Goal: Task Accomplishment & Management: Manage account settings

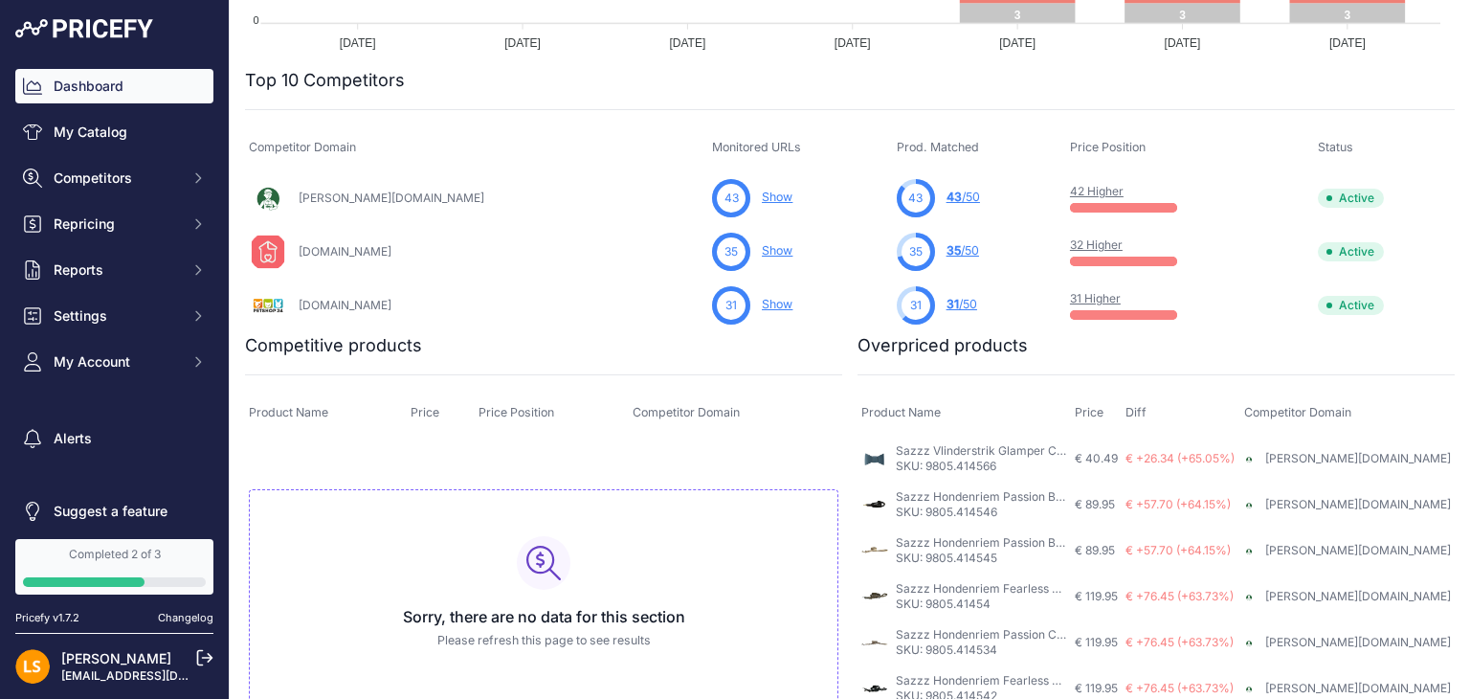
scroll to position [456, 0]
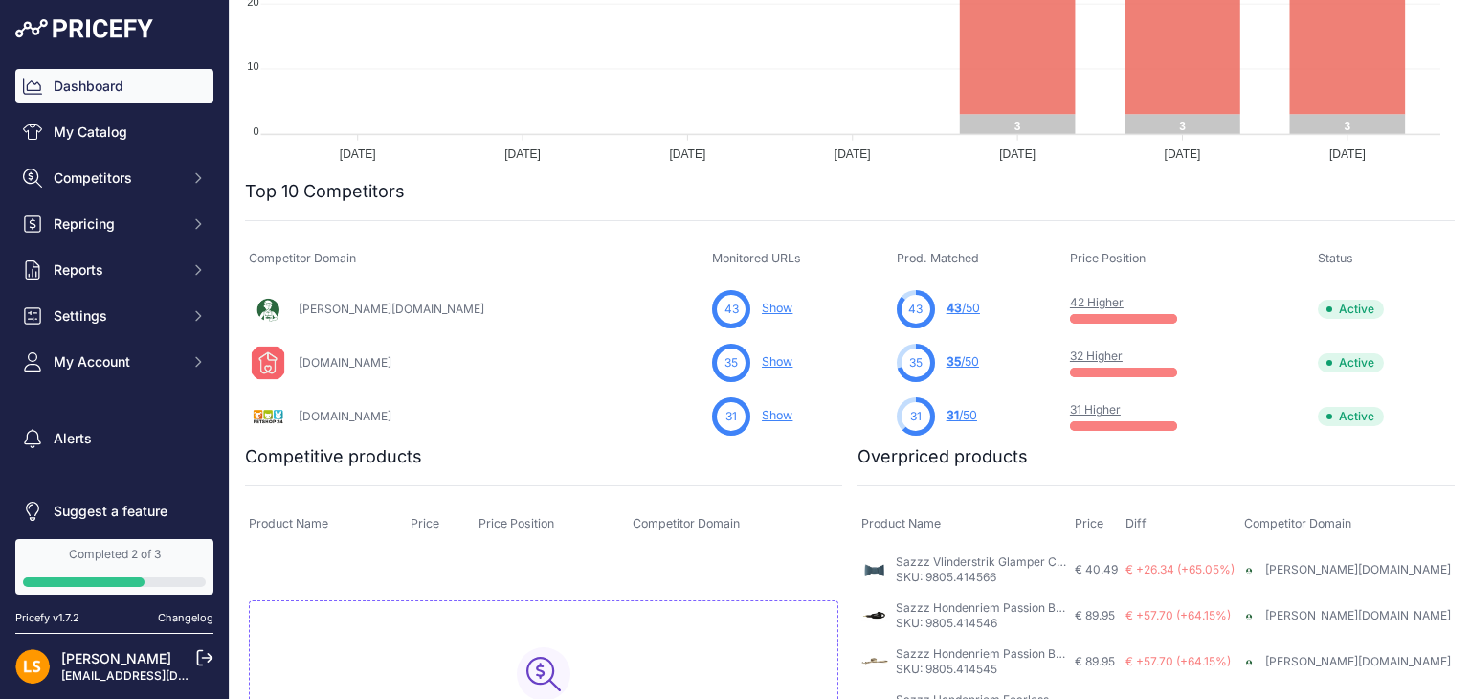
click at [204, 655] on icon at bounding box center [204, 657] width 17 height 17
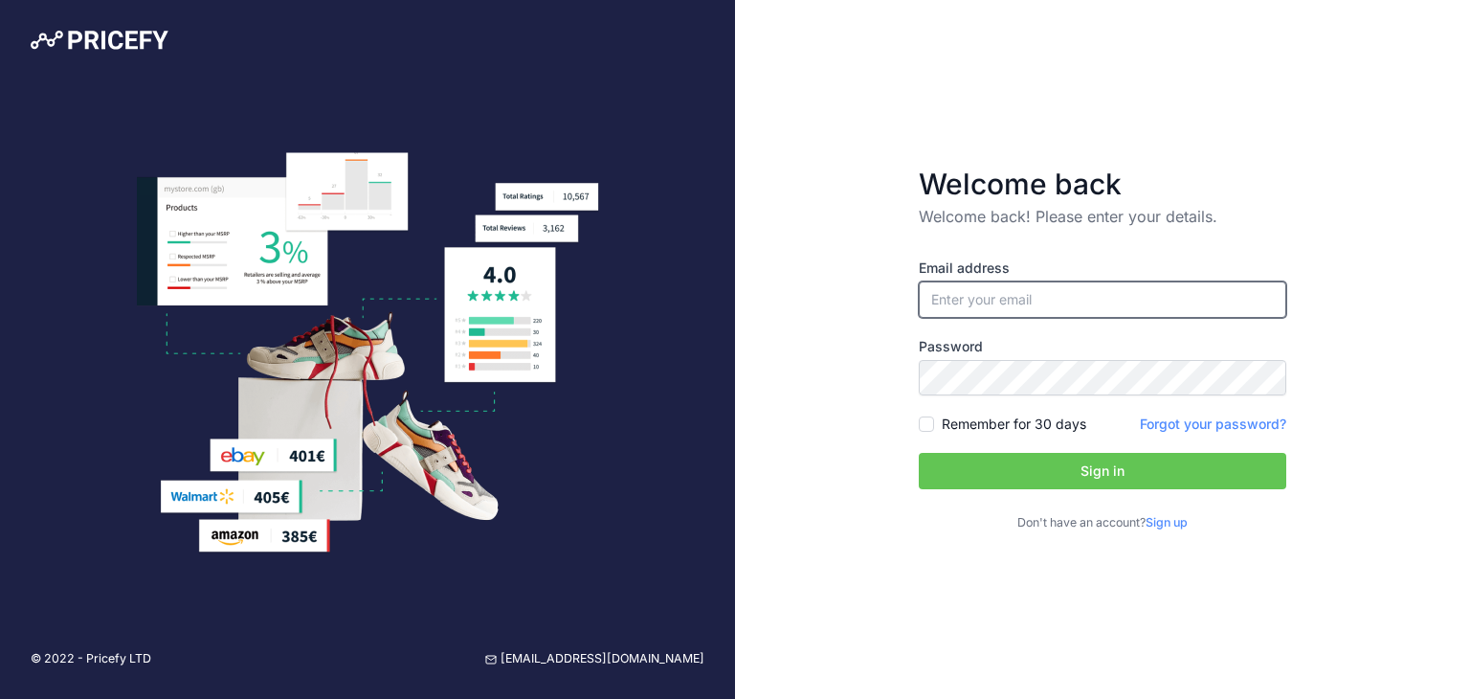
type input "[EMAIL_ADDRESS][DOMAIN_NAME]"
click at [1096, 469] on button "Sign in" at bounding box center [1102, 471] width 367 height 36
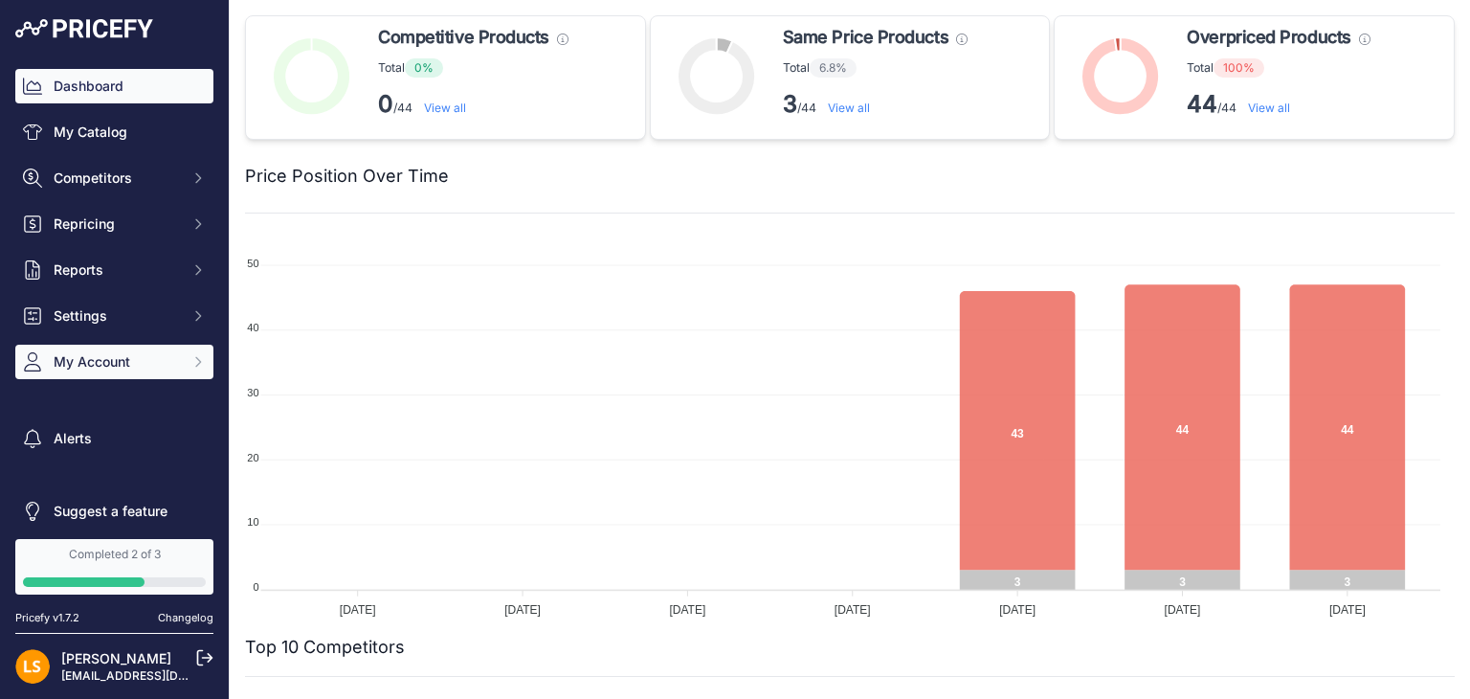
click at [130, 368] on span "My Account" at bounding box center [116, 361] width 125 height 19
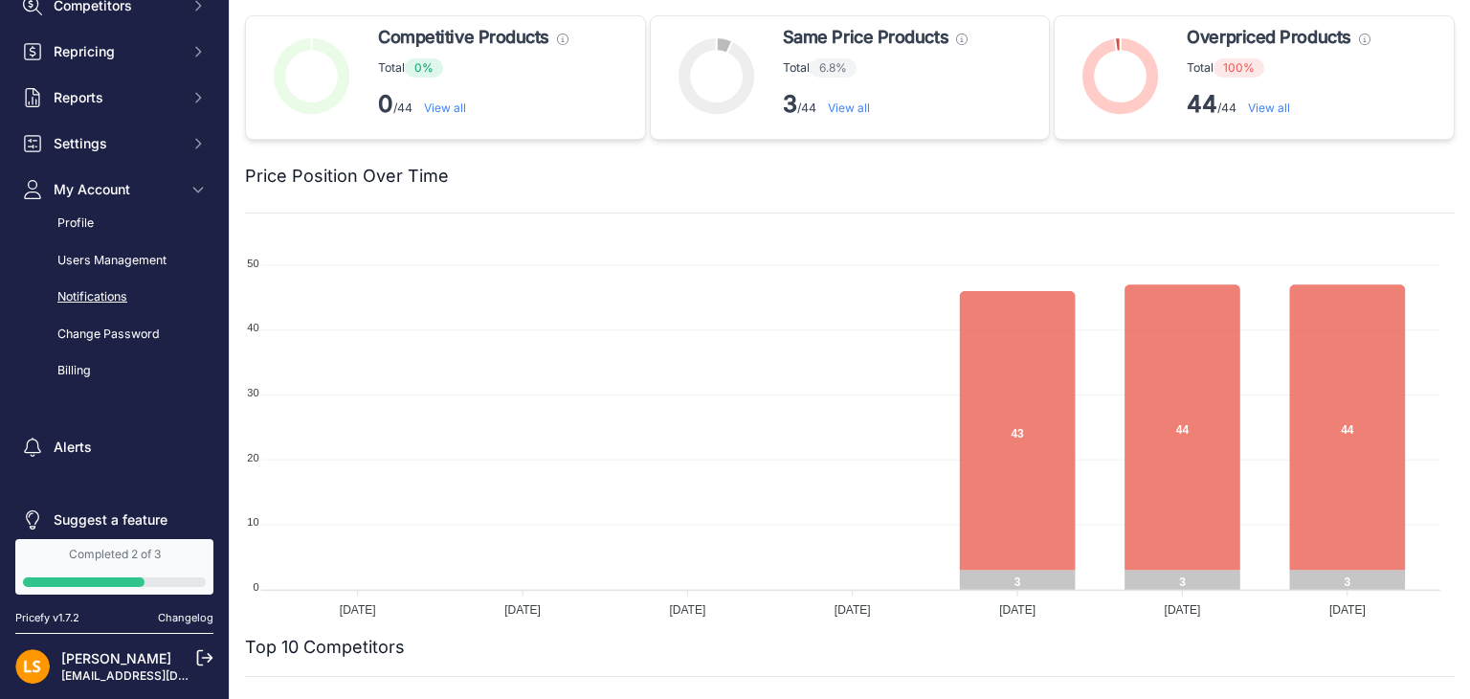
scroll to position [191, 0]
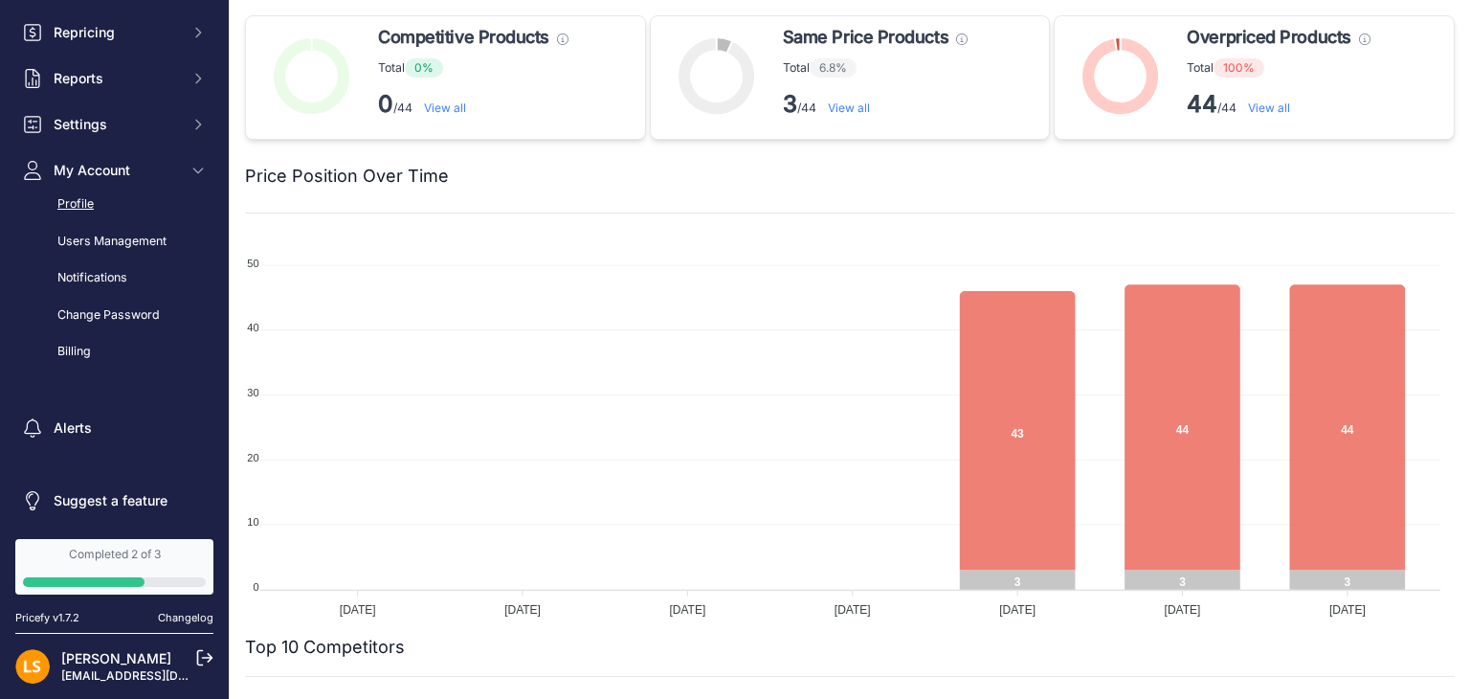
click at [87, 203] on link "Profile" at bounding box center [114, 204] width 198 height 33
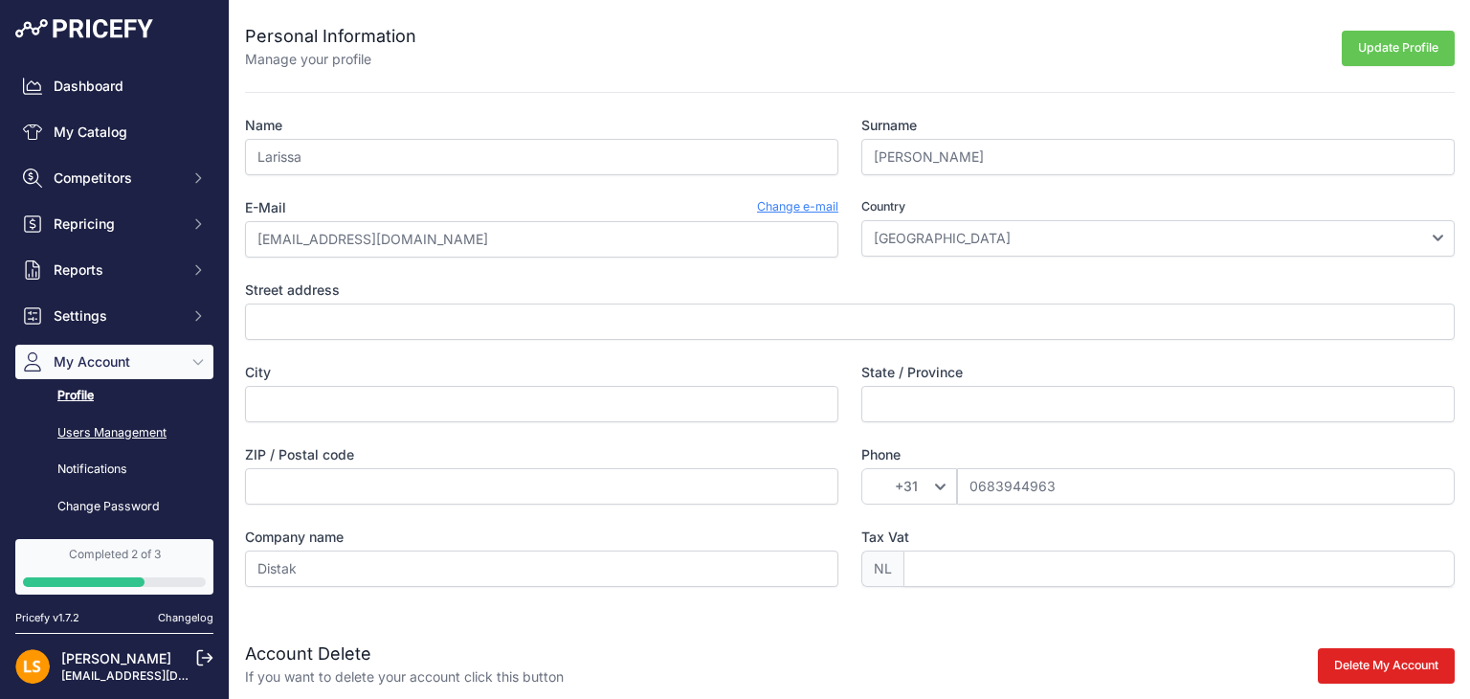
click at [125, 432] on link "Users Management" at bounding box center [114, 432] width 198 height 33
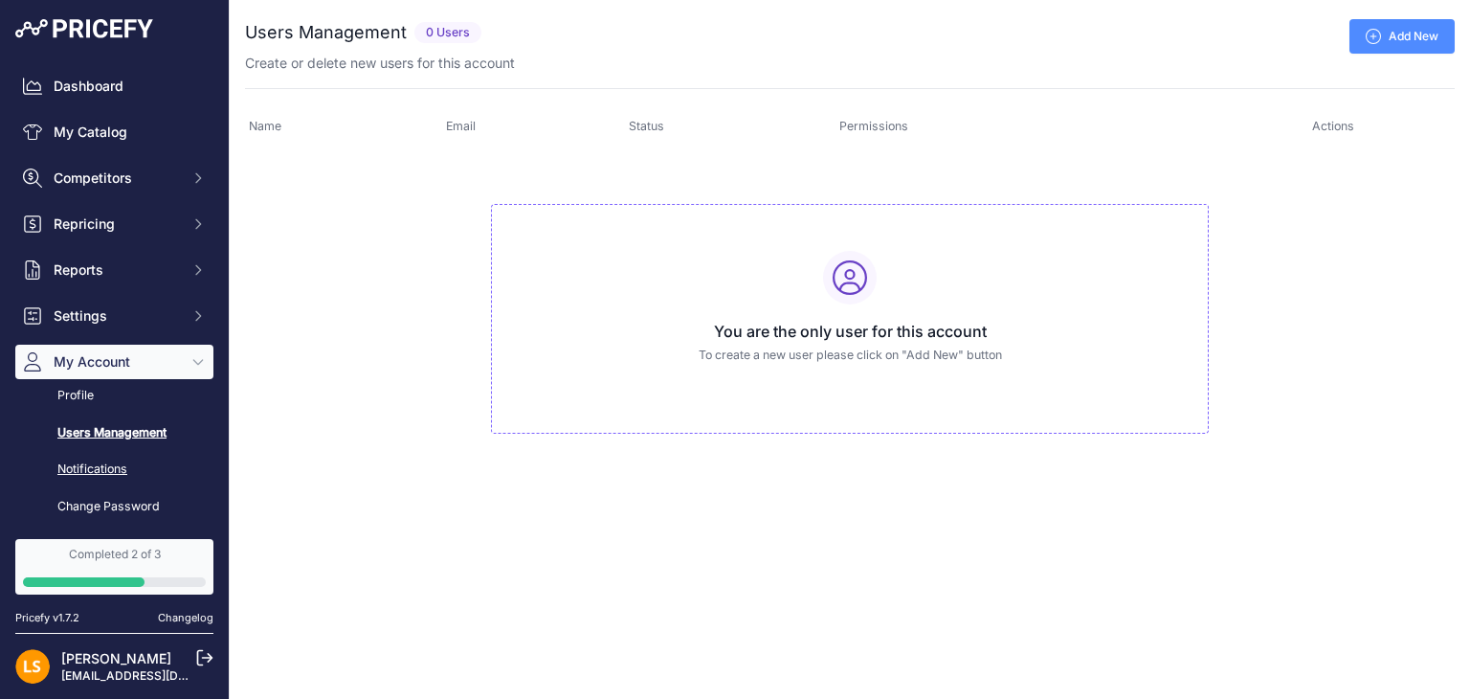
click at [100, 465] on link "Notifications" at bounding box center [114, 469] width 198 height 33
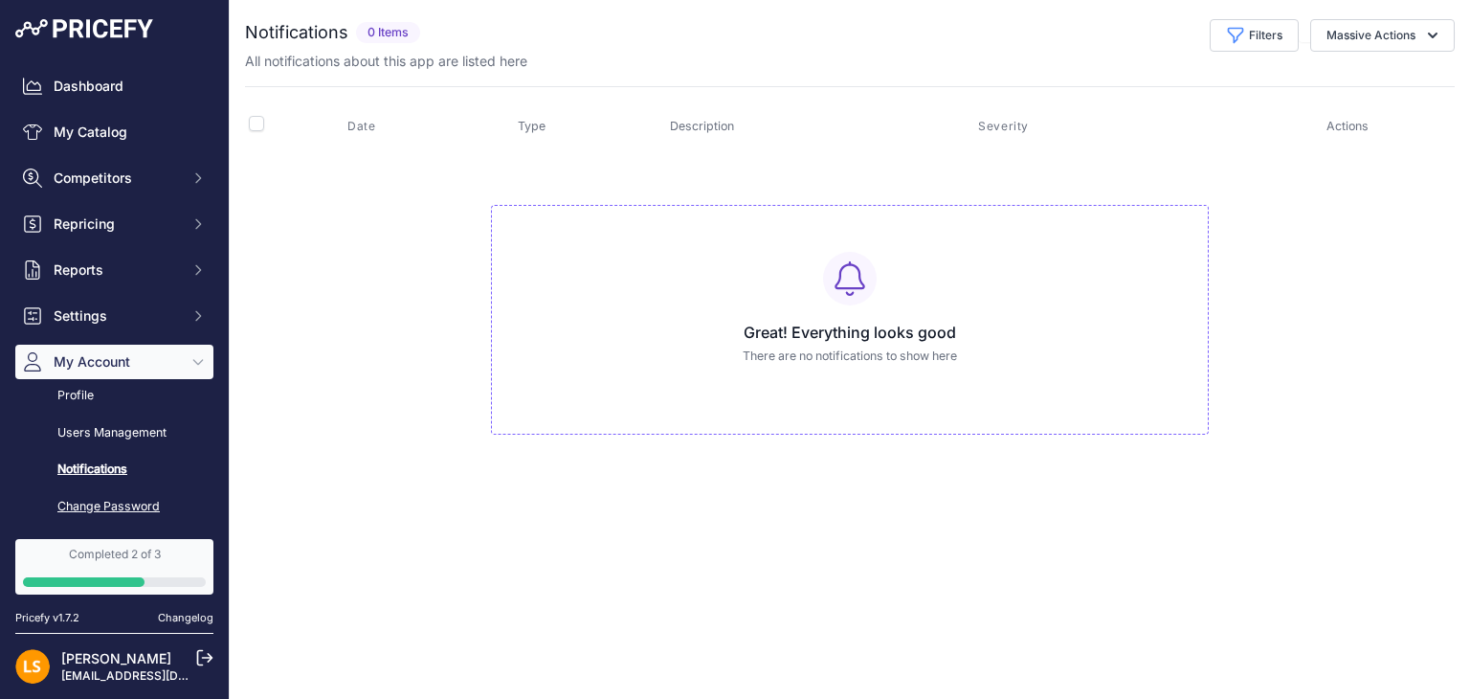
click at [114, 506] on link "Change Password" at bounding box center [114, 506] width 198 height 33
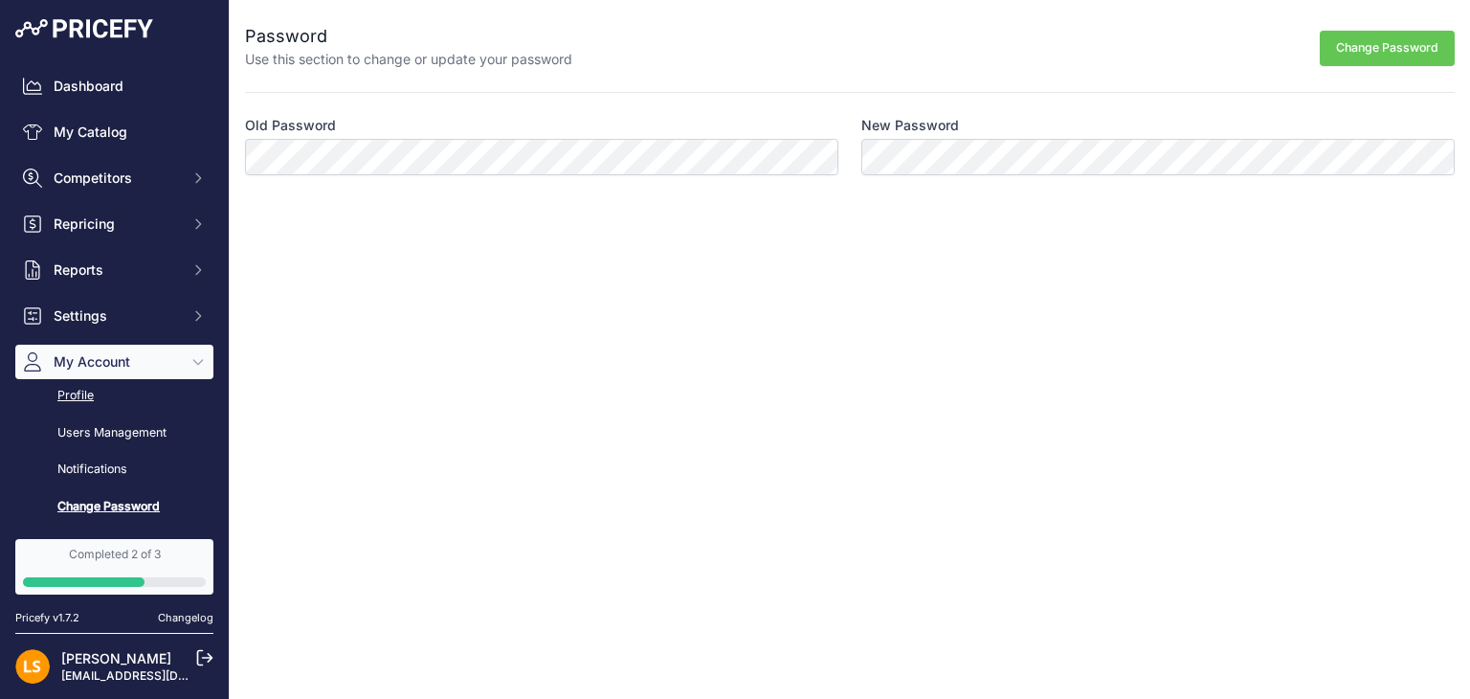
click at [75, 391] on link "Profile" at bounding box center [114, 395] width 198 height 33
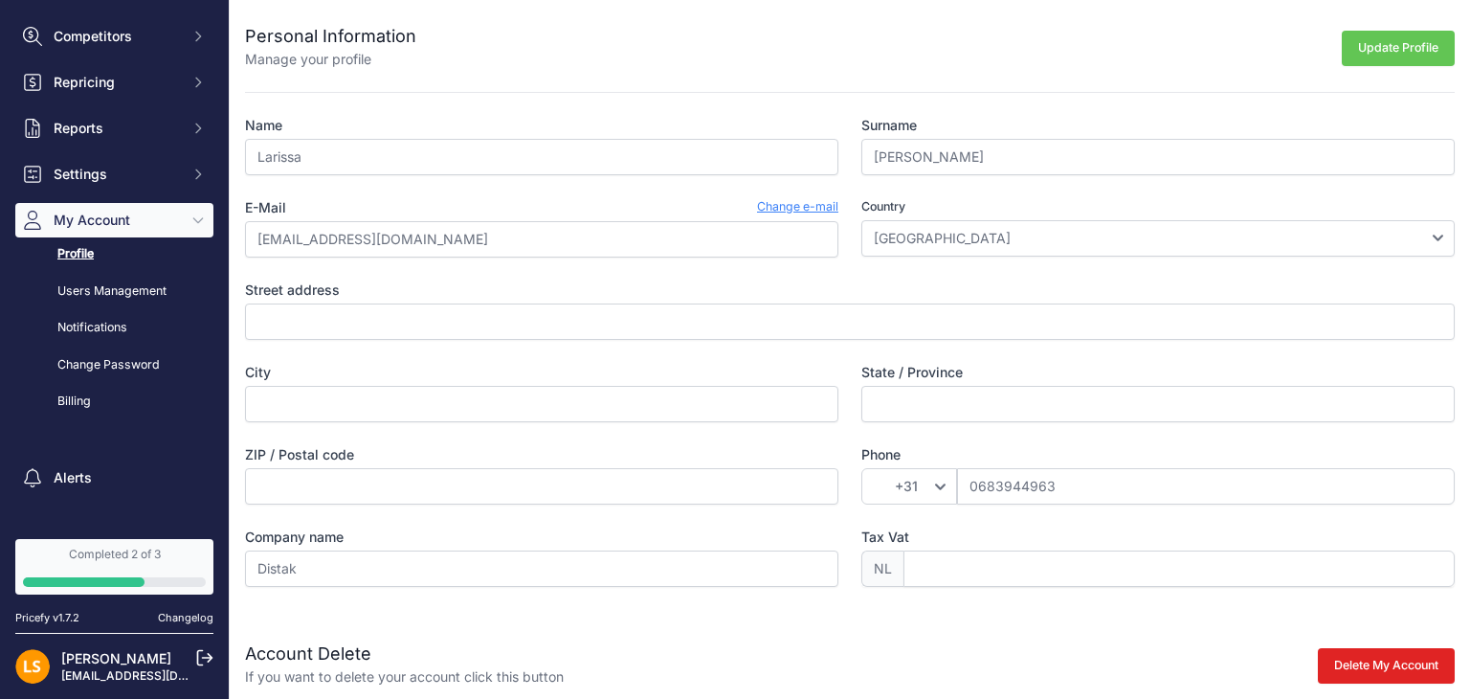
scroll to position [191, 0]
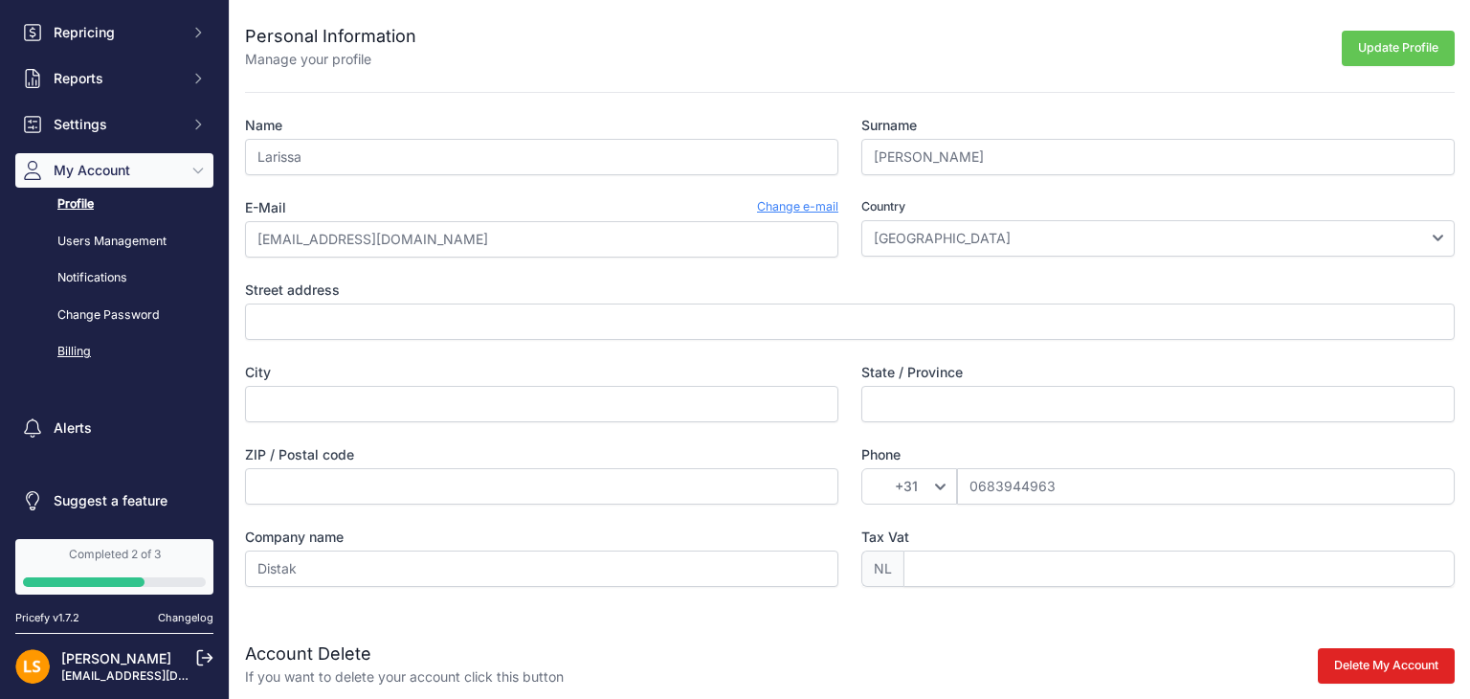
click at [84, 350] on link "Billing" at bounding box center [114, 351] width 198 height 33
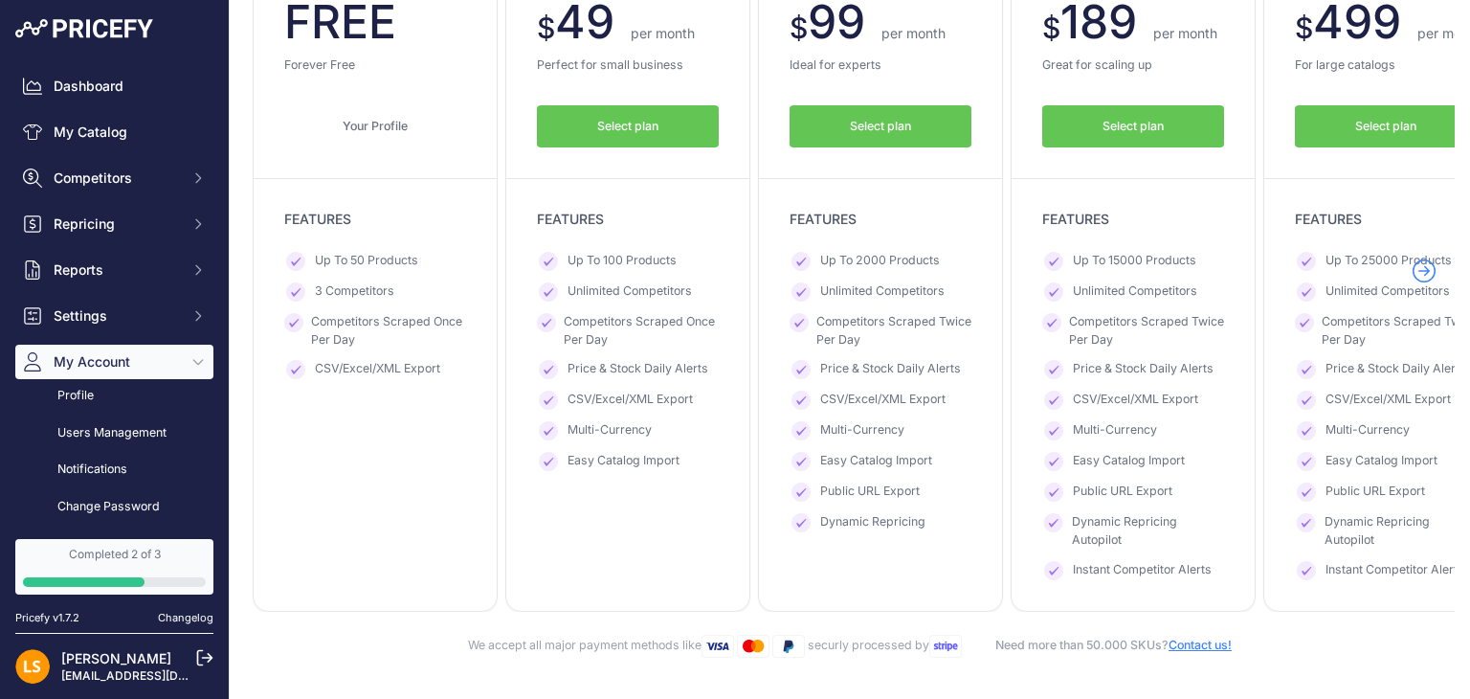
scroll to position [96, 0]
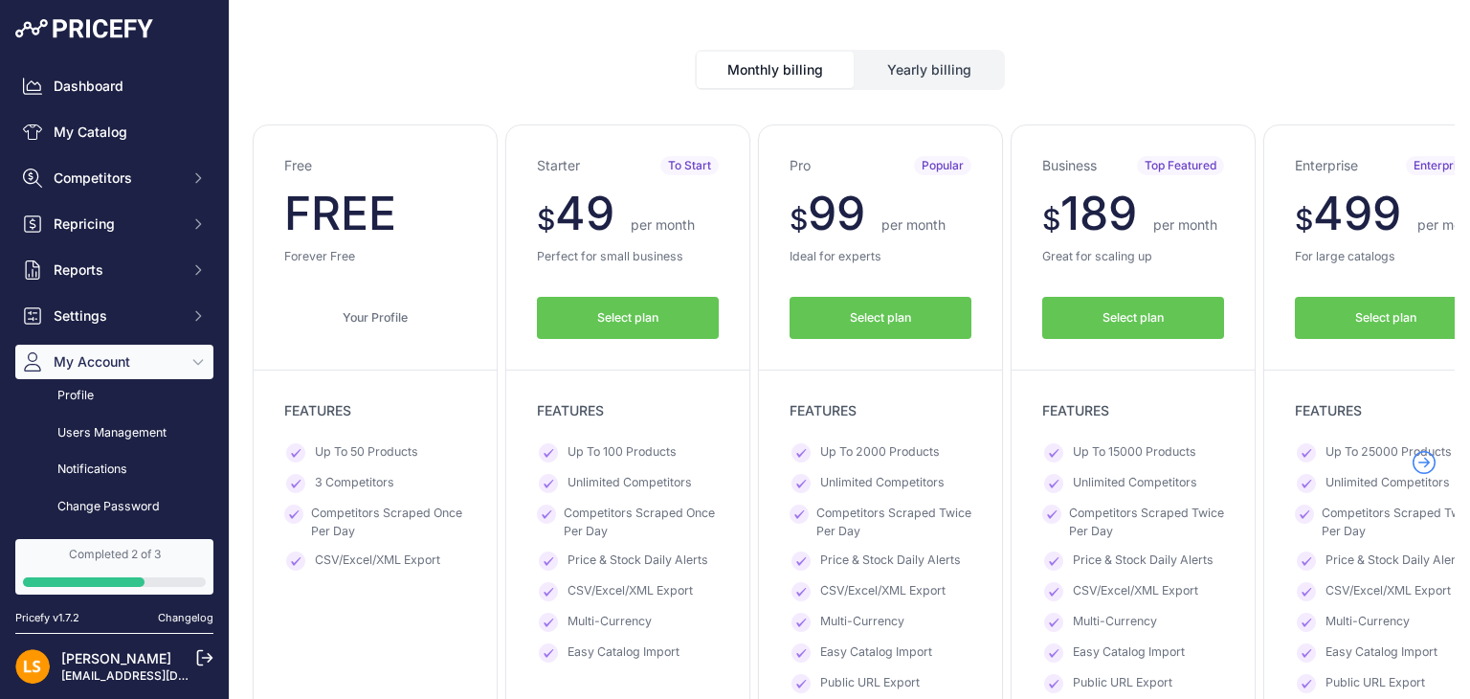
click at [1144, 317] on span "Select plan" at bounding box center [1132, 318] width 61 height 18
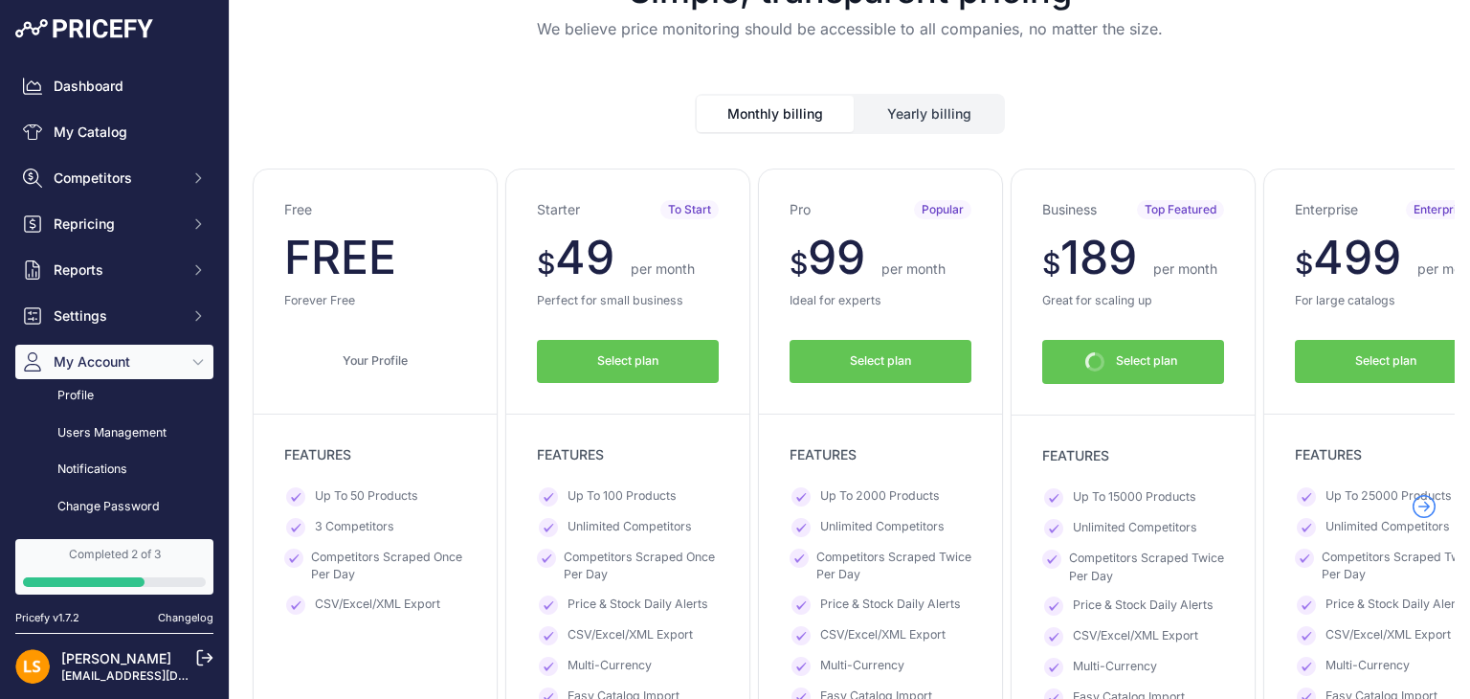
scroll to position [138, 0]
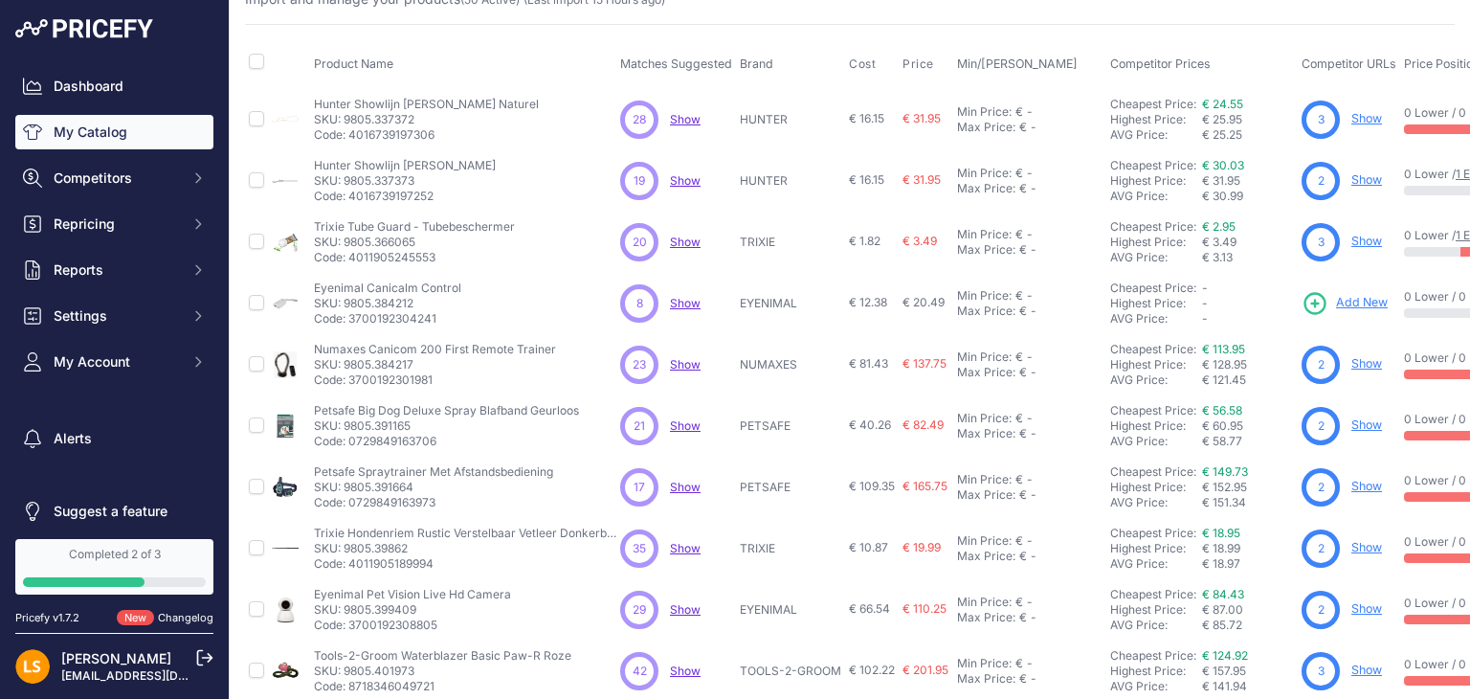
scroll to position [96, 0]
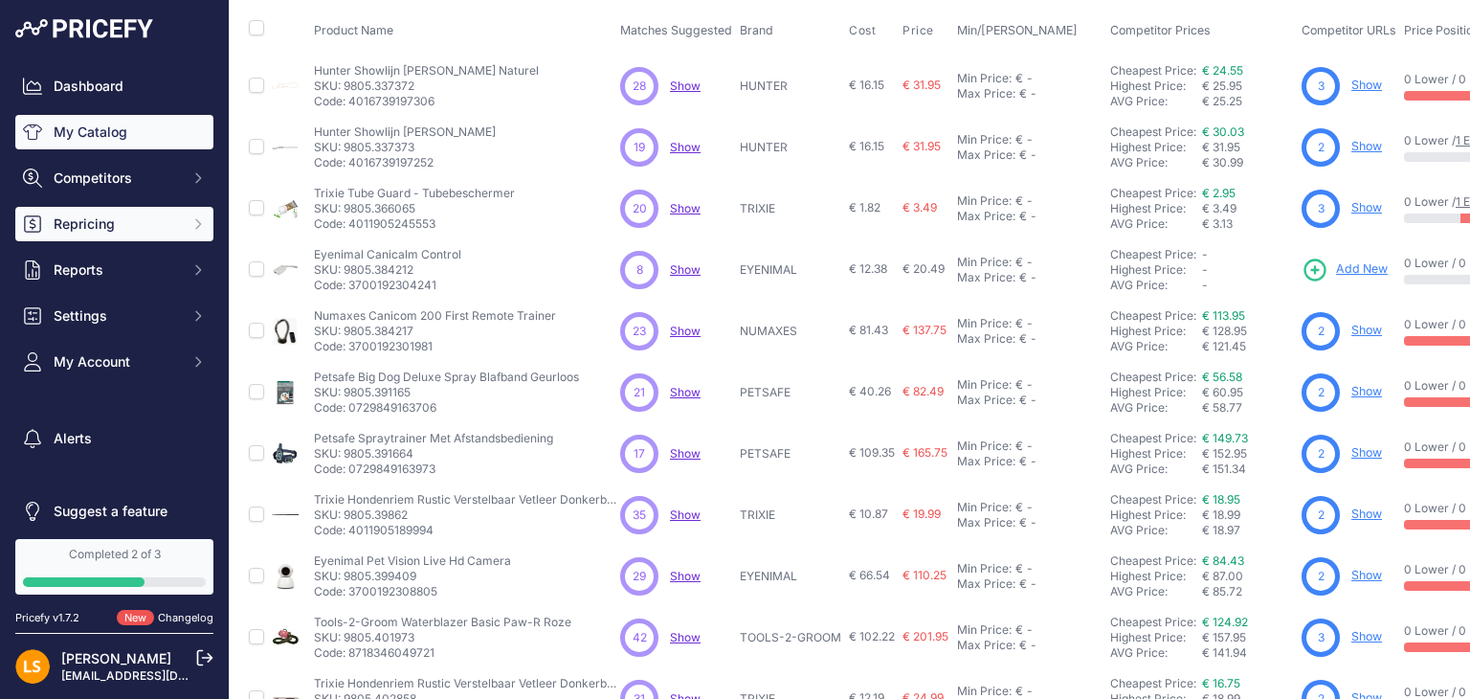
click at [52, 215] on button "Repricing" at bounding box center [114, 224] width 198 height 34
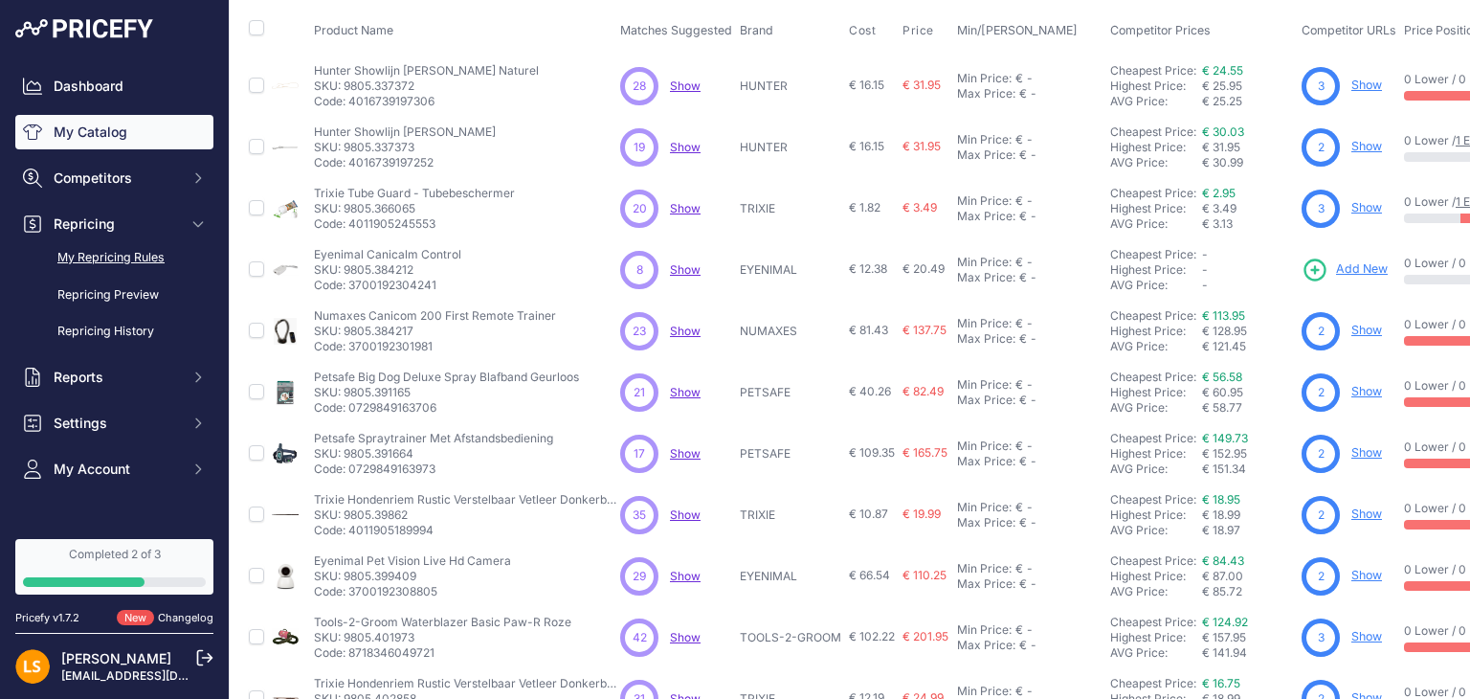
click at [132, 260] on link "My Repricing Rules" at bounding box center [114, 257] width 198 height 33
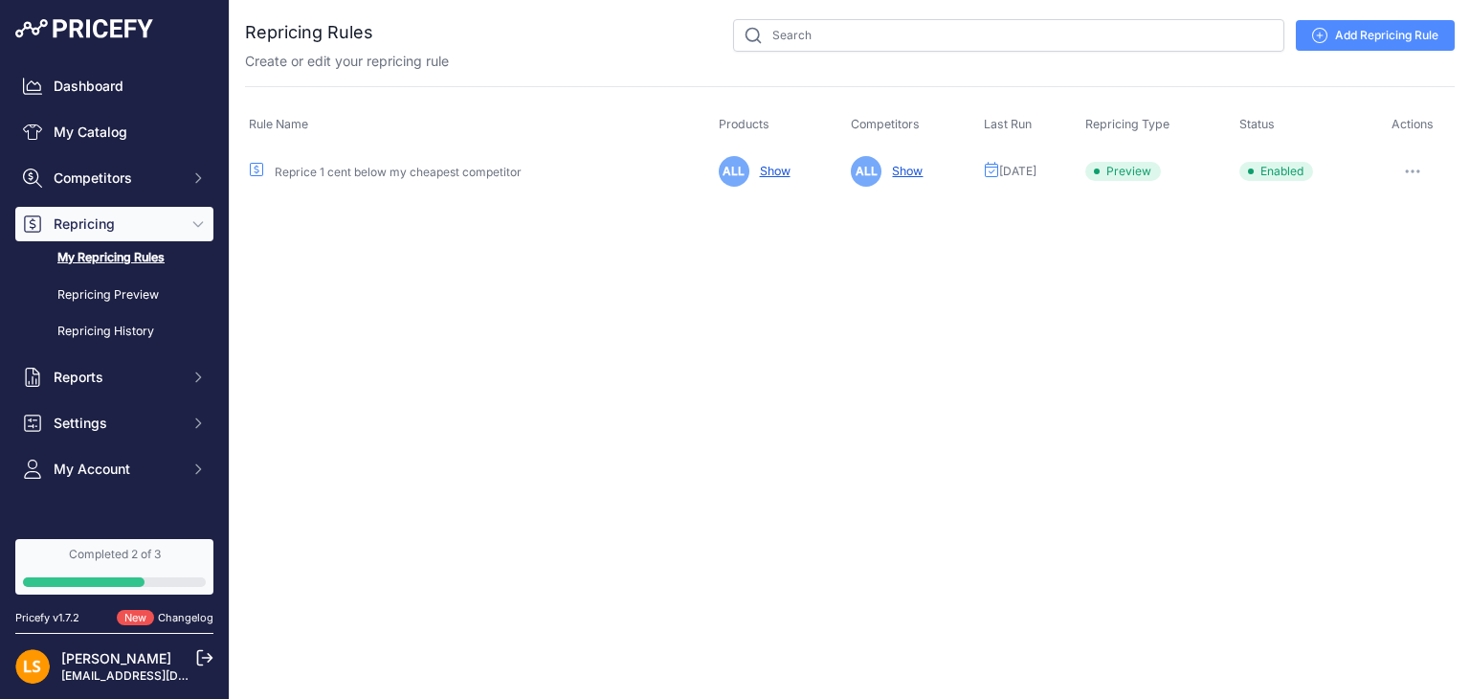
click at [884, 164] on link "Show" at bounding box center [903, 171] width 38 height 14
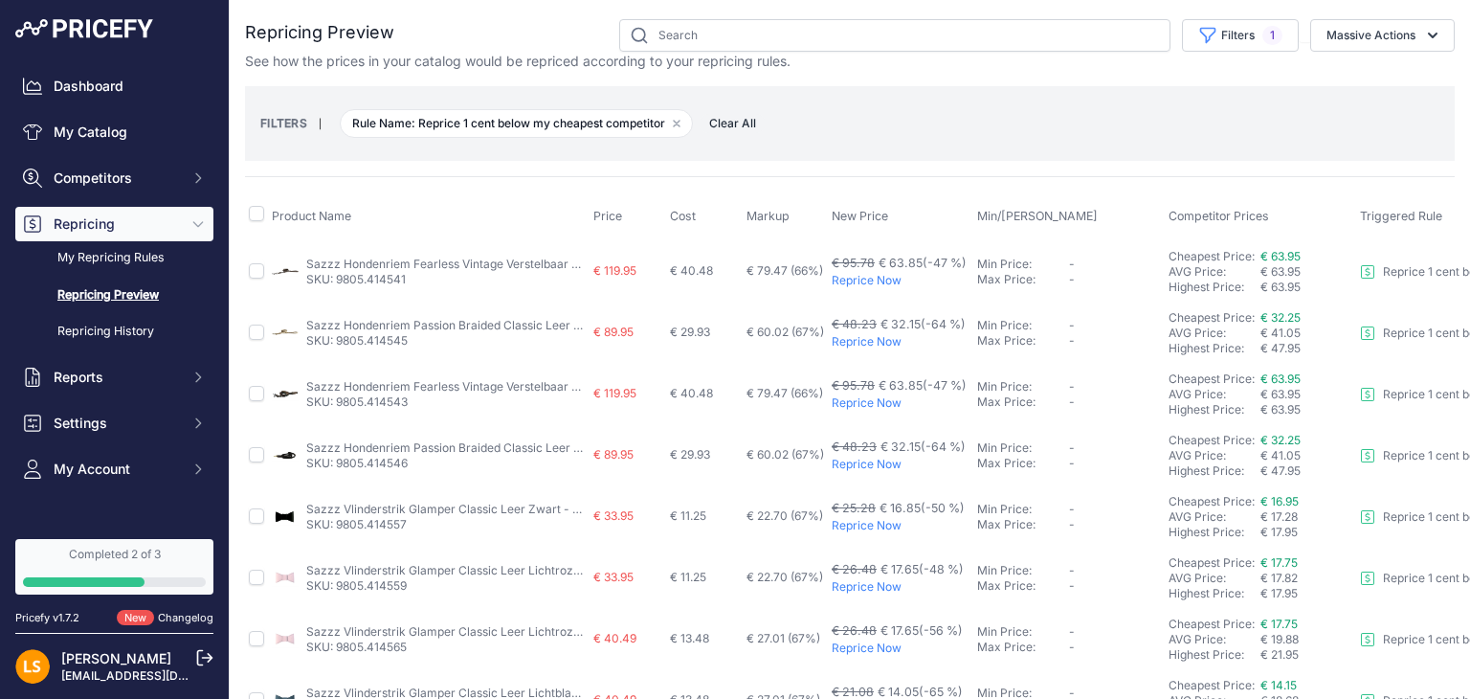
click at [423, 262] on link "Sazzz Hondenriem Fearless Vintage Verstelbaar Leer Bruin" at bounding box center [467, 263] width 322 height 14
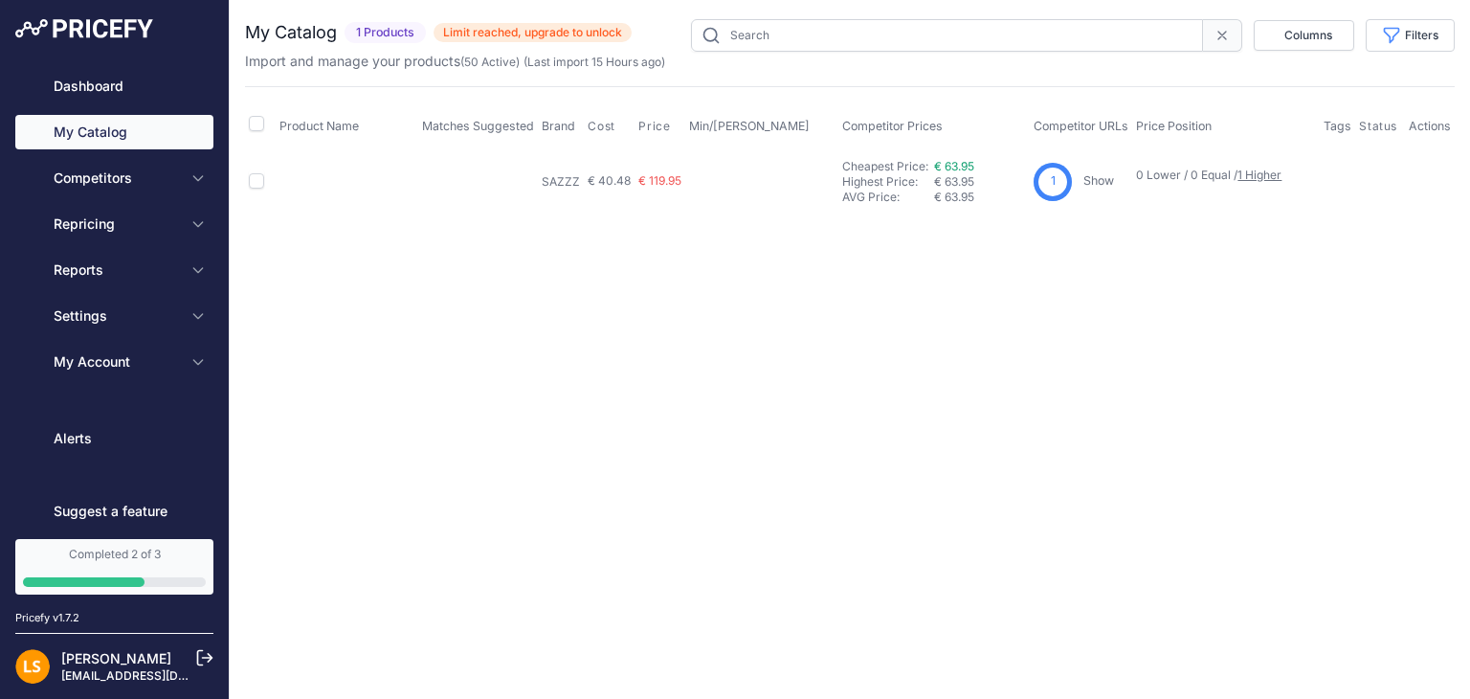
type input "9805.414541"
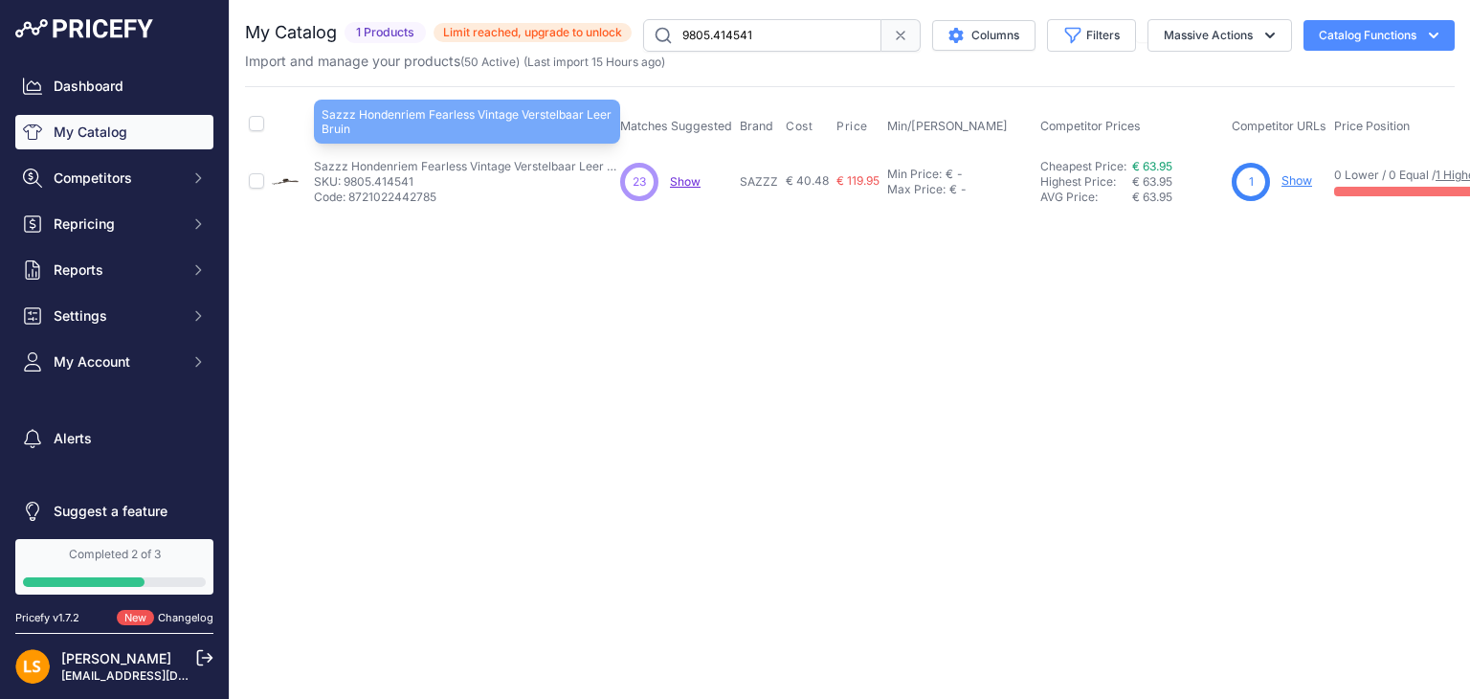
click at [486, 162] on p "Sazzz Hondenriem Fearless Vintage Verstelbaar Leer Bruin" at bounding box center [467, 166] width 306 height 15
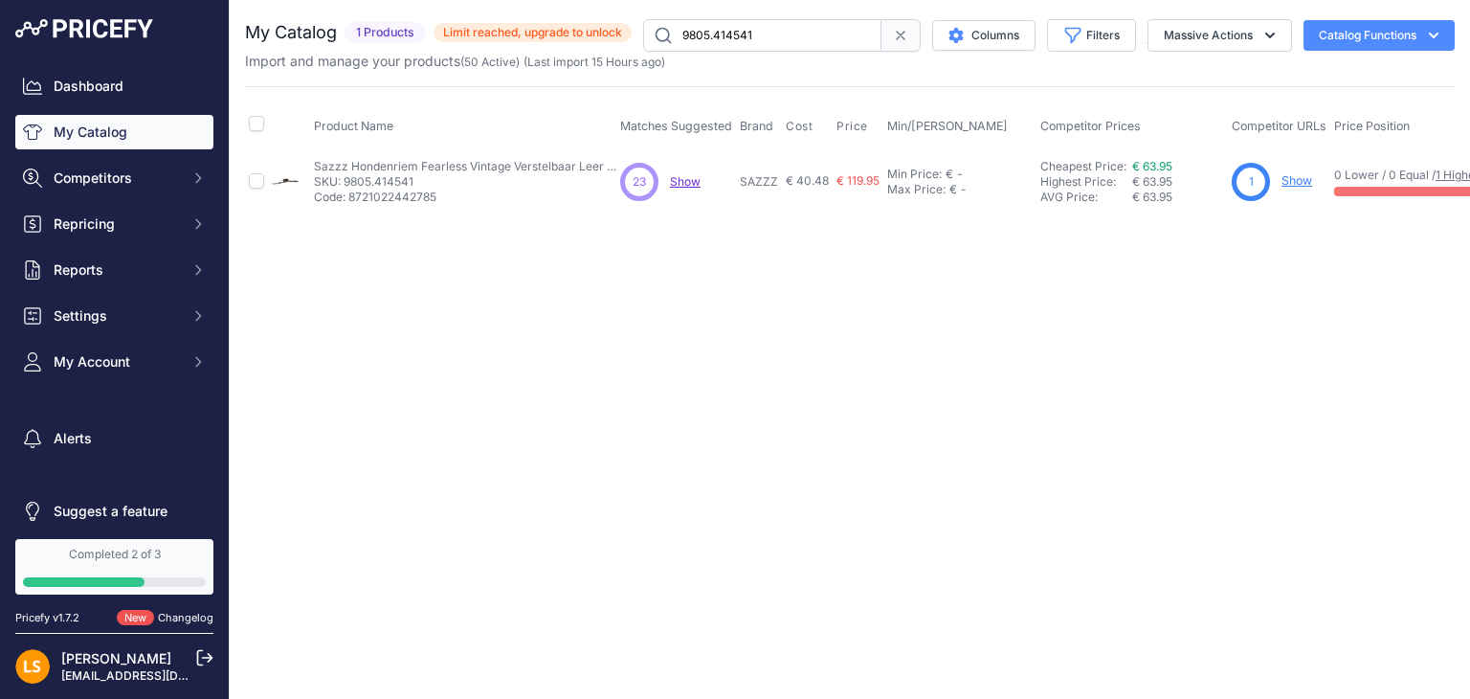
click at [686, 182] on span "Show" at bounding box center [685, 181] width 31 height 14
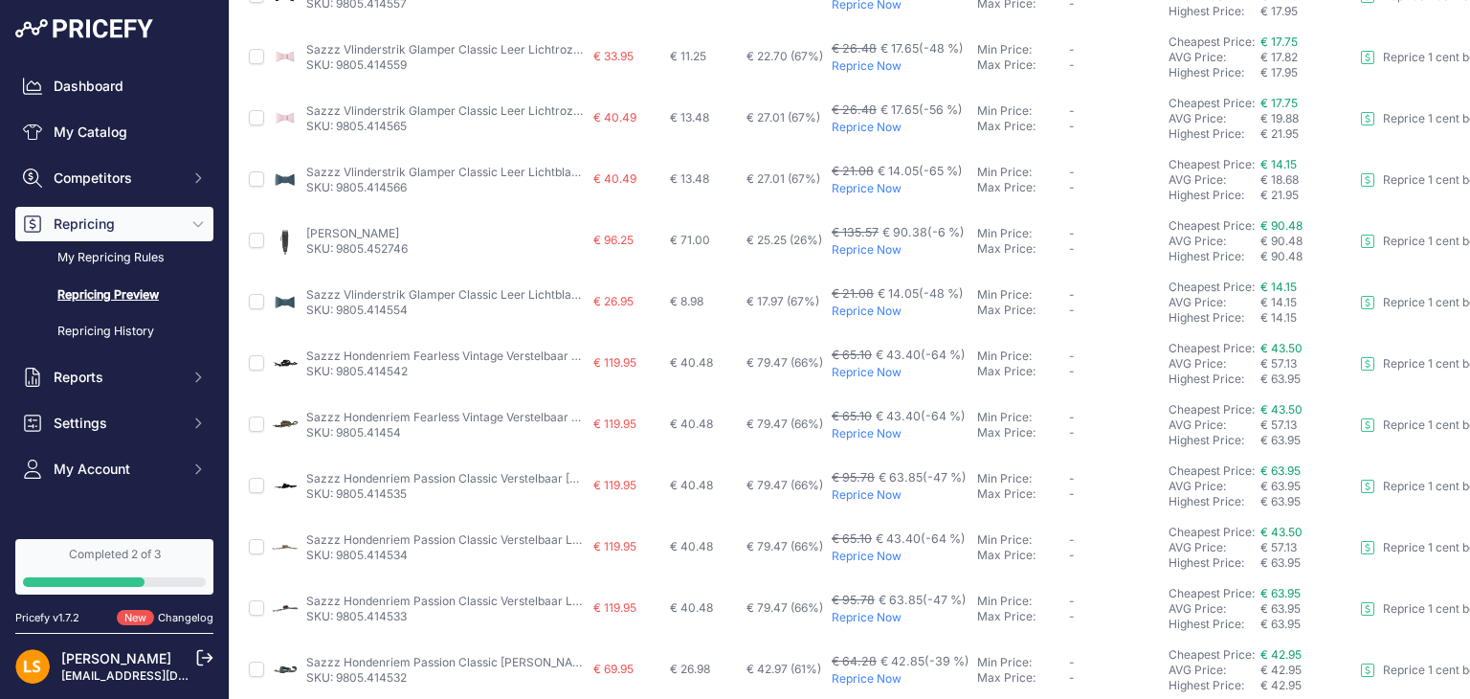
scroll to position [574, 0]
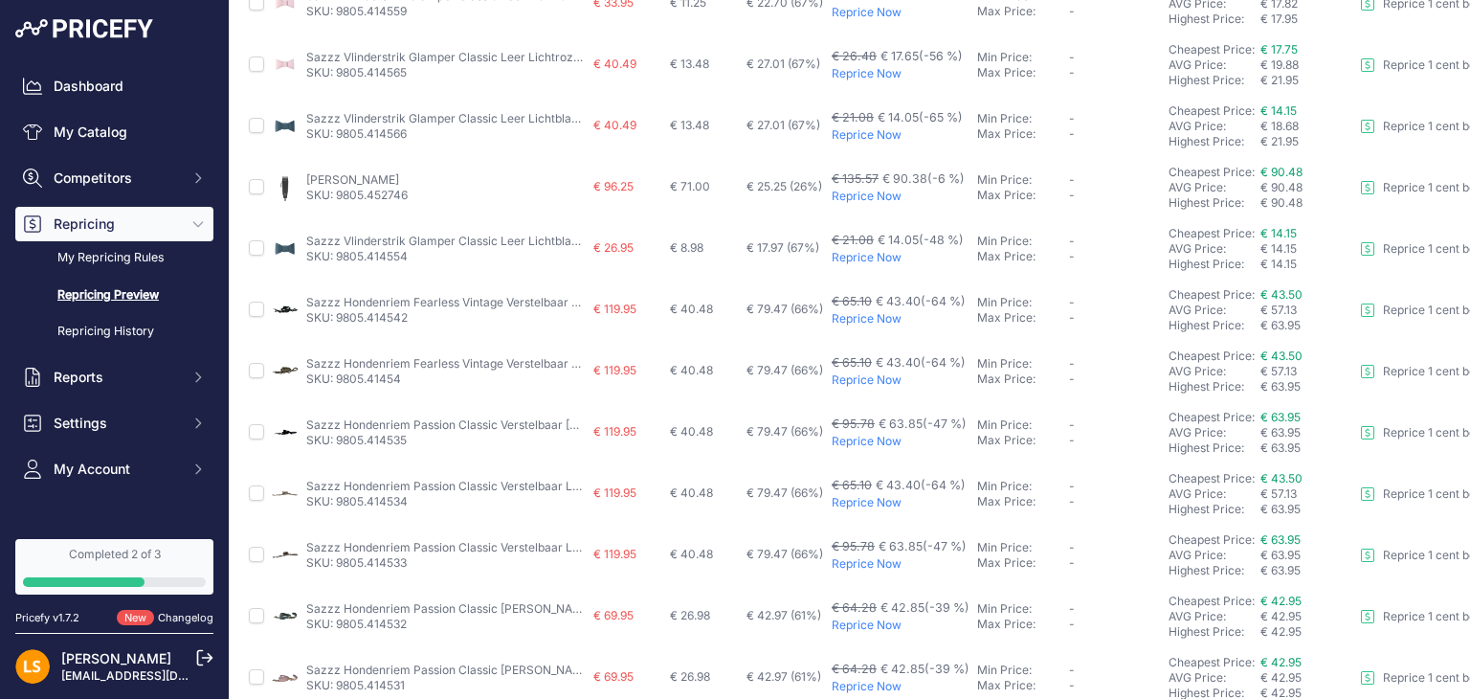
click at [524, 239] on link "Sazzz Vlinderstrik Glamper Classic Leer Lichtblauw - S VOOR HB 1,5 CM (414554)" at bounding box center [529, 240] width 446 height 14
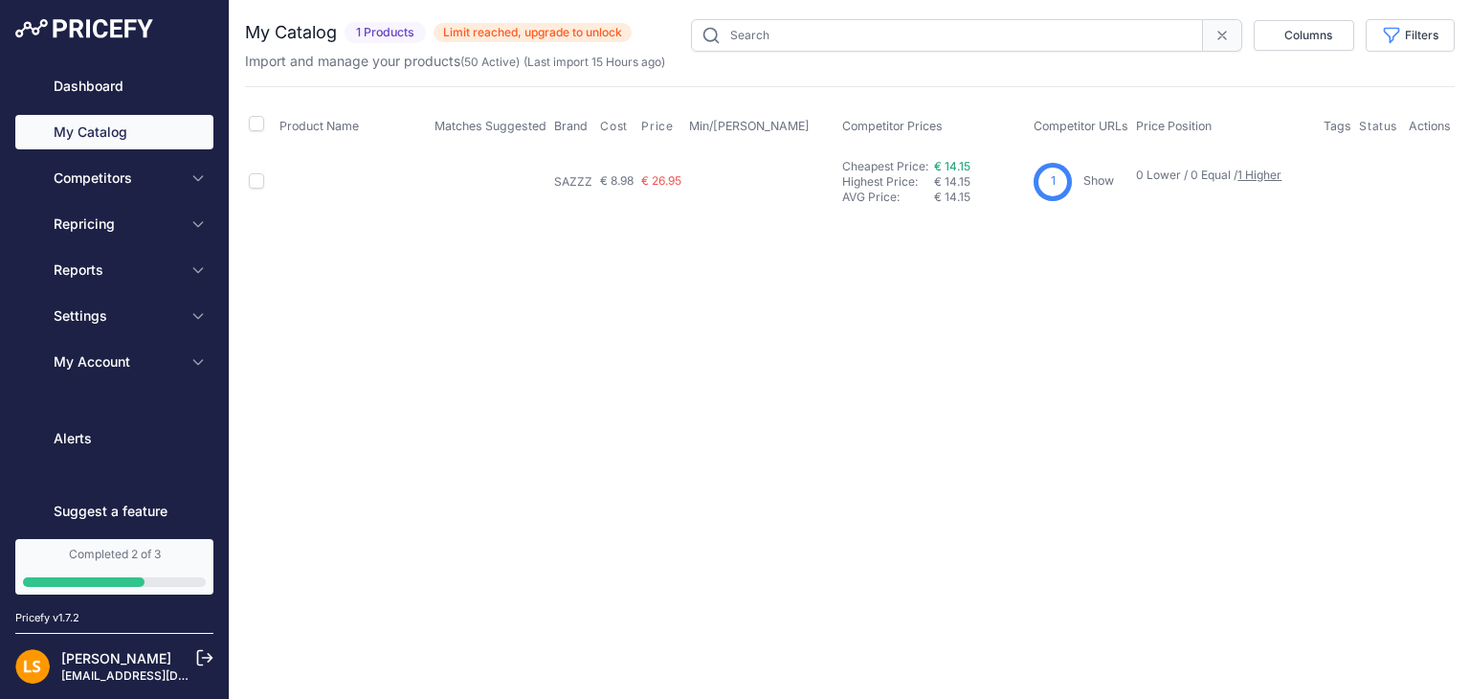
type input "9805.414554"
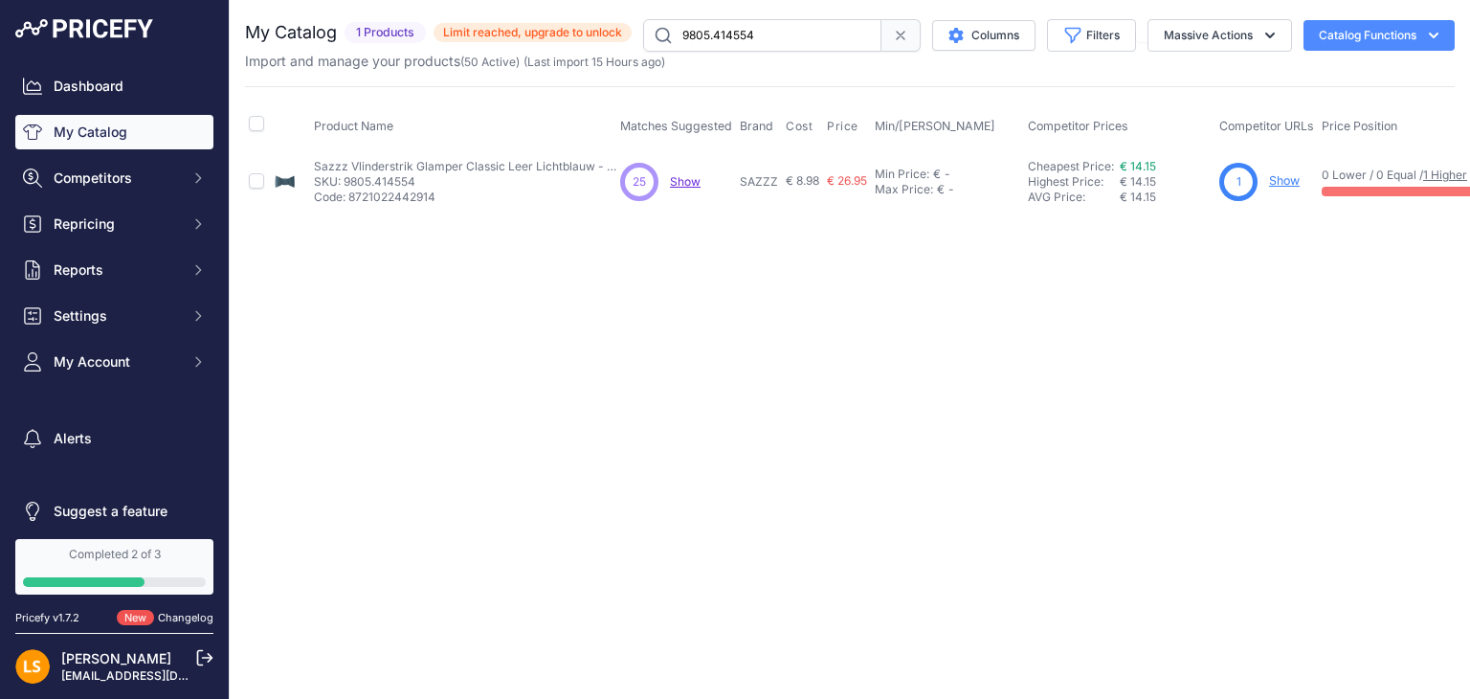
click at [1275, 182] on link "Show" at bounding box center [1284, 180] width 31 height 14
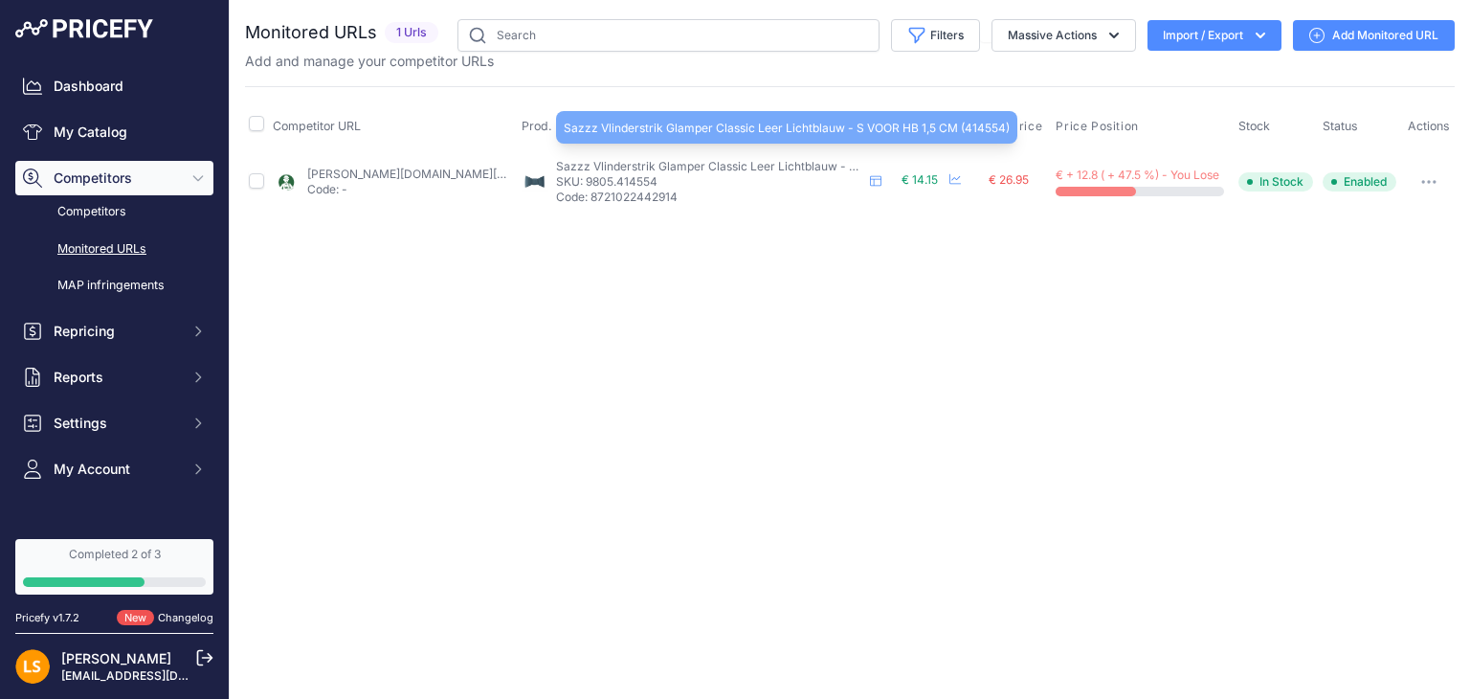
click at [573, 169] on span "Sazzz Vlinderstrik Glamper Classic Leer Lichtblauw - S VOOR HB 1,5 CM (414554)" at bounding box center [779, 166] width 446 height 14
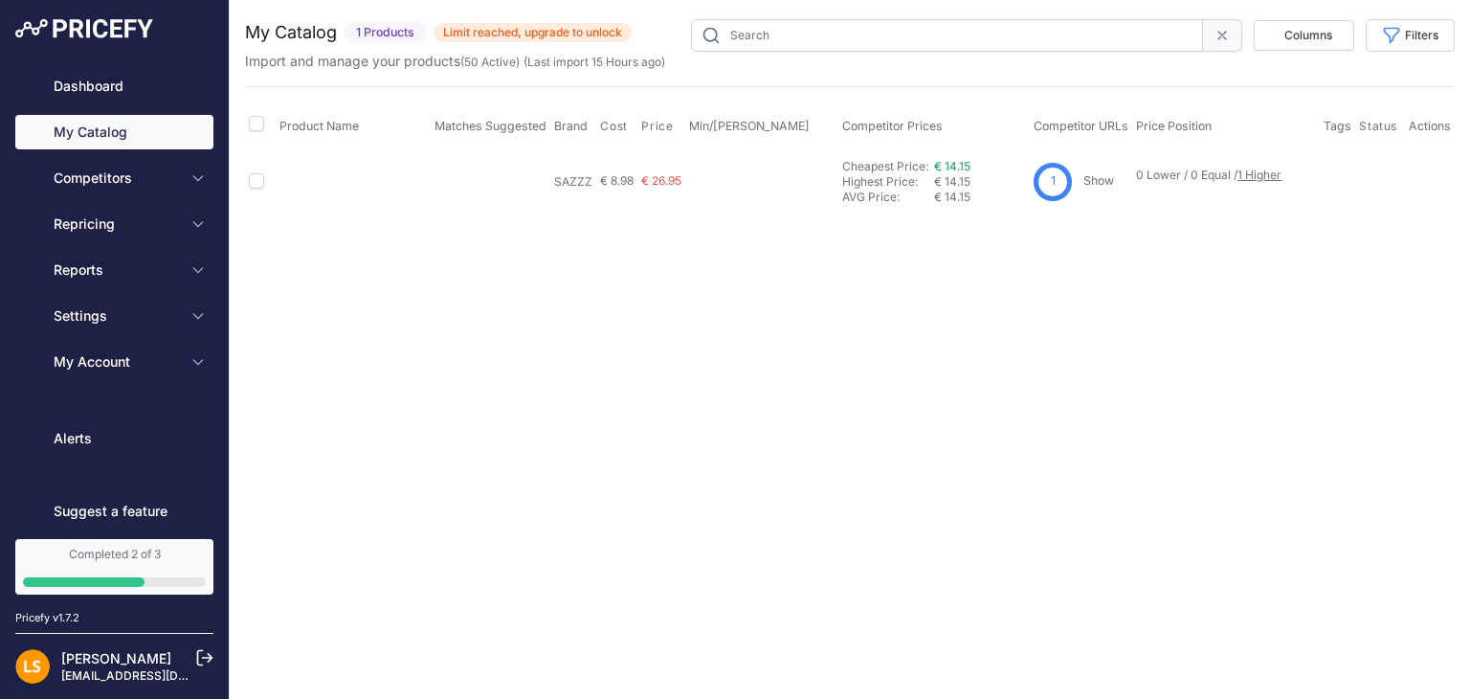
type input "9805.414554"
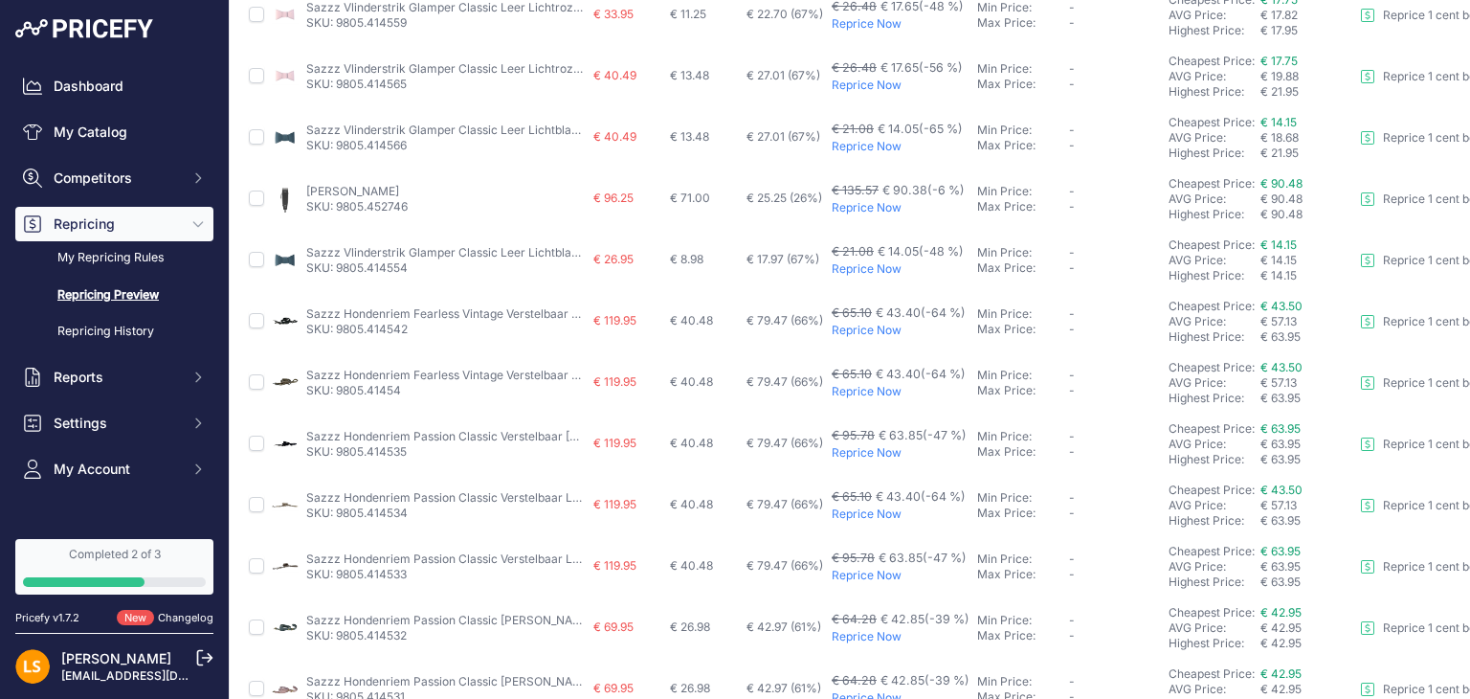
scroll to position [574, 0]
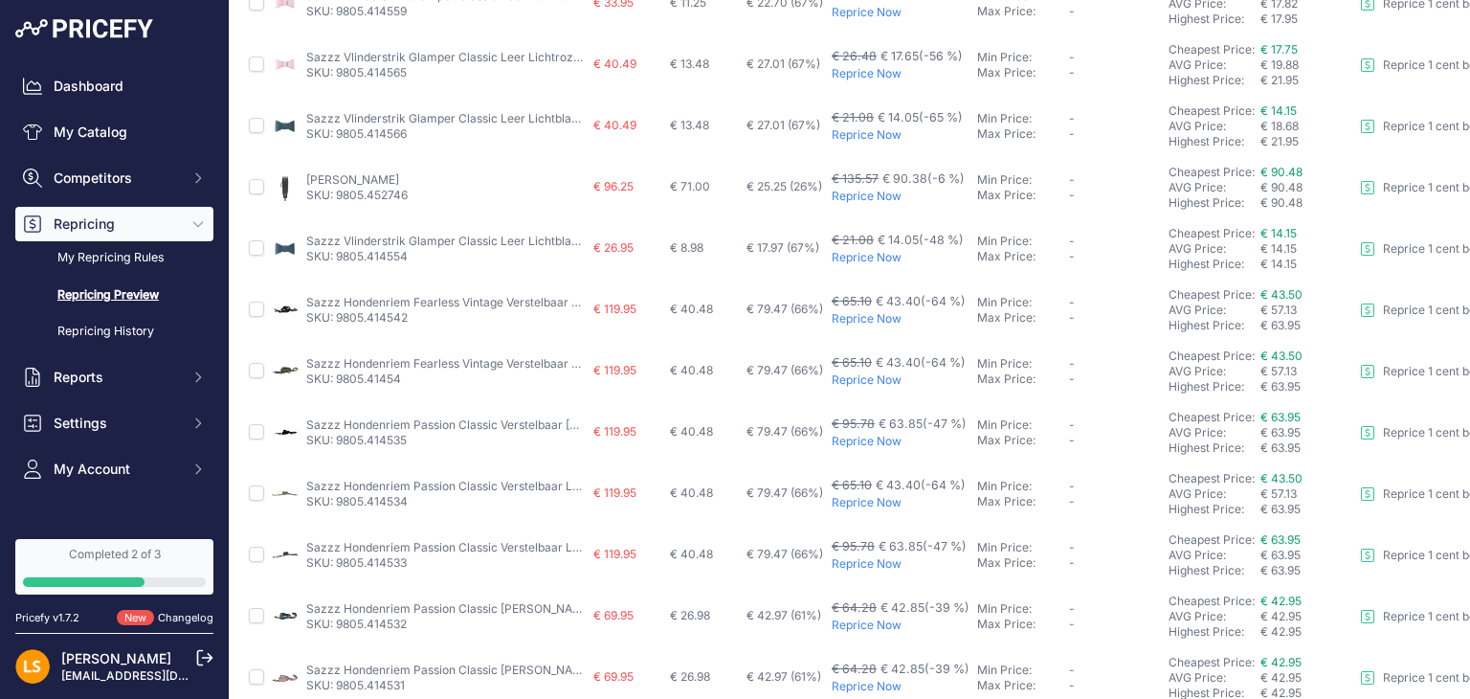
click at [876, 256] on p "Reprice Now" at bounding box center [901, 257] width 138 height 15
click at [1280, 229] on span "€ 14.15" at bounding box center [1278, 233] width 36 height 14
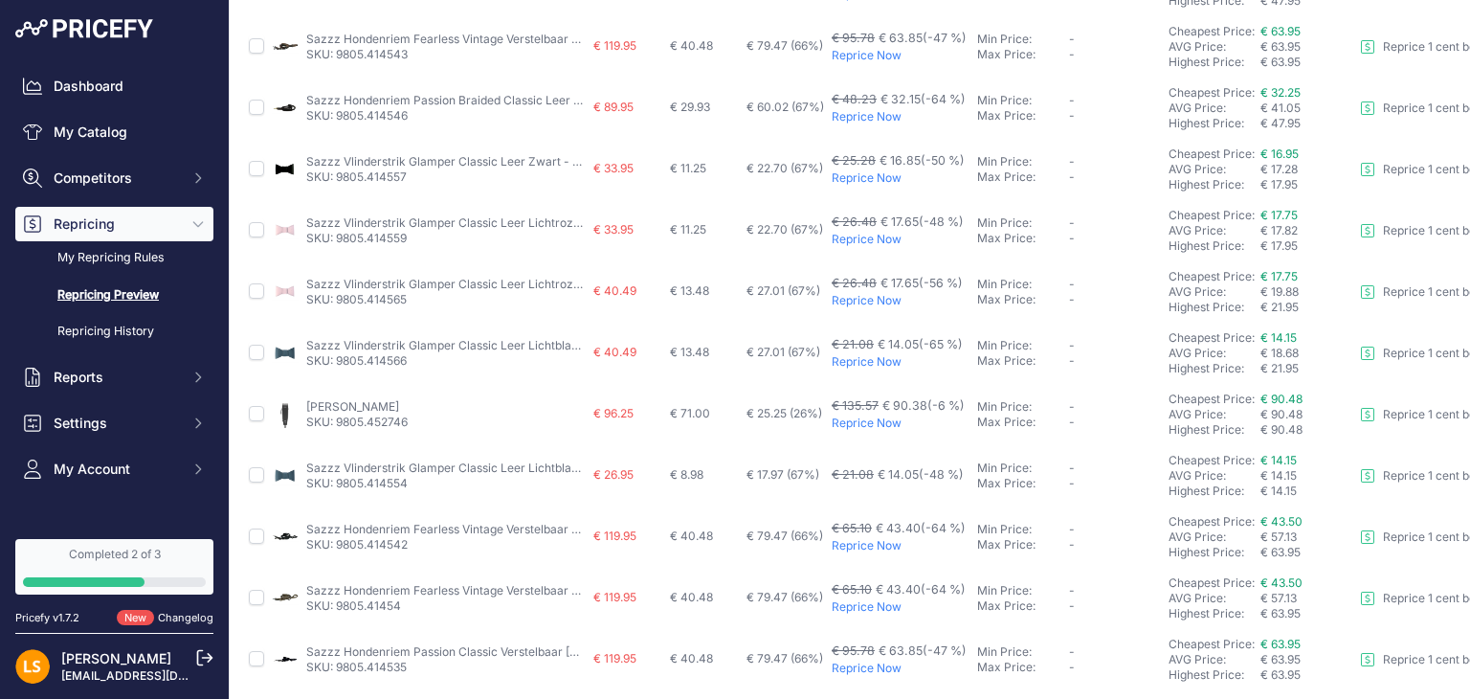
scroll to position [381, 0]
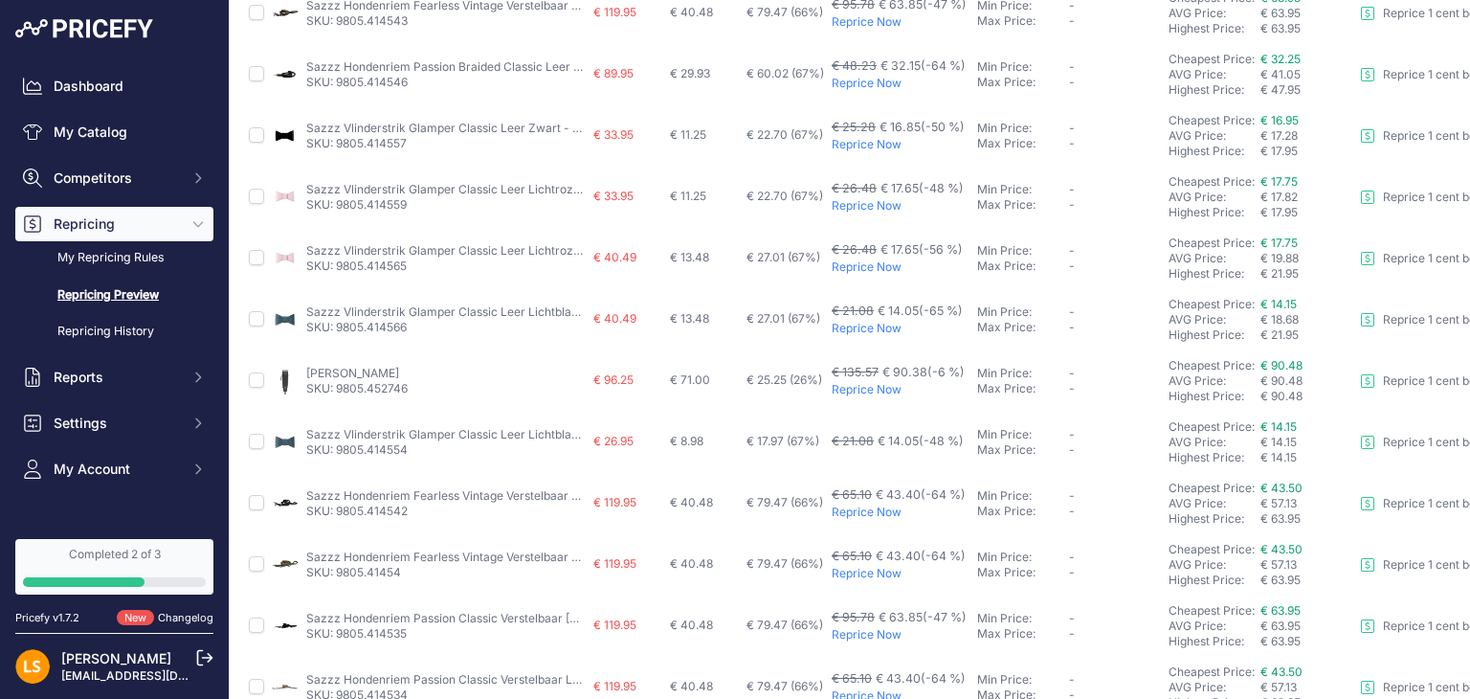
click at [361, 372] on link "Wahl Rex Tondeuse" at bounding box center [352, 373] width 93 height 14
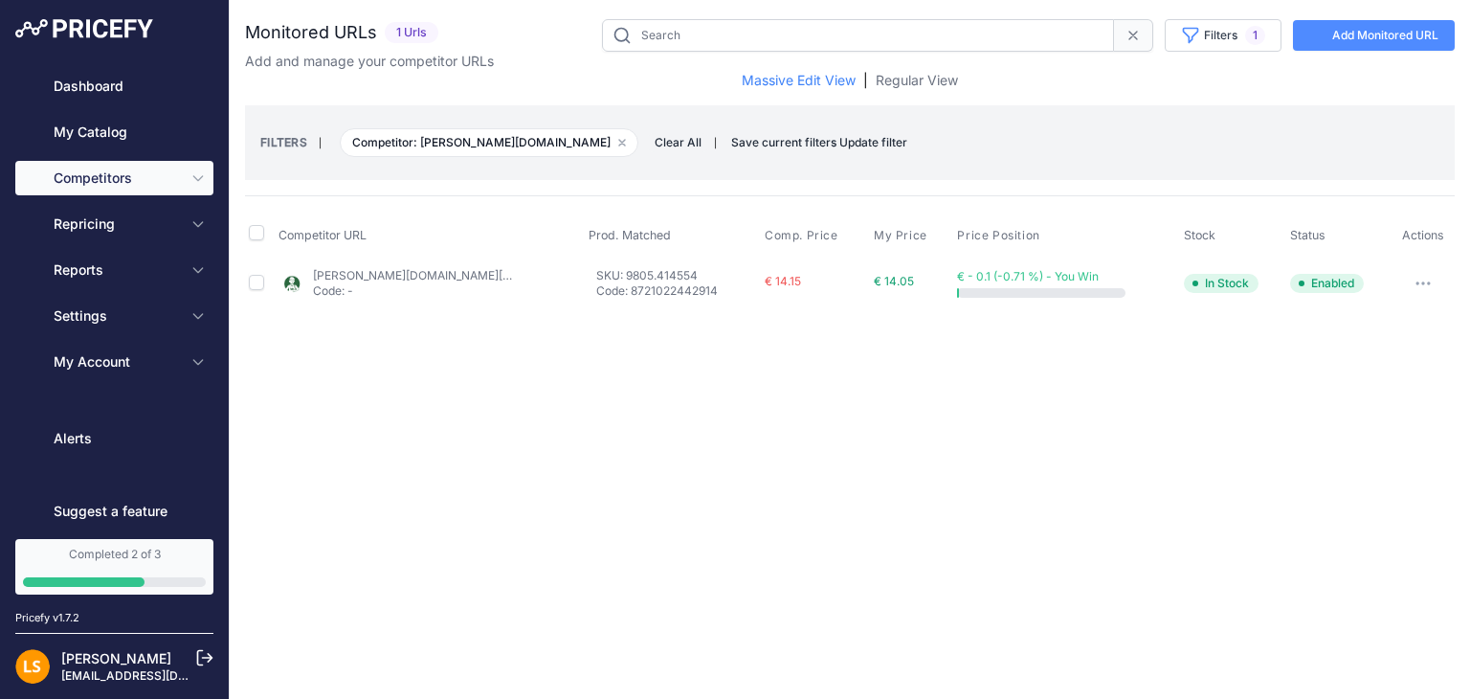
type input "9805.414554"
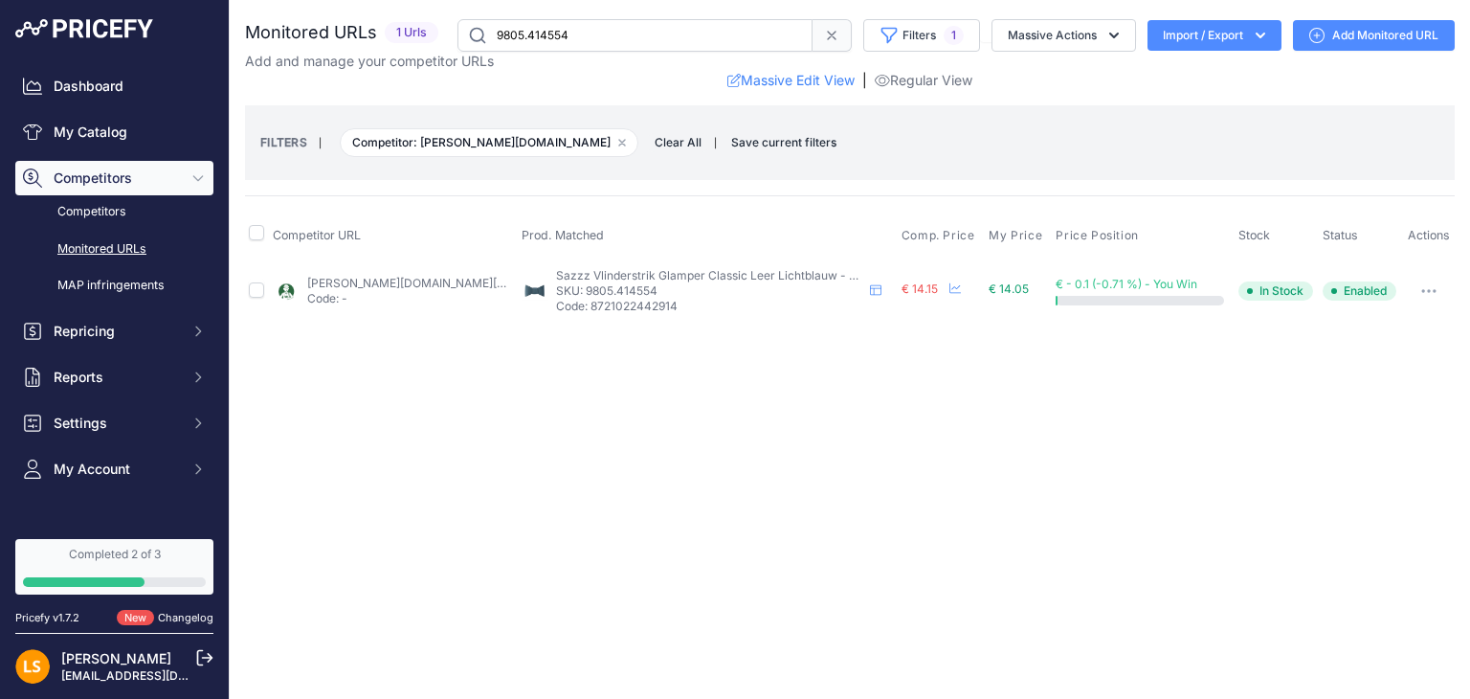
click at [433, 281] on link "tims.nl/_1-sazzz-vlinderstrik-glamper-classic-leer-lichtblauw-l-voor-halsband-3…" at bounding box center [415, 283] width 216 height 14
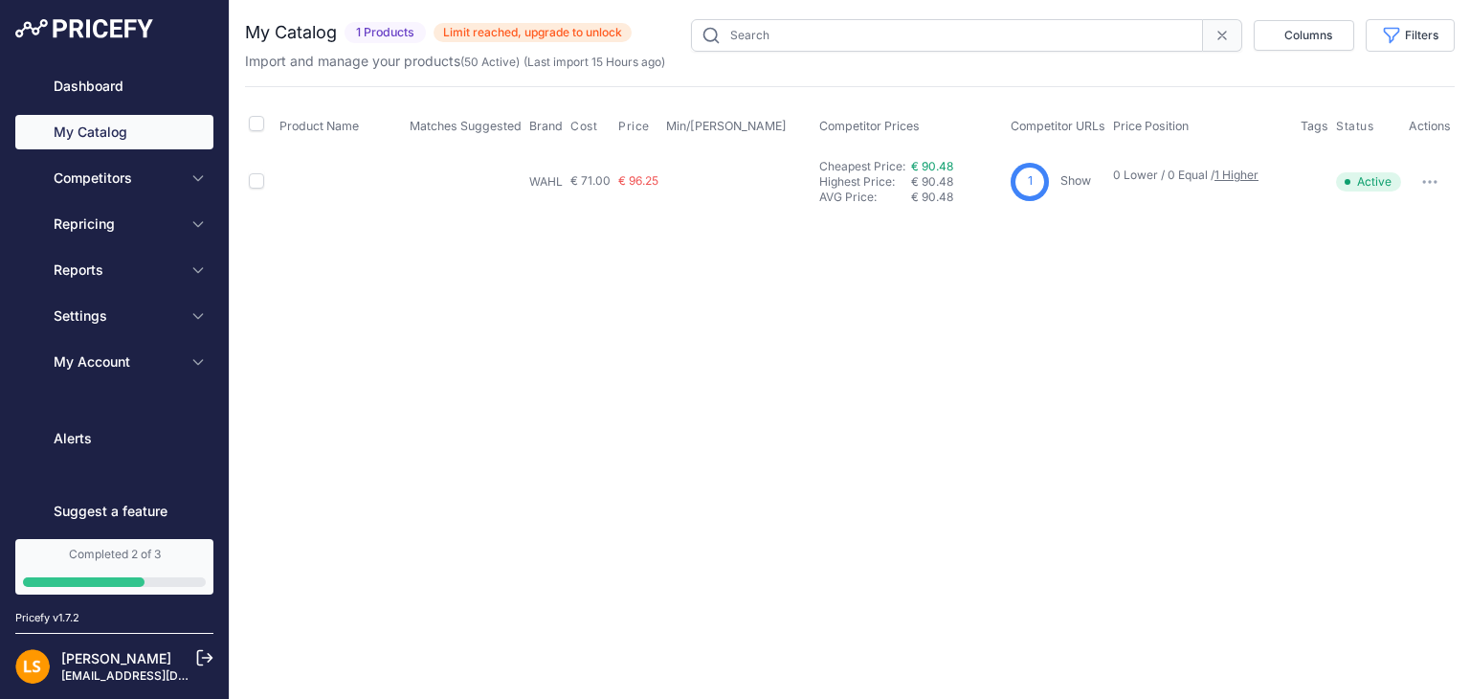
type input "9805.452746"
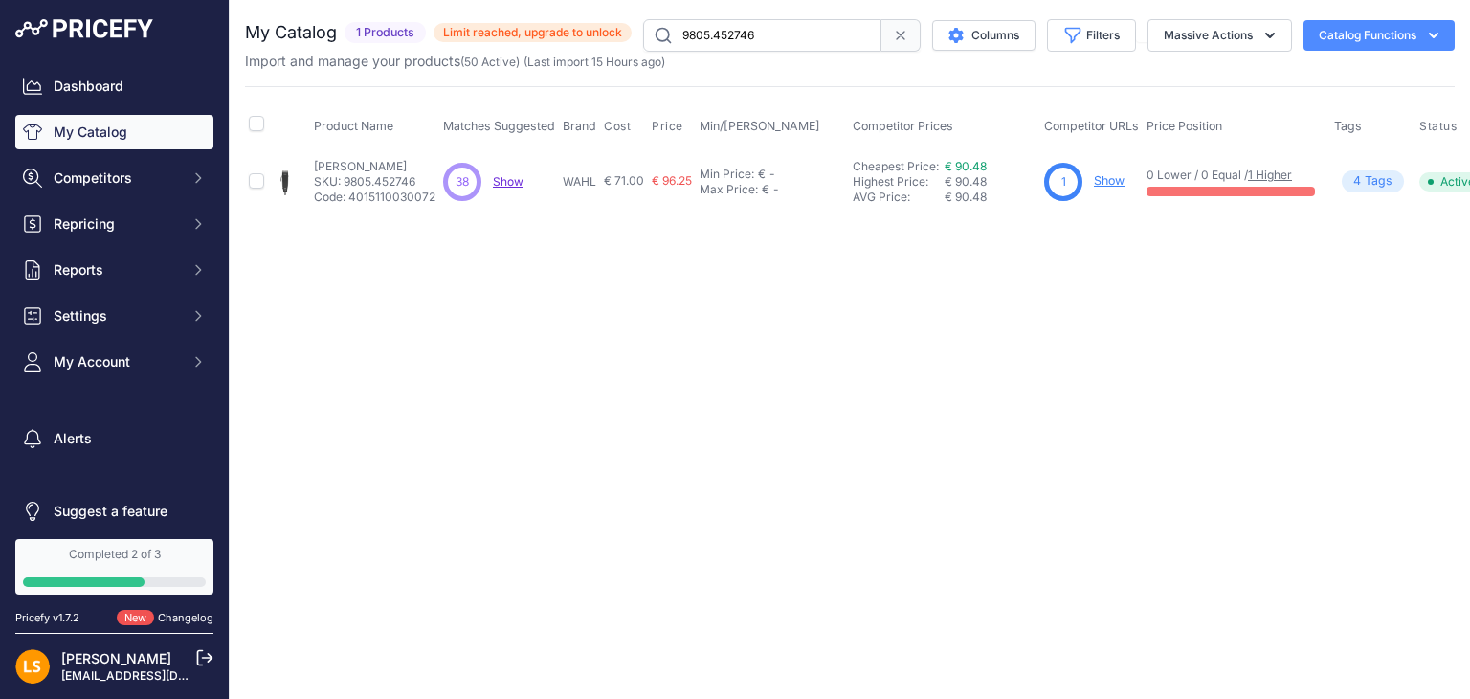
click at [1107, 182] on link "Show" at bounding box center [1109, 180] width 31 height 14
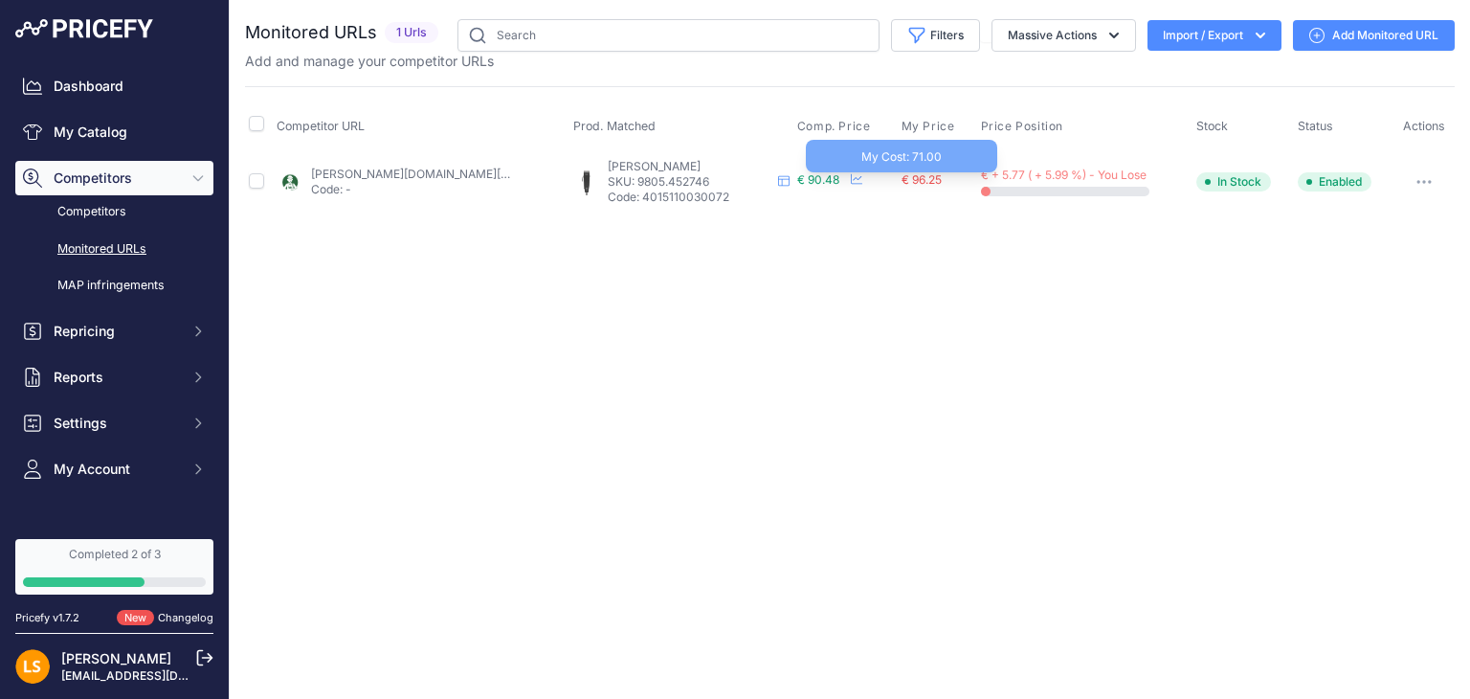
click at [923, 181] on span "€ 96.25" at bounding box center [921, 179] width 40 height 14
click at [928, 122] on span "My Price" at bounding box center [928, 126] width 54 height 15
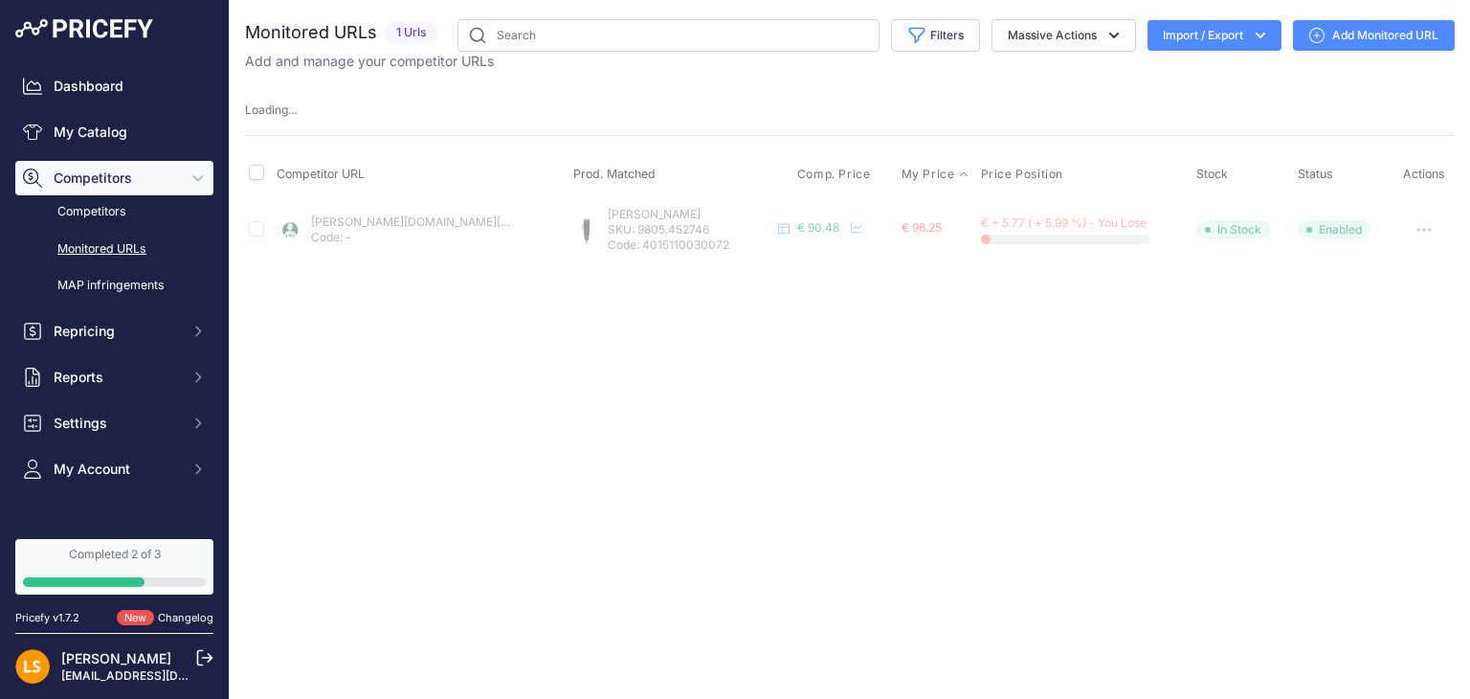
click at [940, 172] on span "My Price" at bounding box center [928, 174] width 54 height 15
click at [960, 170] on icon at bounding box center [963, 173] width 11 height 11
click at [926, 221] on span "€ 96.25" at bounding box center [921, 227] width 40 height 14
click at [622, 406] on div "Close You are not connected to the internet." at bounding box center [850, 349] width 1240 height 699
click at [702, 244] on p "Code: 4015110030072" at bounding box center [689, 244] width 163 height 15
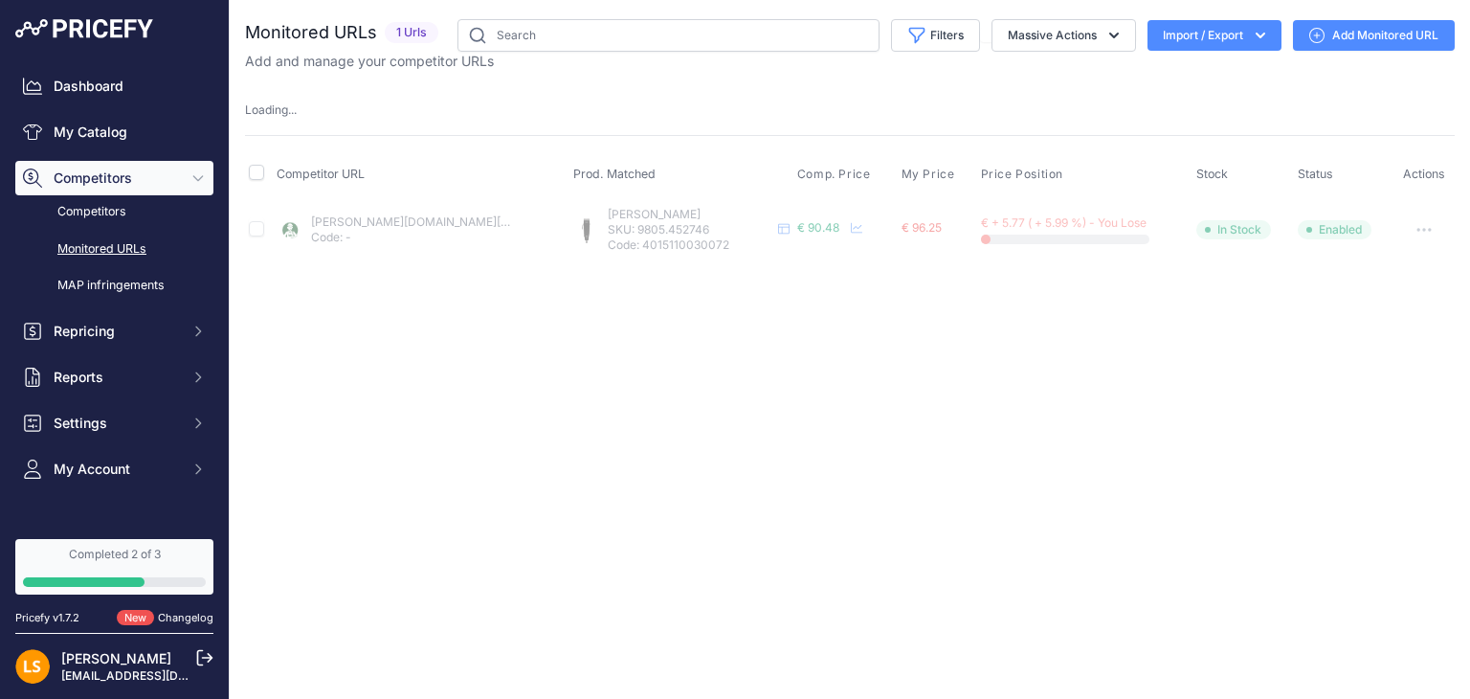
click at [915, 319] on div "Close You are not connected to the internet." at bounding box center [850, 349] width 1240 height 699
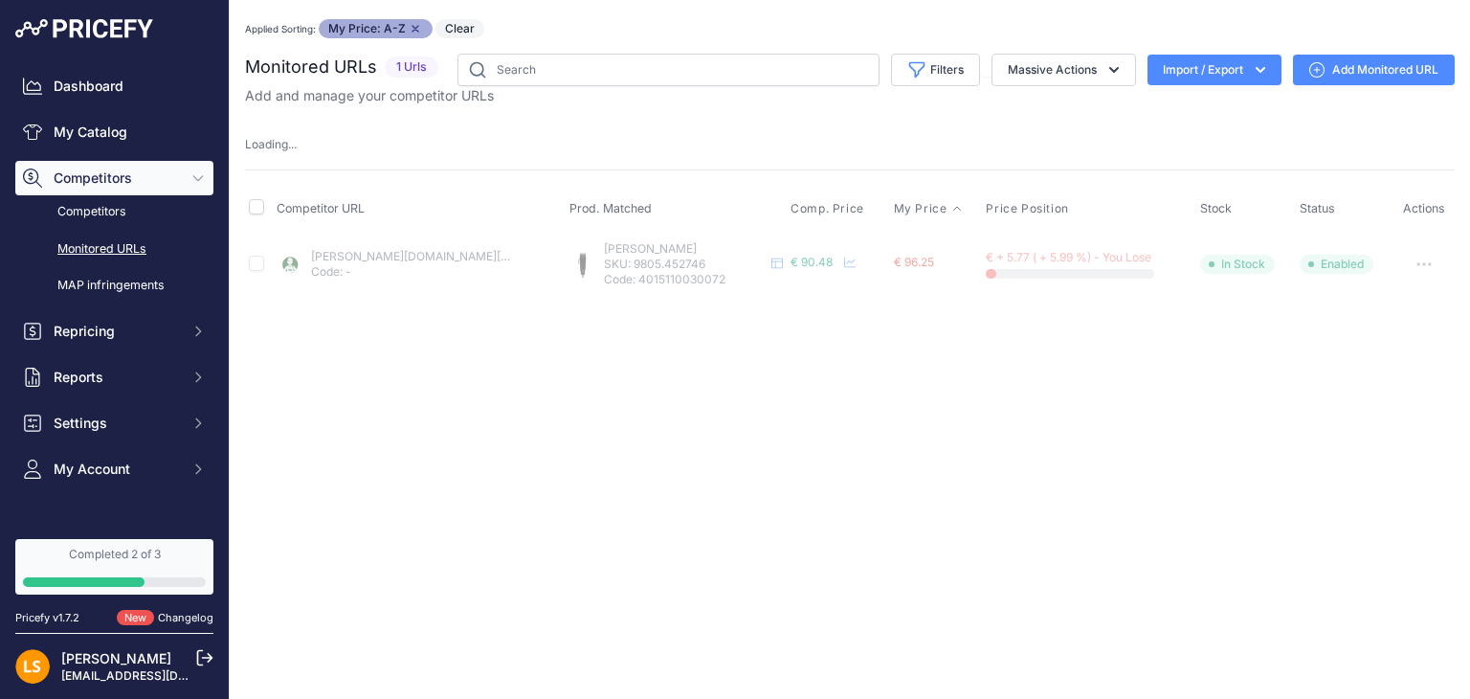
click at [1110, 337] on div "Close You are not connected to the internet. Applied Sorting: My Price: A-Z Rem…" at bounding box center [850, 349] width 1240 height 699
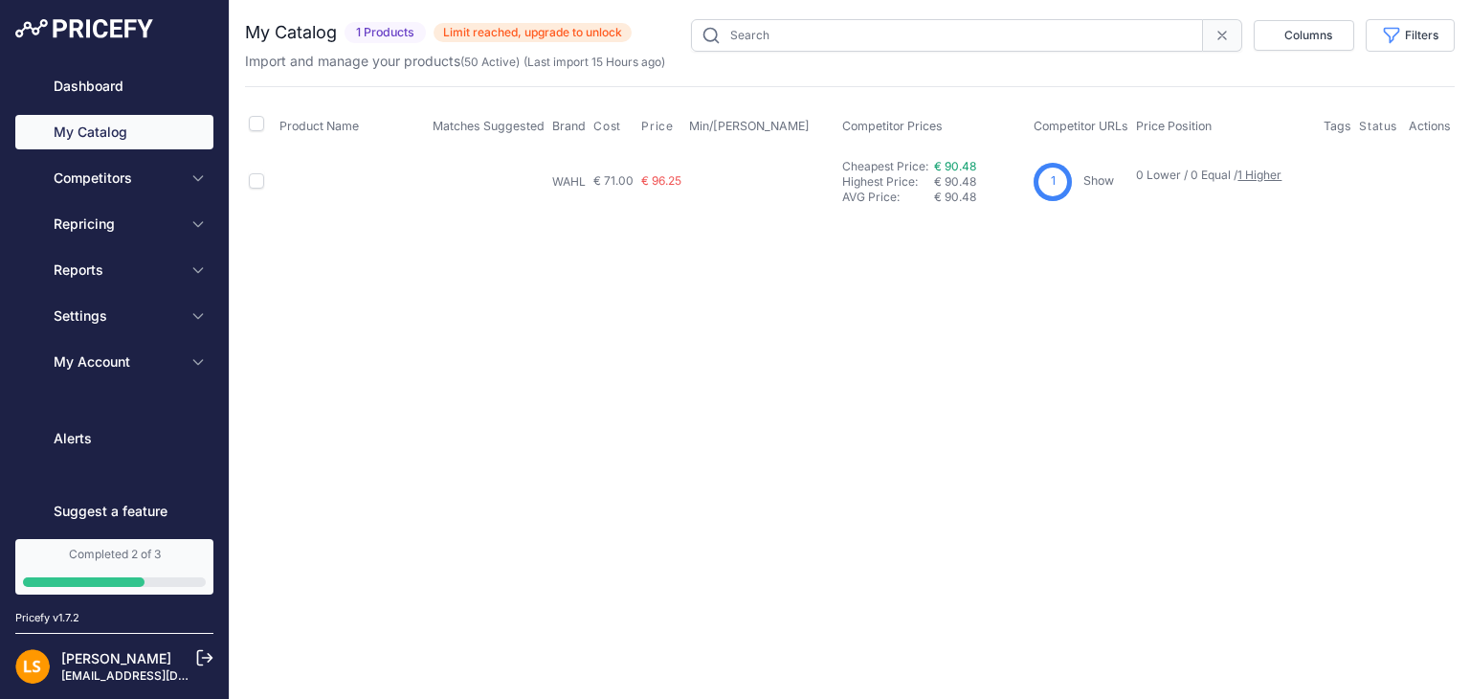
type input "9805.452746"
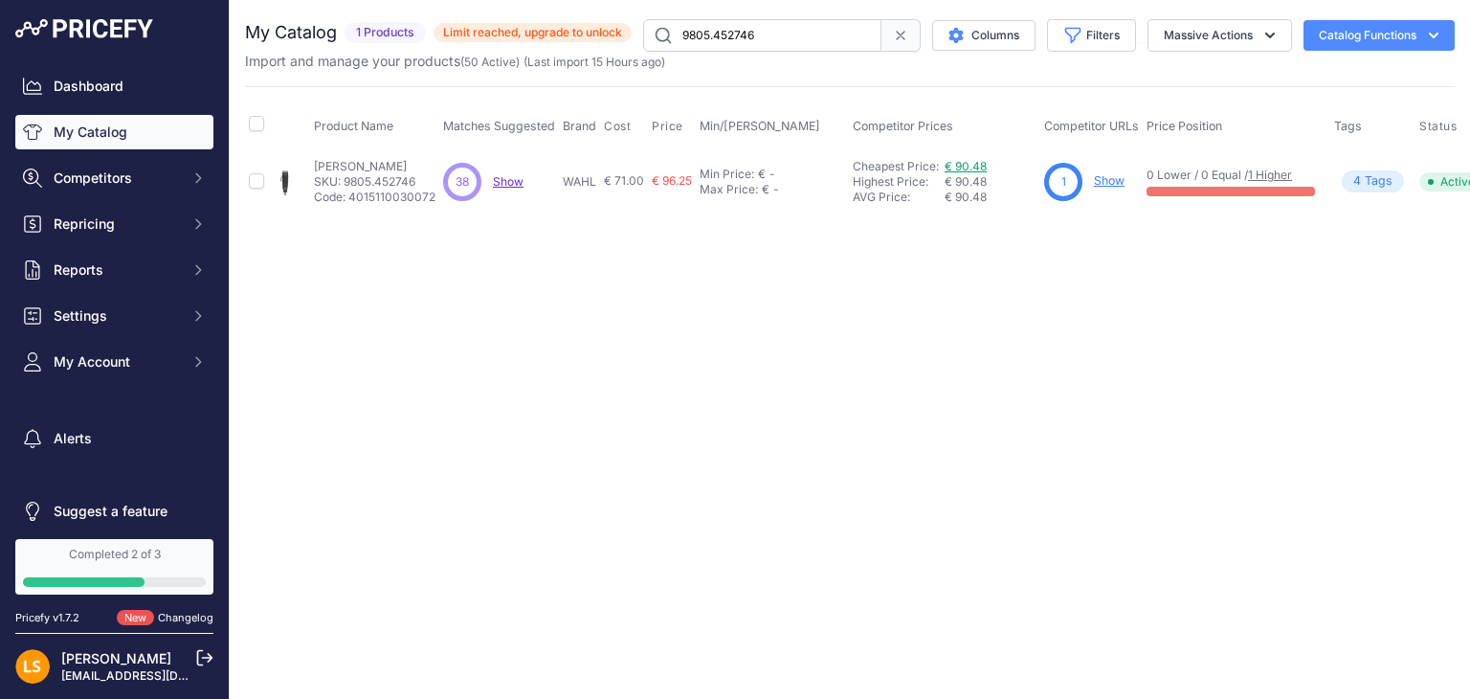
click at [984, 165] on link "€ 90.48" at bounding box center [965, 166] width 42 height 14
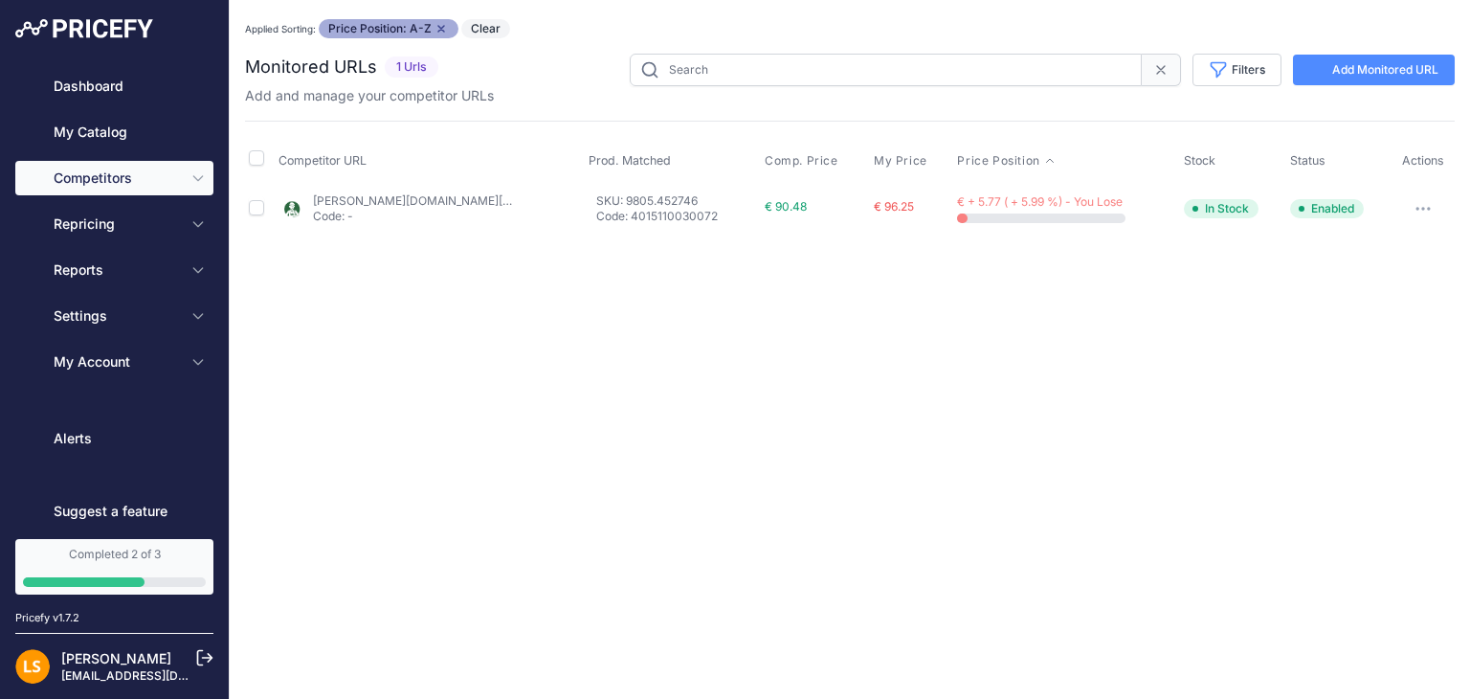
type input "9805.452746"
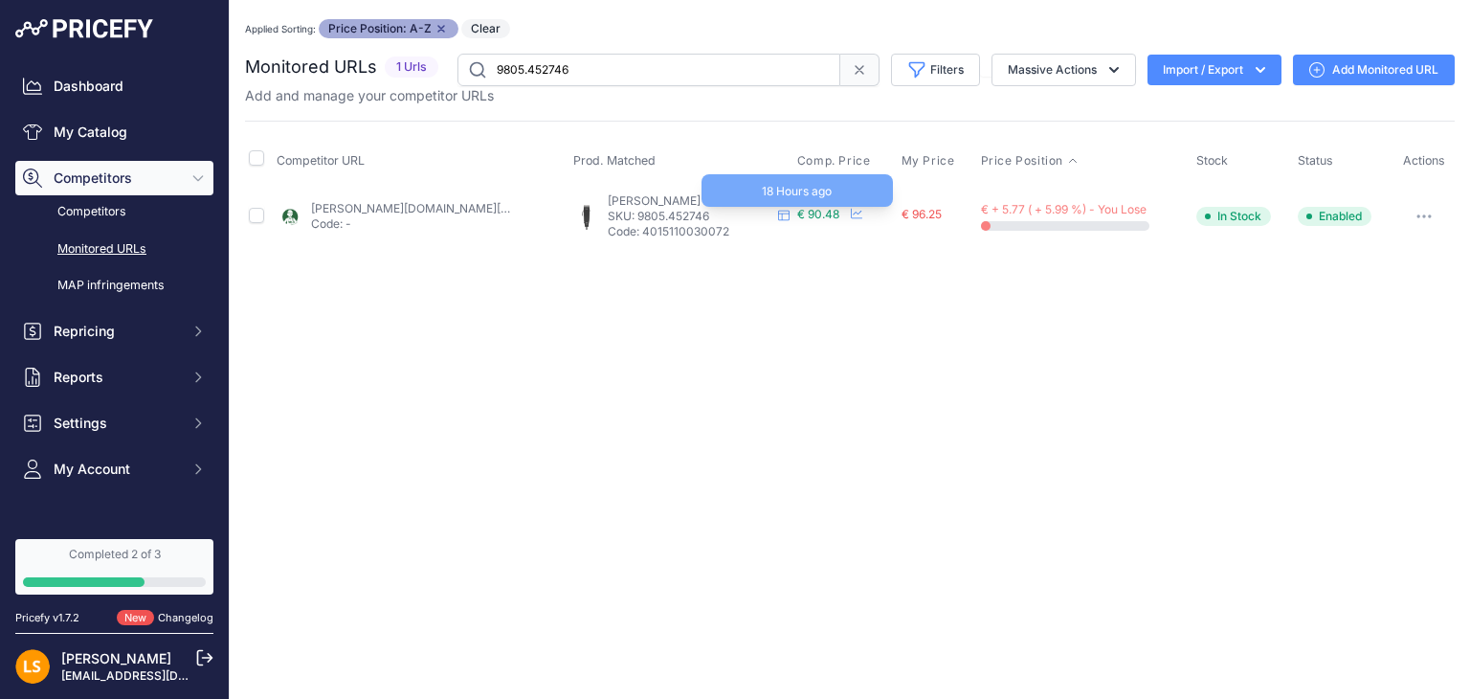
click at [813, 213] on span "€ 90.48" at bounding box center [818, 214] width 42 height 14
click at [779, 215] on icon at bounding box center [783, 215] width 11 height 11
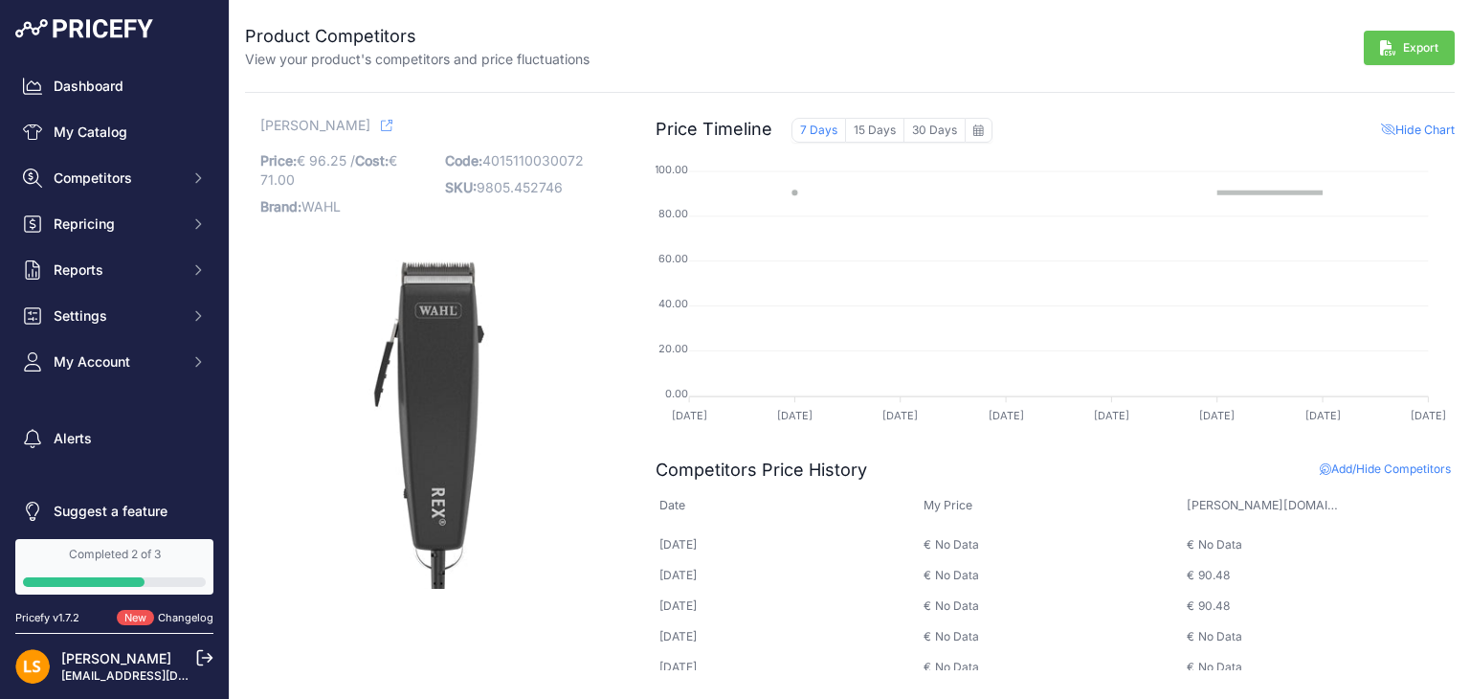
scroll to position [103, 0]
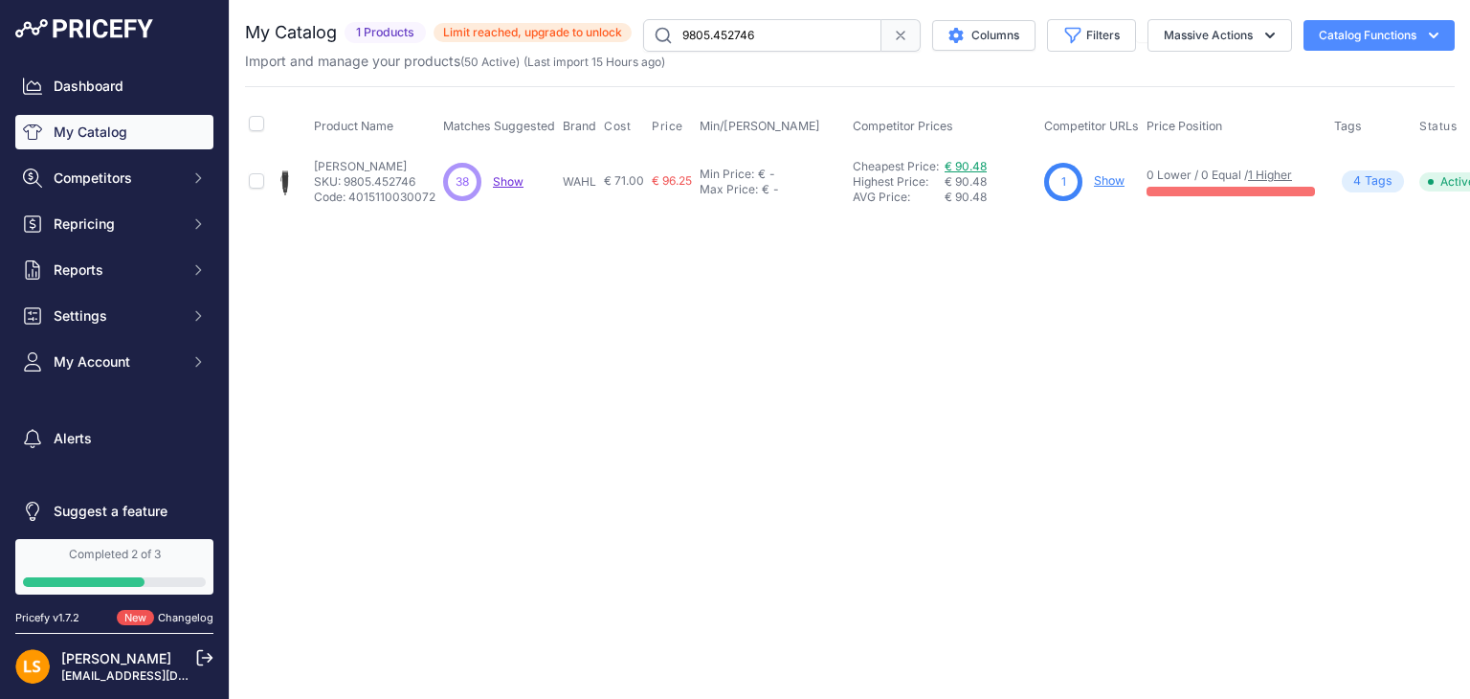
click at [968, 166] on link "€ 90.48" at bounding box center [965, 166] width 42 height 14
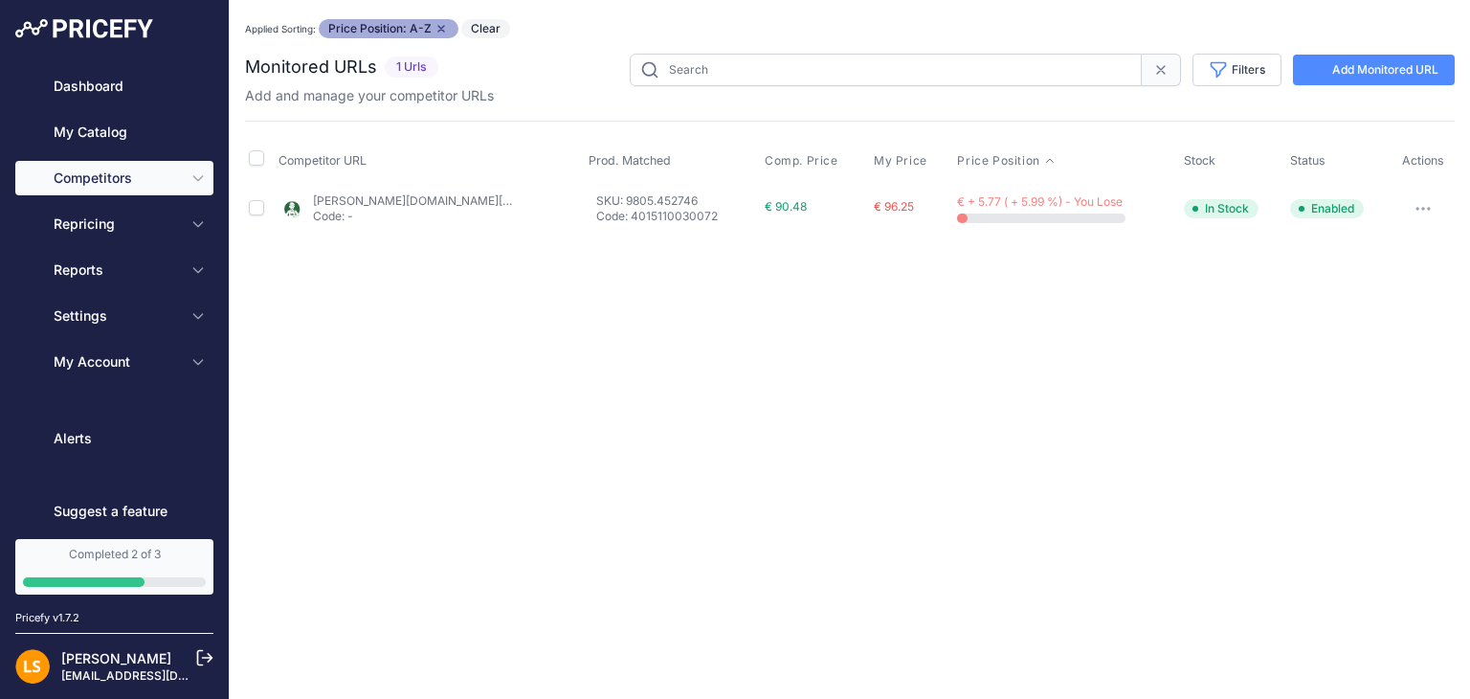
type input "9805.452746"
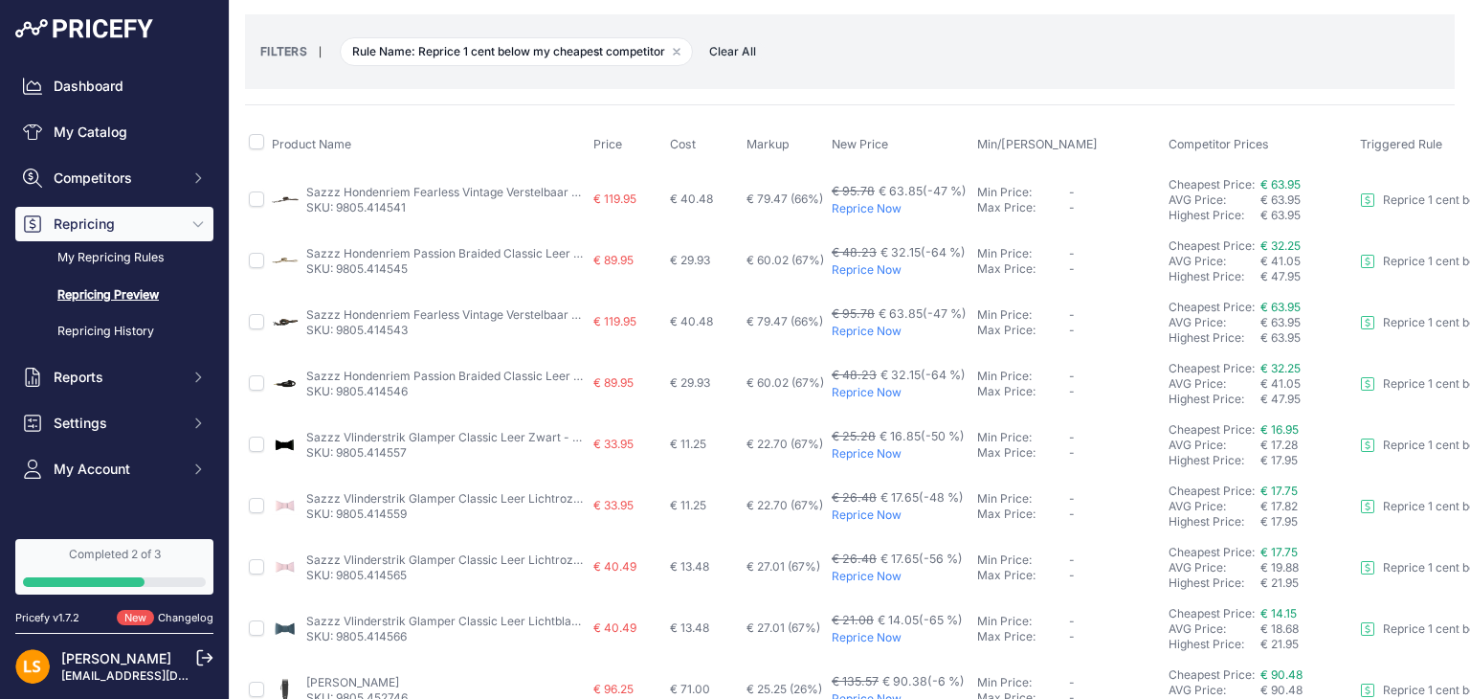
scroll to position [287, 0]
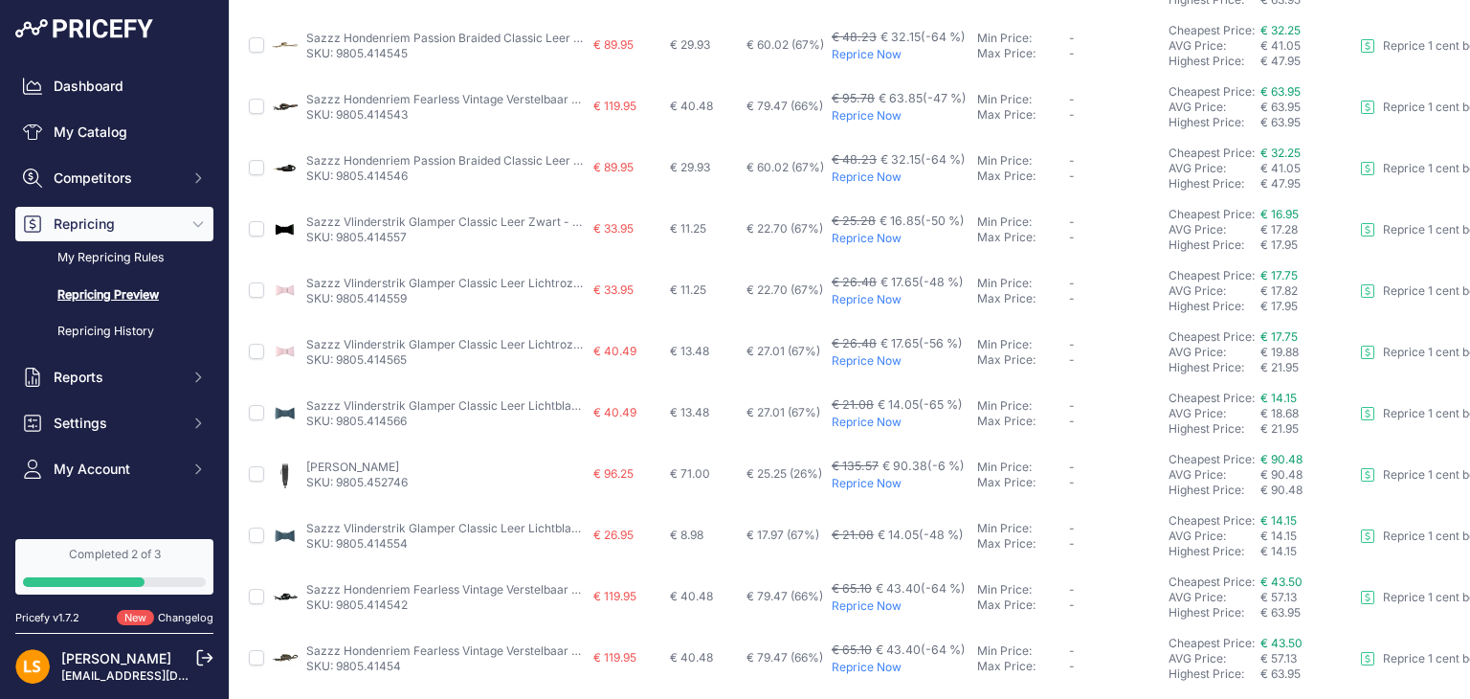
drag, startPoint x: 415, startPoint y: 465, endPoint x: 304, endPoint y: 462, distance: 111.0
click at [304, 462] on div "Wahl Rex Tondeuse SKU: 9805.452746" at bounding box center [429, 474] width 314 height 31
copy link "[PERSON_NAME]"
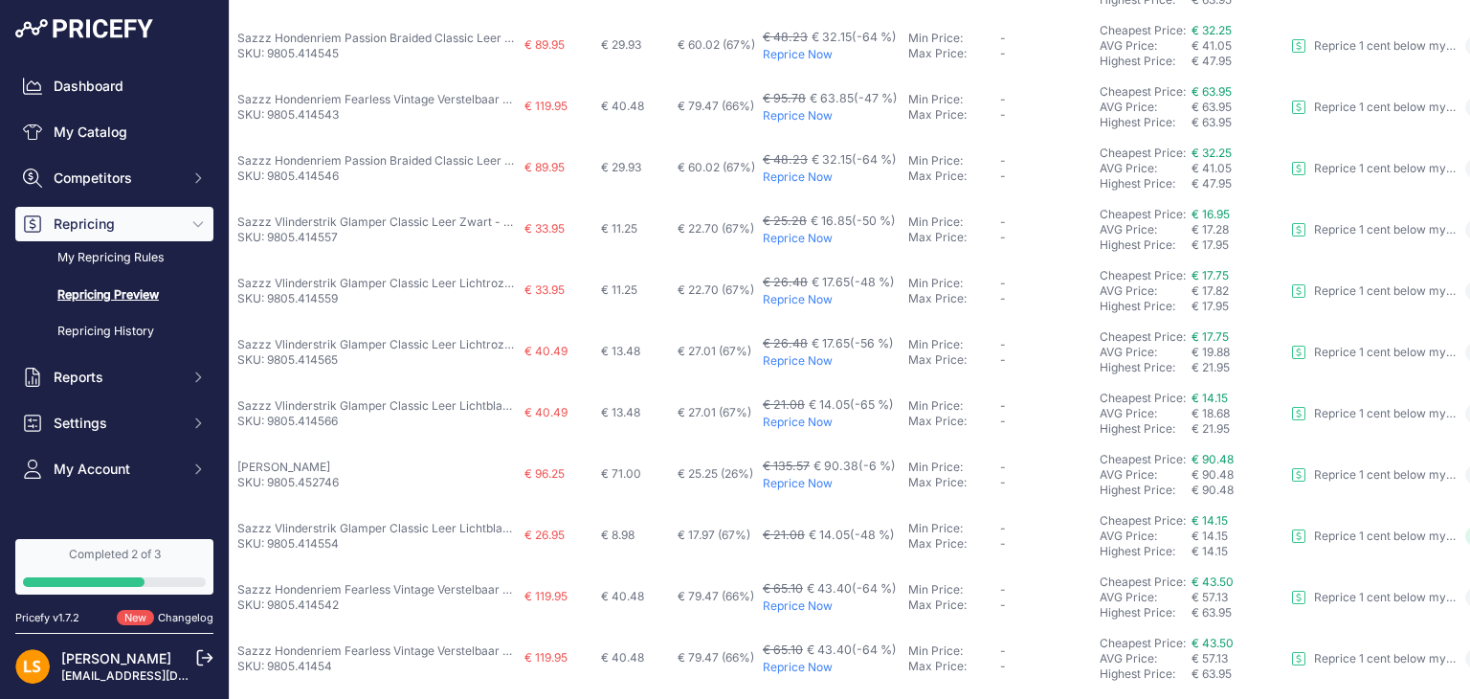
scroll to position [287, 50]
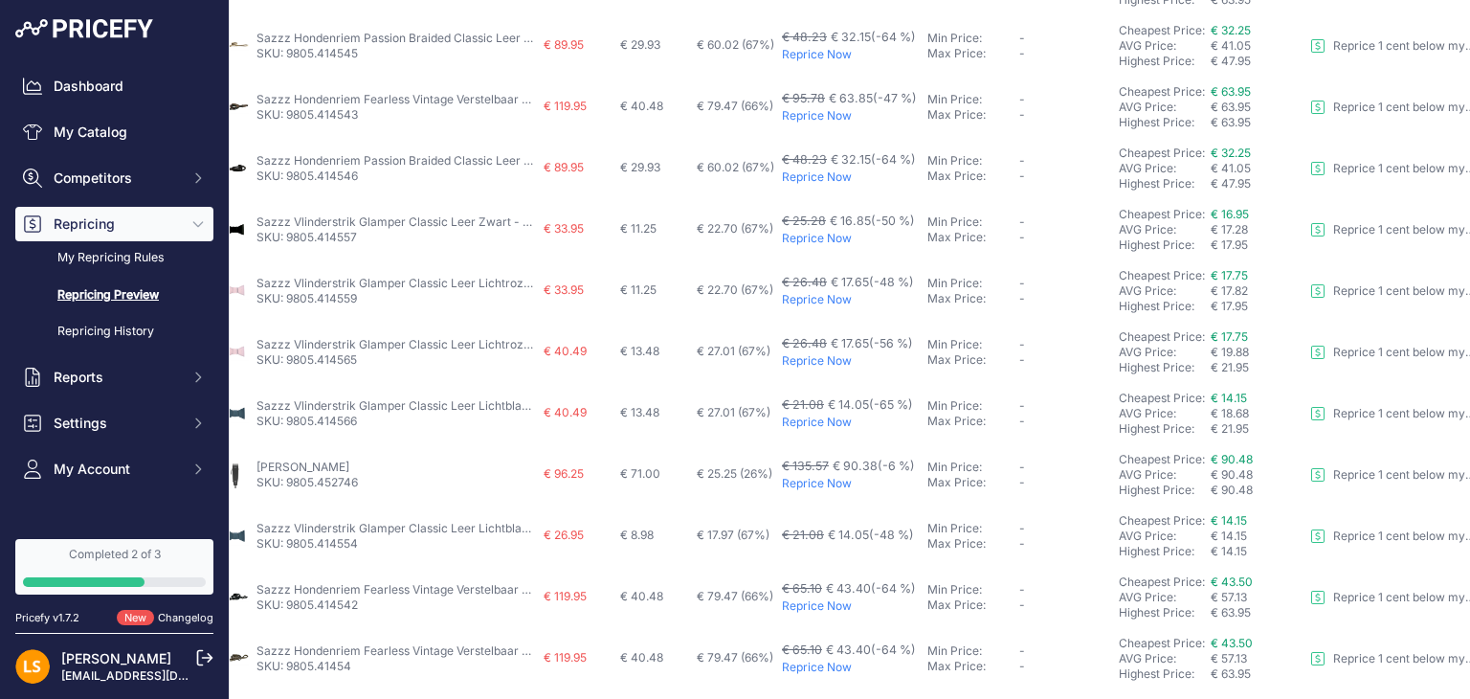
click at [825, 480] on p "Reprice Now" at bounding box center [851, 483] width 138 height 15
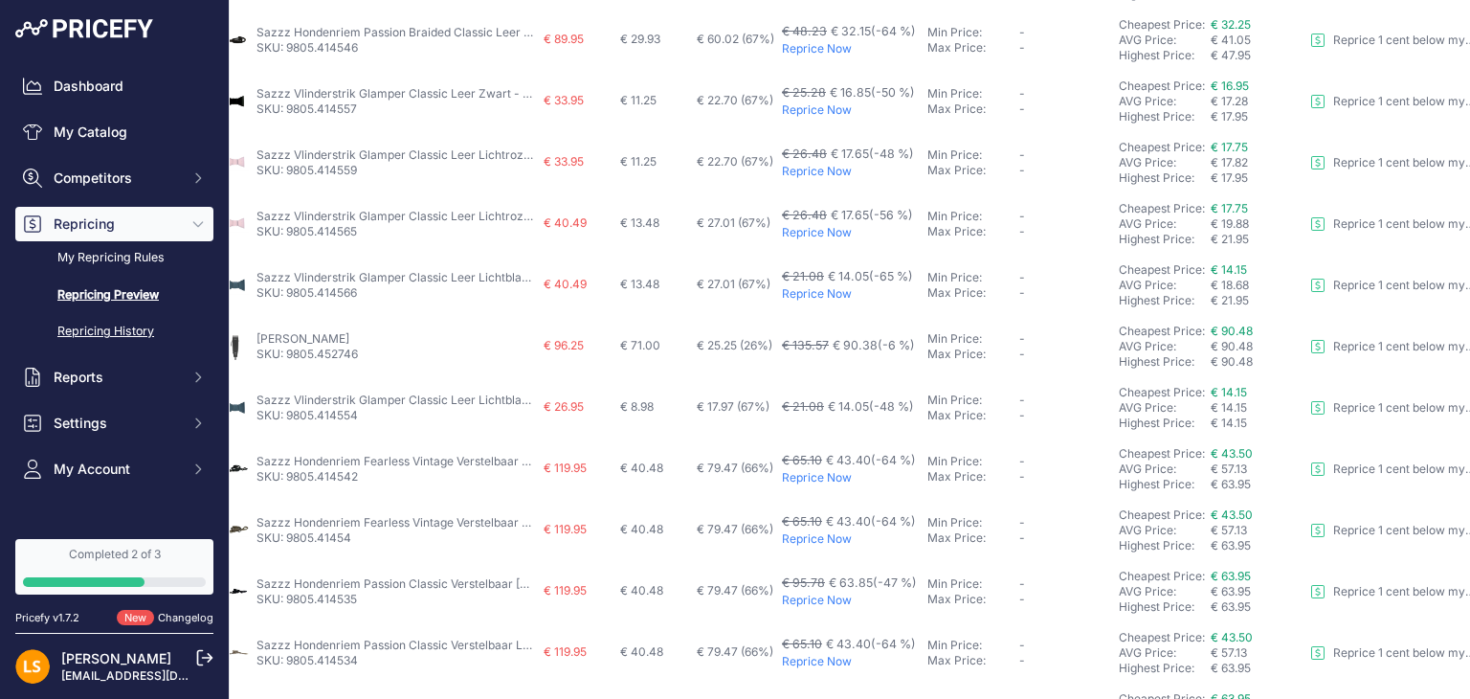
scroll to position [364, 50]
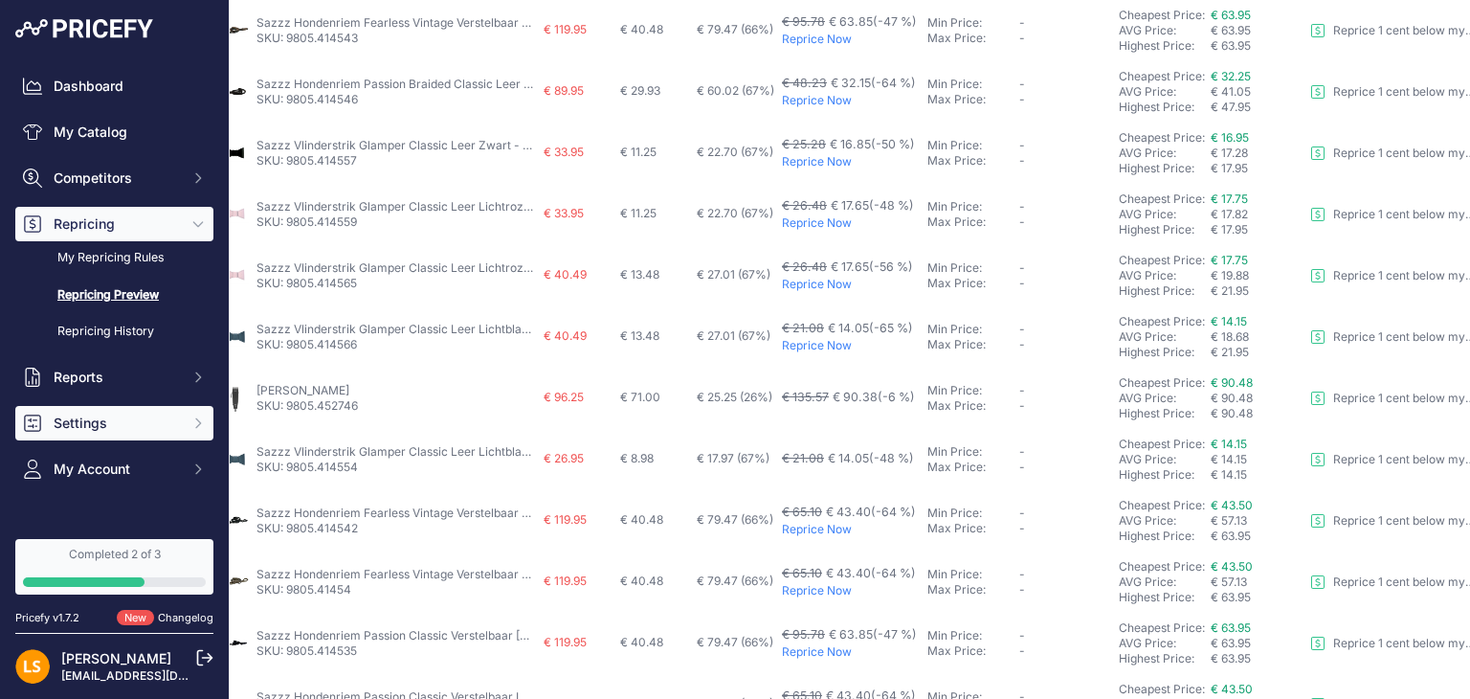
click at [153, 419] on span "Settings" at bounding box center [116, 422] width 125 height 19
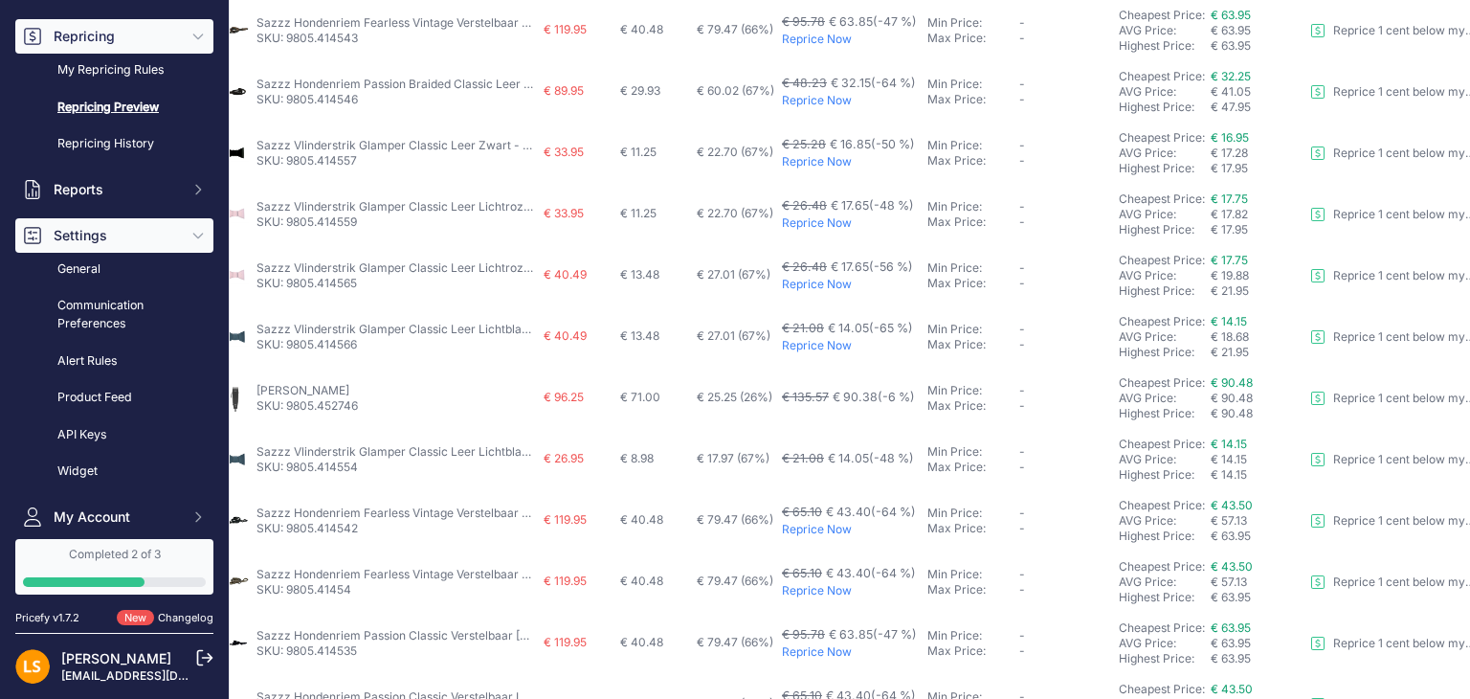
scroll to position [191, 0]
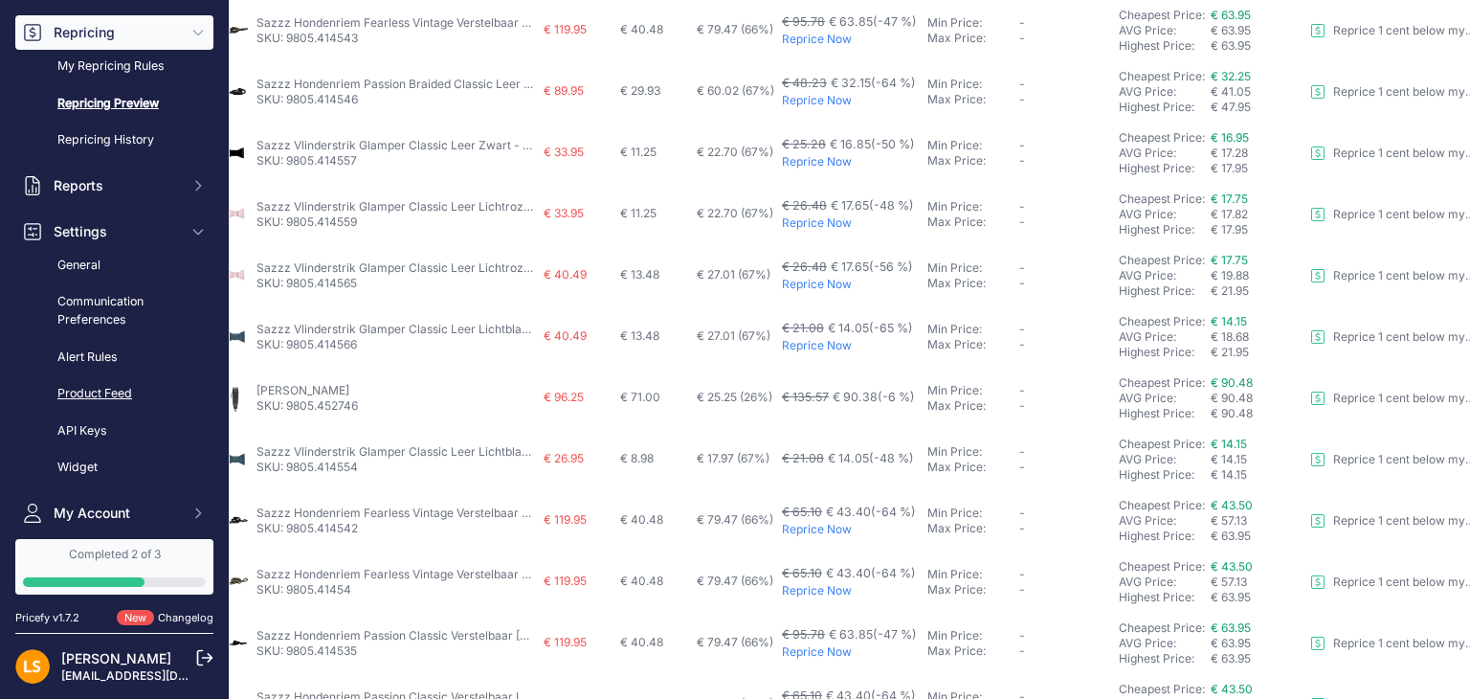
click at [110, 396] on link "Product Feed" at bounding box center [114, 393] width 198 height 33
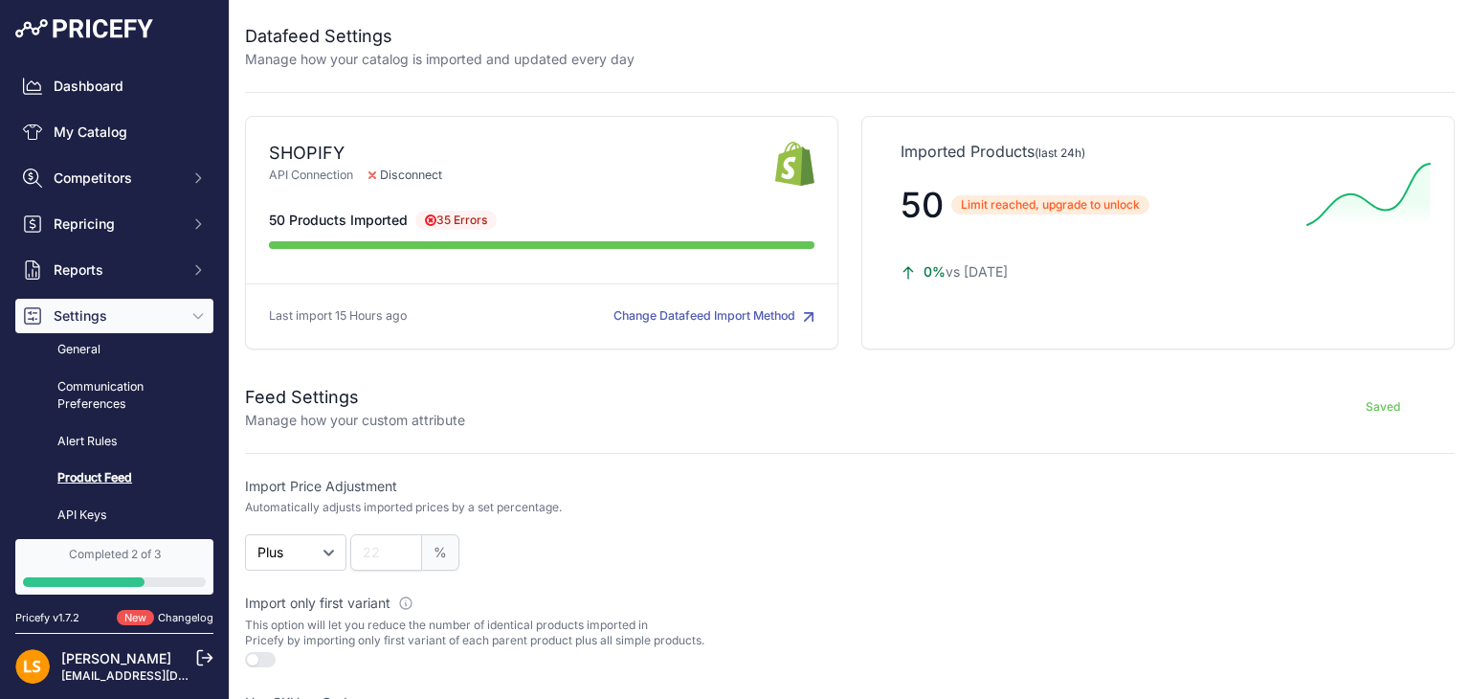
click at [789, 319] on button "Change Datafeed Import Method" at bounding box center [713, 316] width 201 height 18
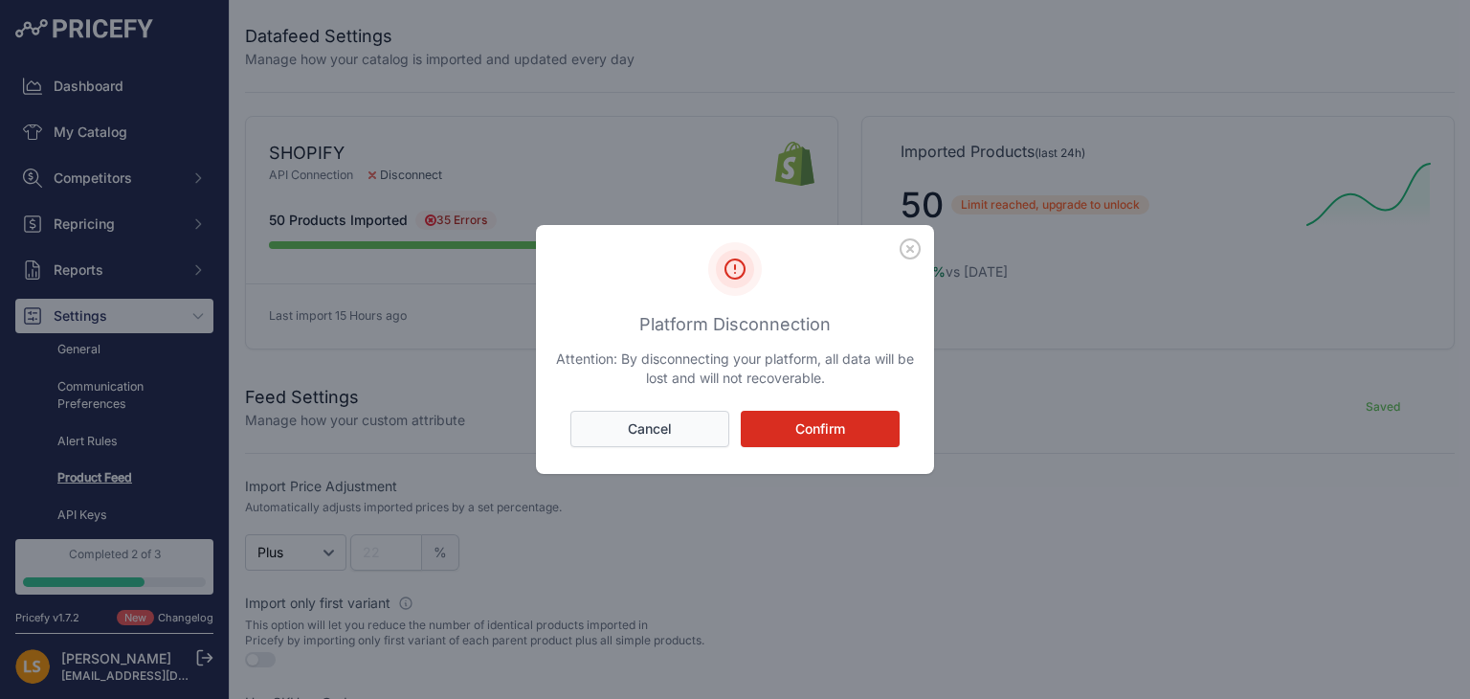
click at [688, 435] on button "Cancel" at bounding box center [649, 429] width 159 height 36
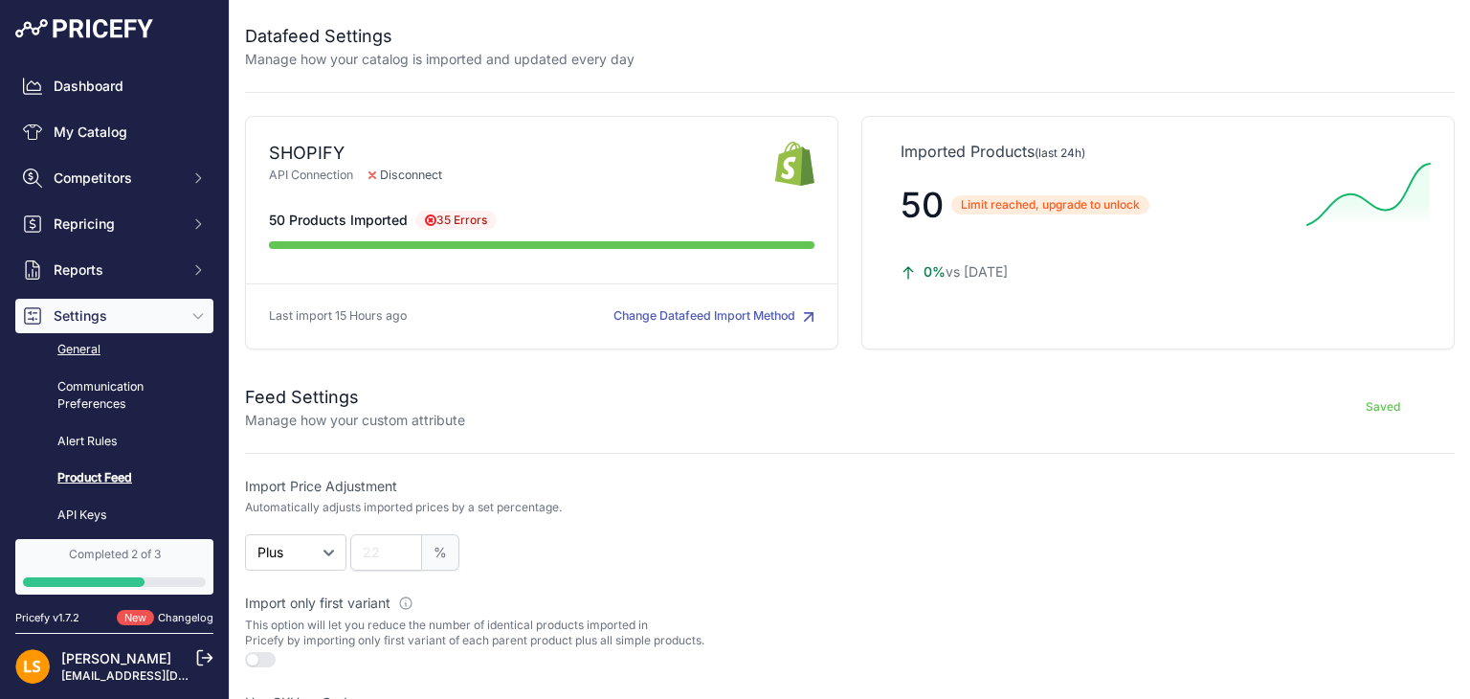
click at [92, 349] on link "General" at bounding box center [114, 349] width 198 height 33
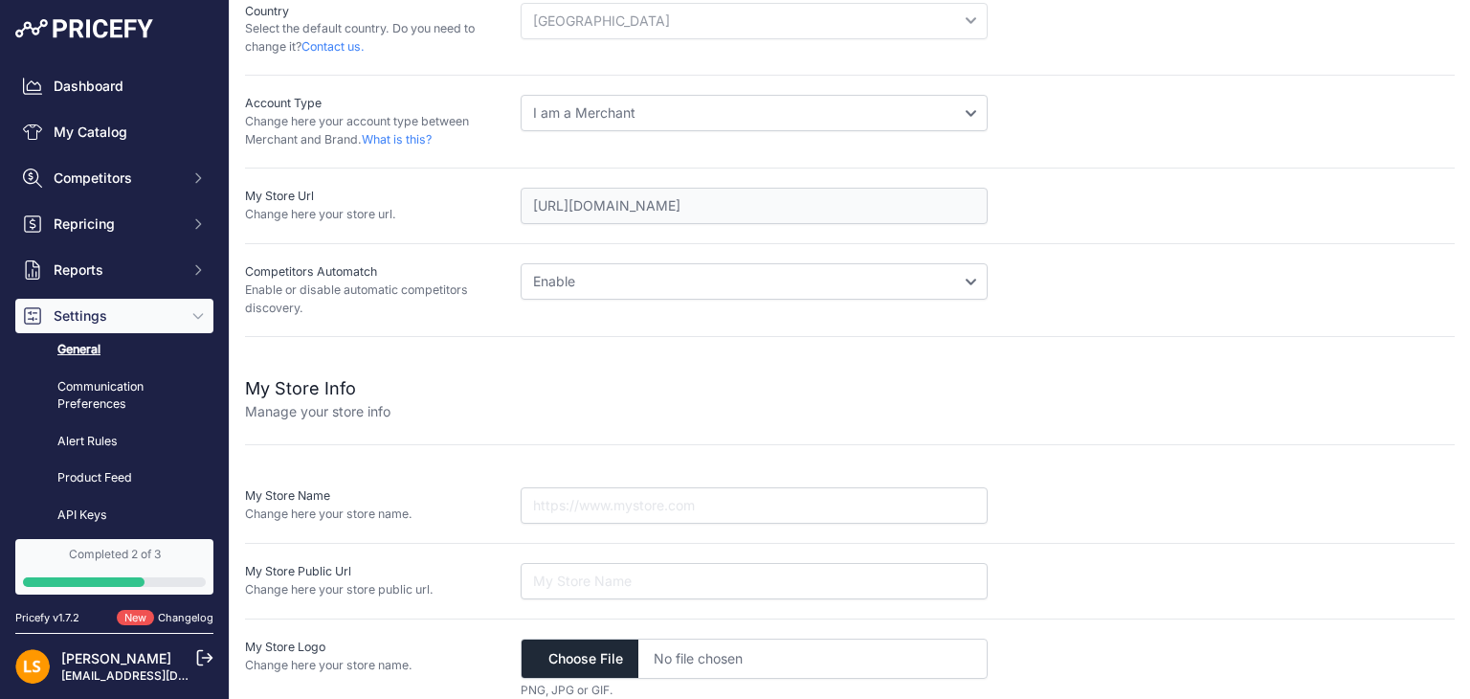
scroll to position [333, 0]
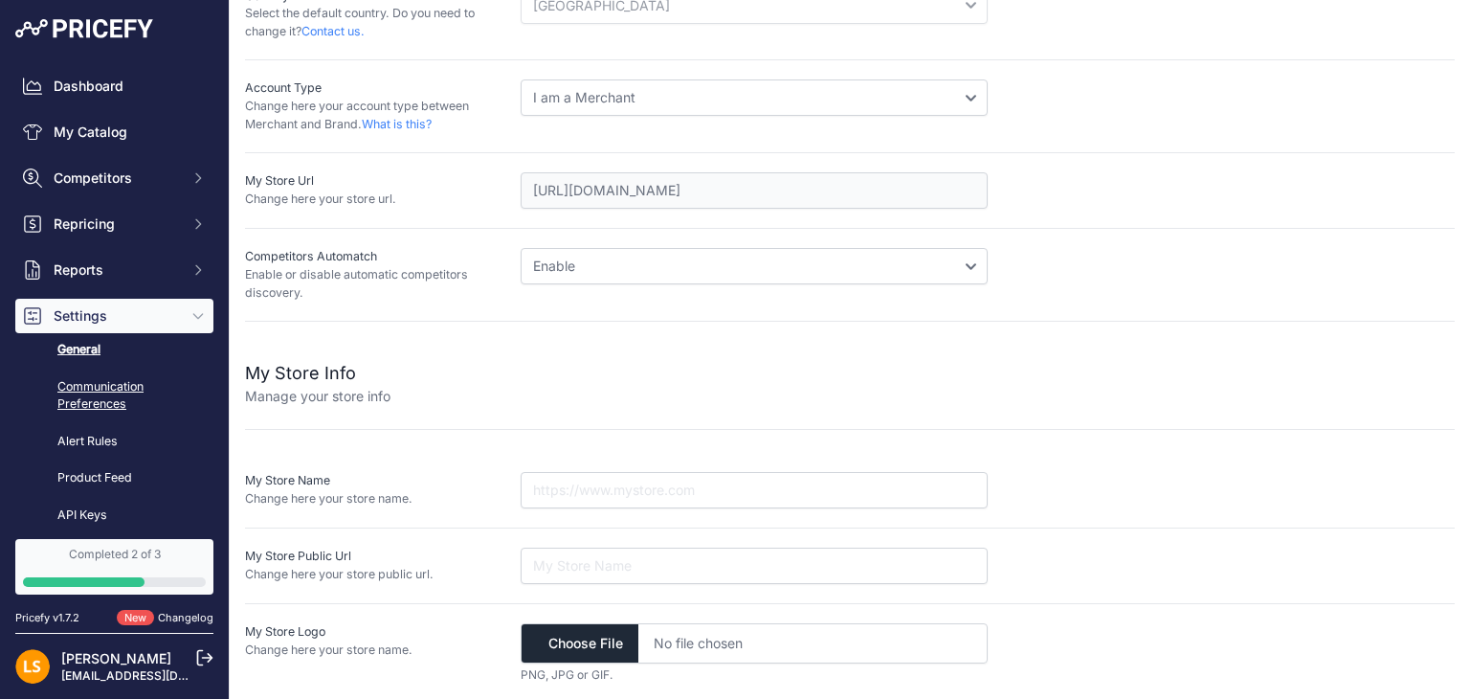
click at [107, 389] on link "Communication Preferences" at bounding box center [114, 395] width 198 height 51
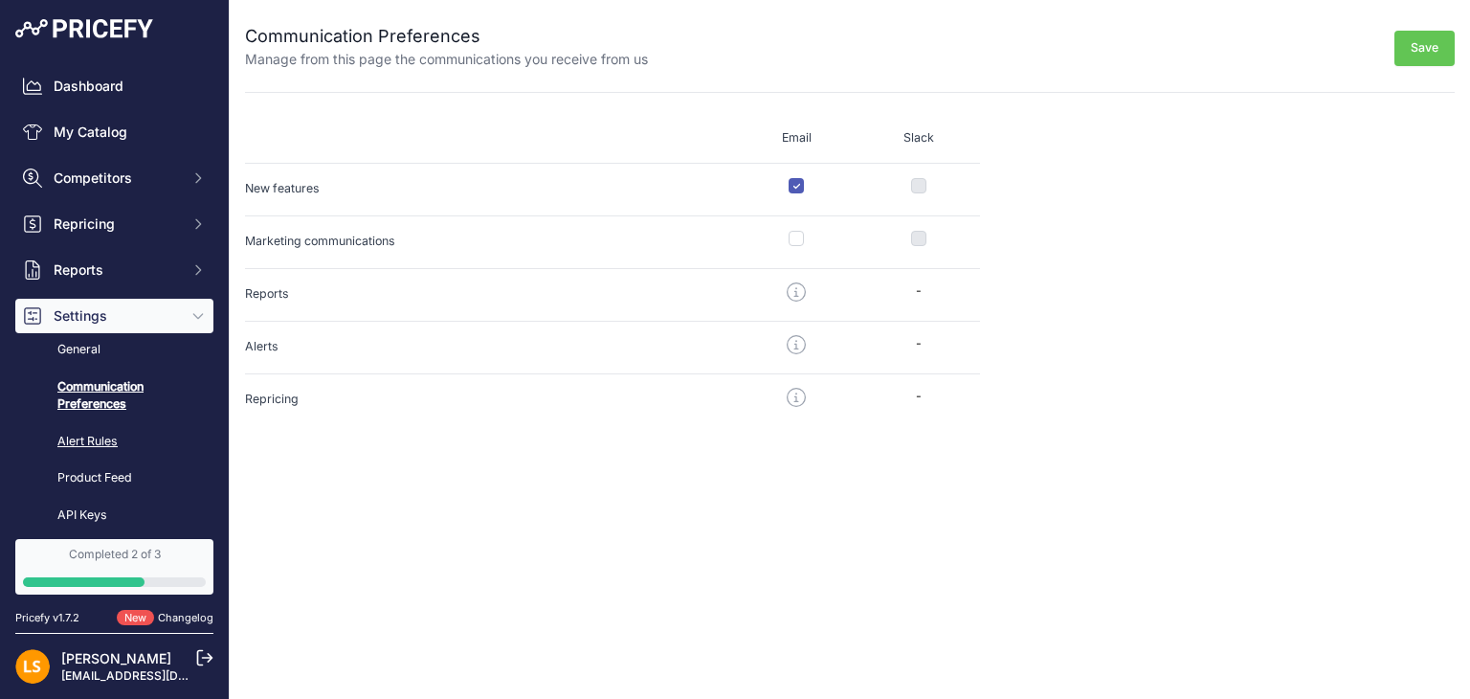
click at [102, 437] on link "Alert Rules" at bounding box center [114, 441] width 198 height 33
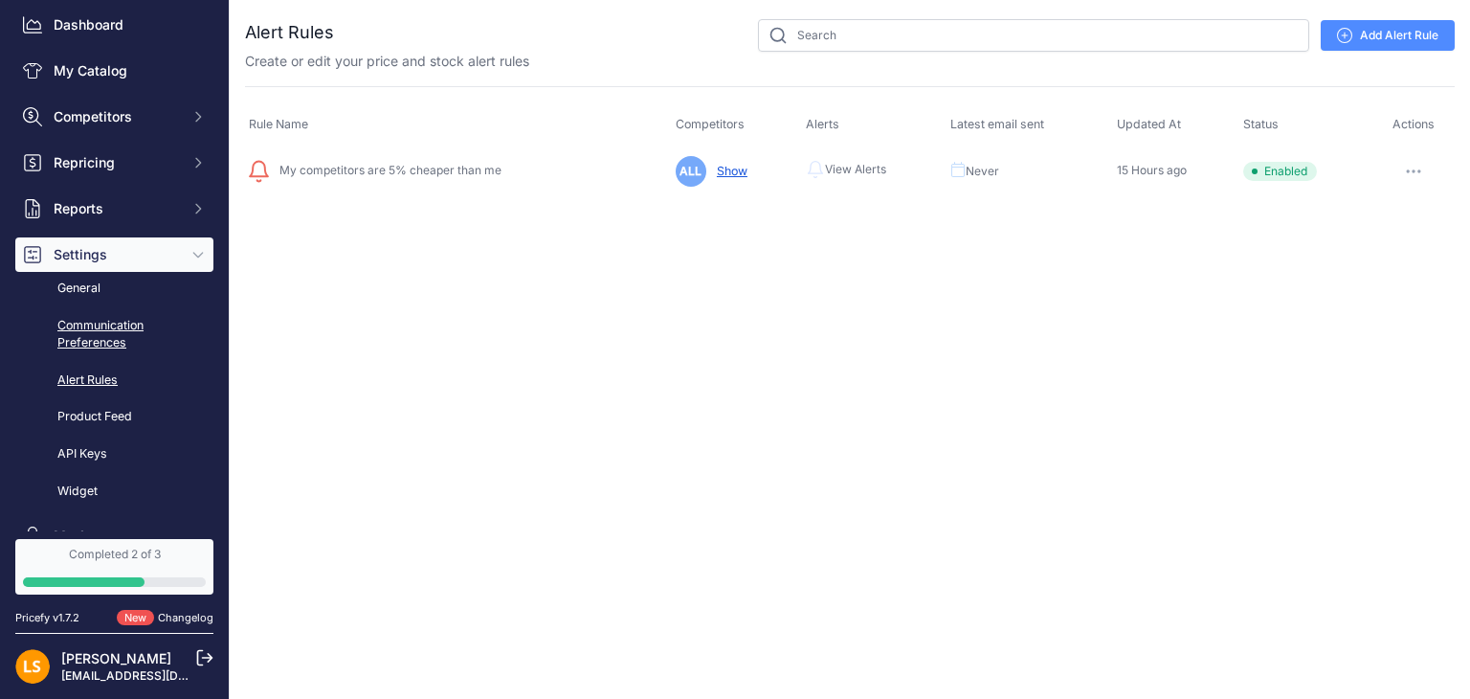
scroll to position [96, 0]
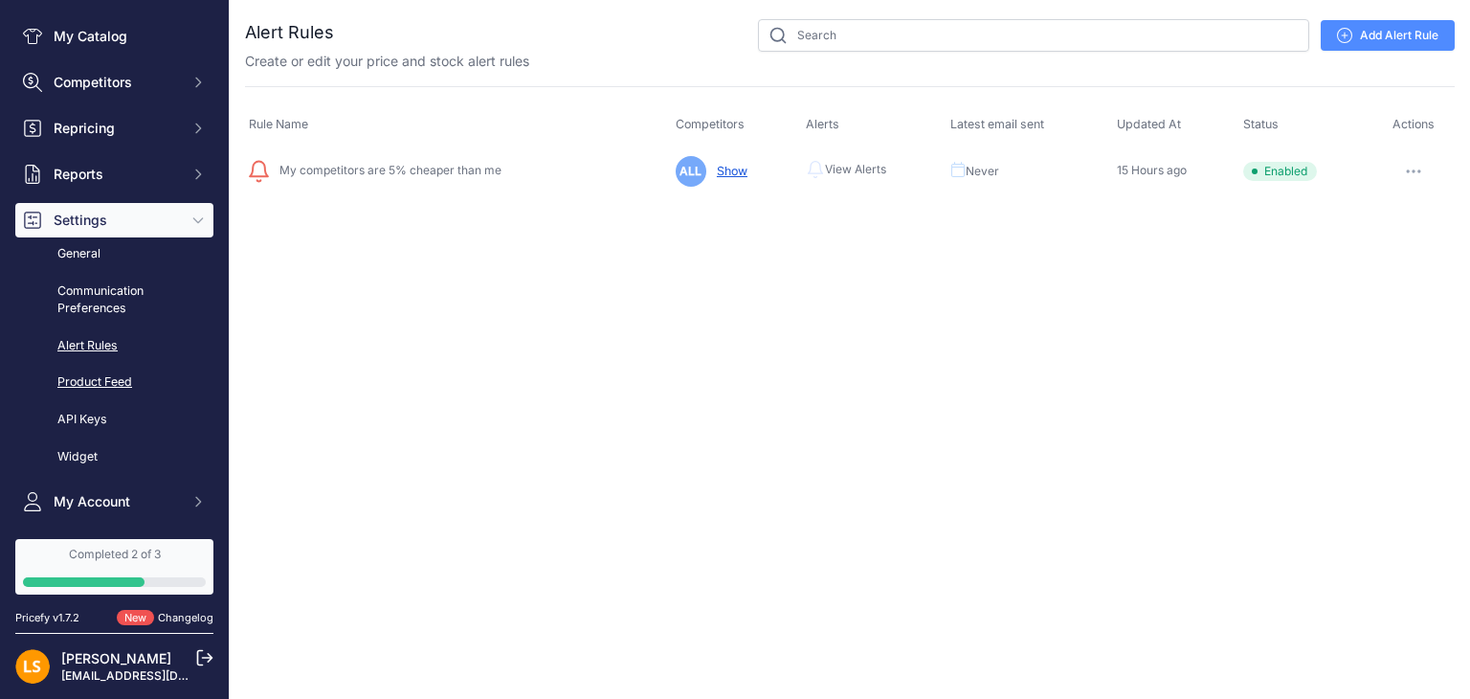
click at [115, 380] on link "Product Feed" at bounding box center [114, 382] width 198 height 33
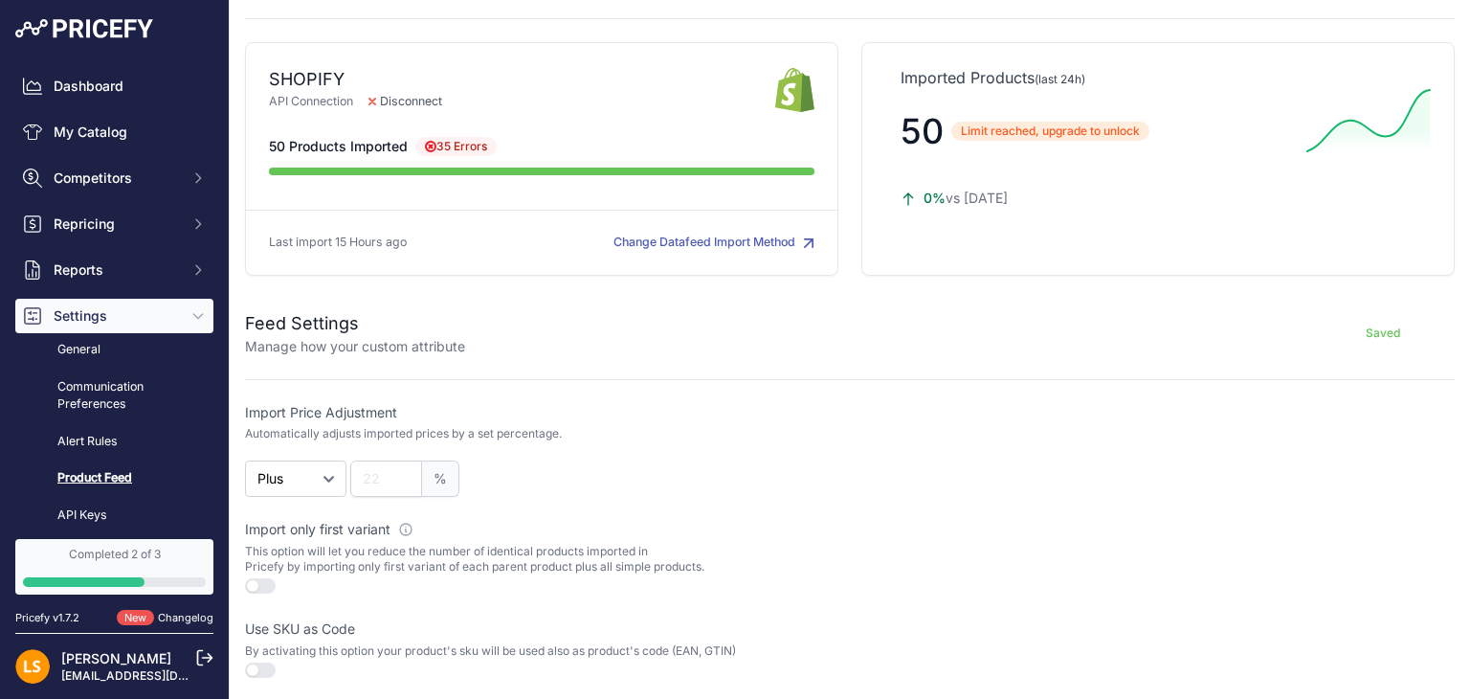
scroll to position [191, 0]
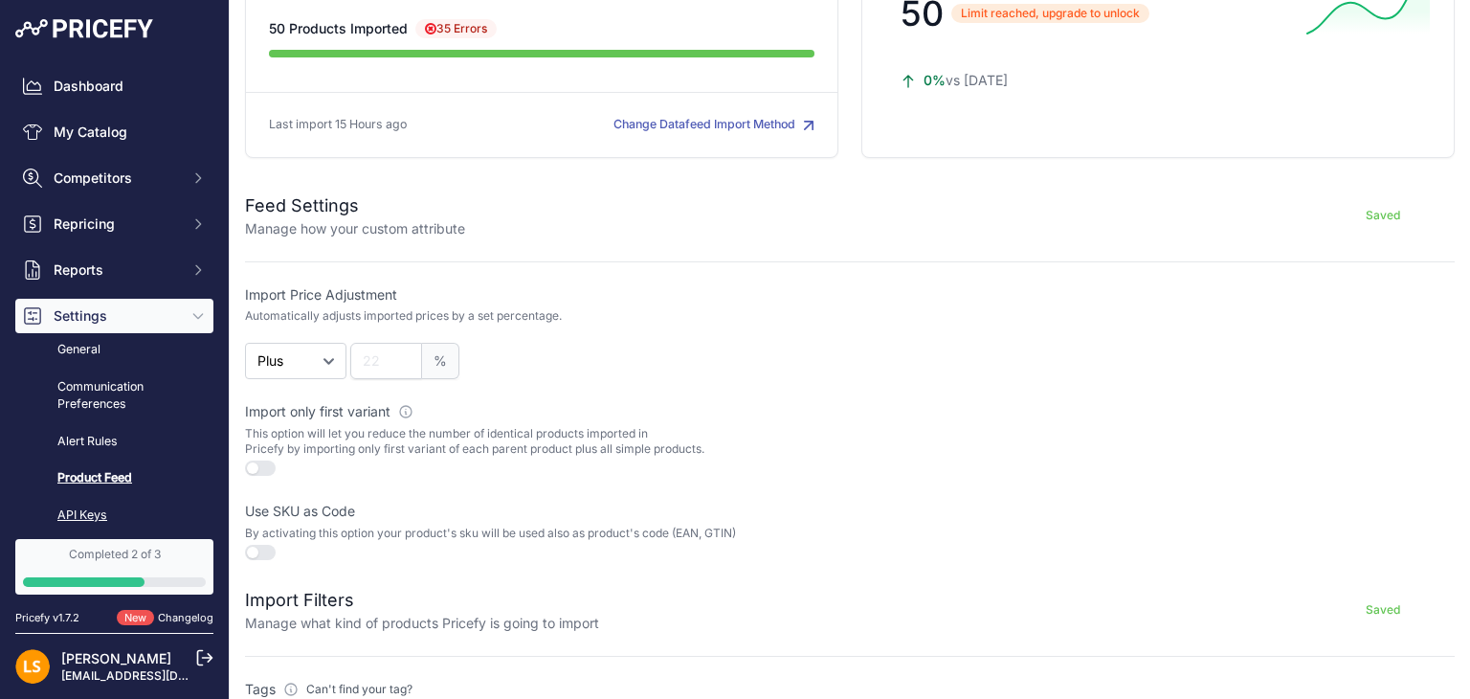
click at [87, 515] on link "API Keys" at bounding box center [114, 515] width 198 height 33
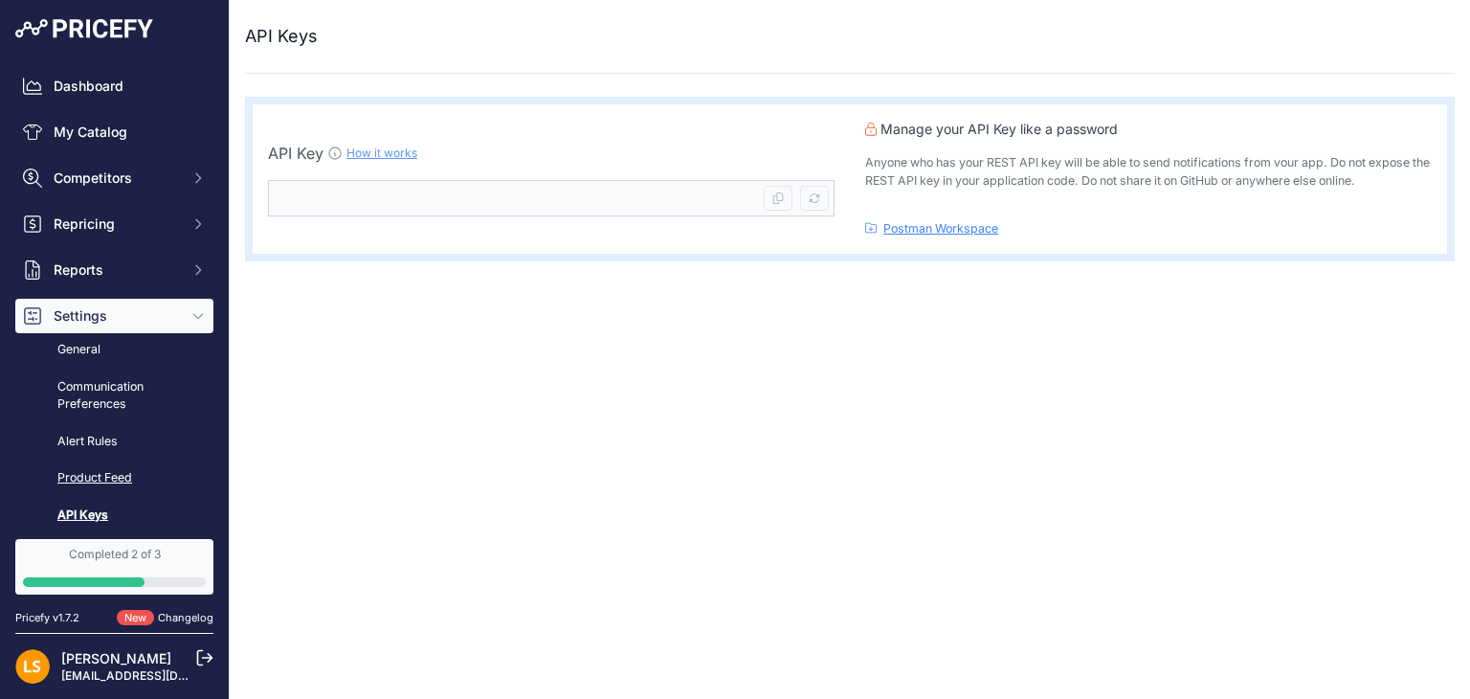
click at [97, 481] on link "Product Feed" at bounding box center [114, 477] width 198 height 33
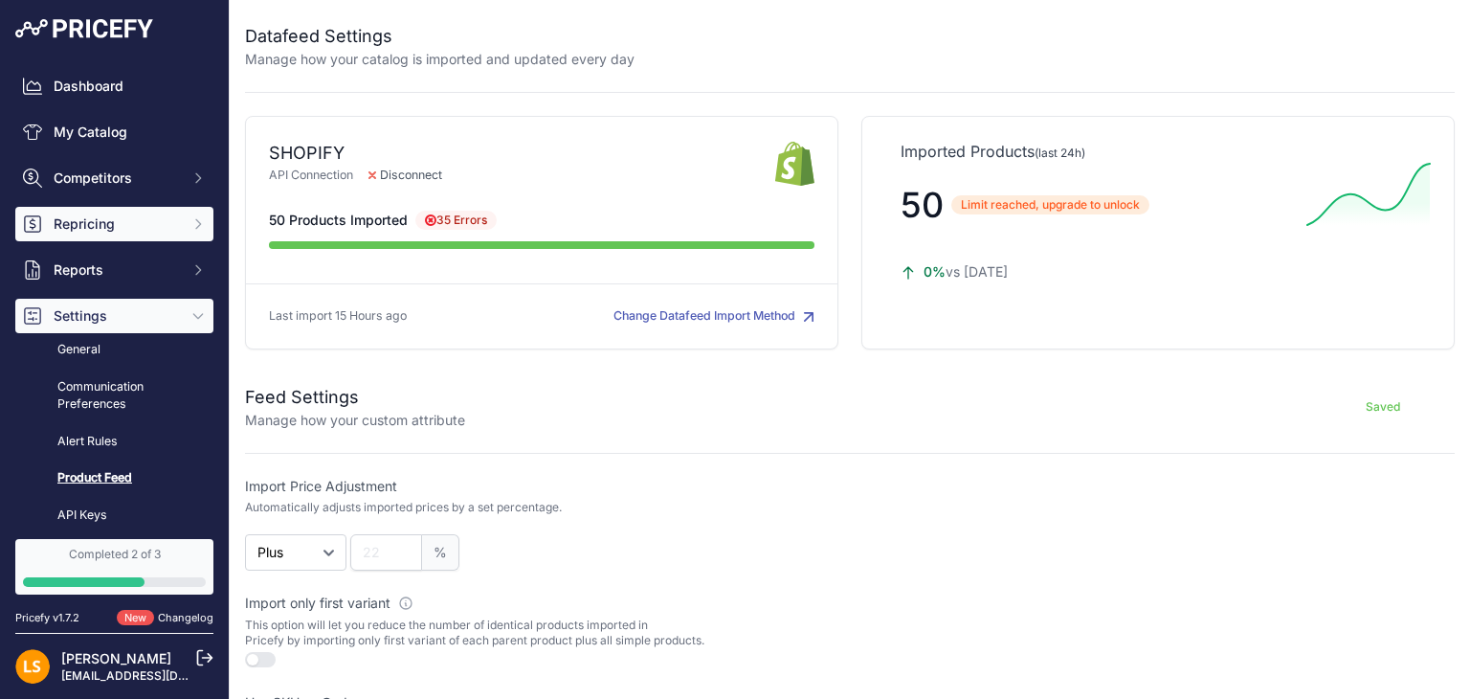
click at [93, 227] on span "Repricing" at bounding box center [116, 223] width 125 height 19
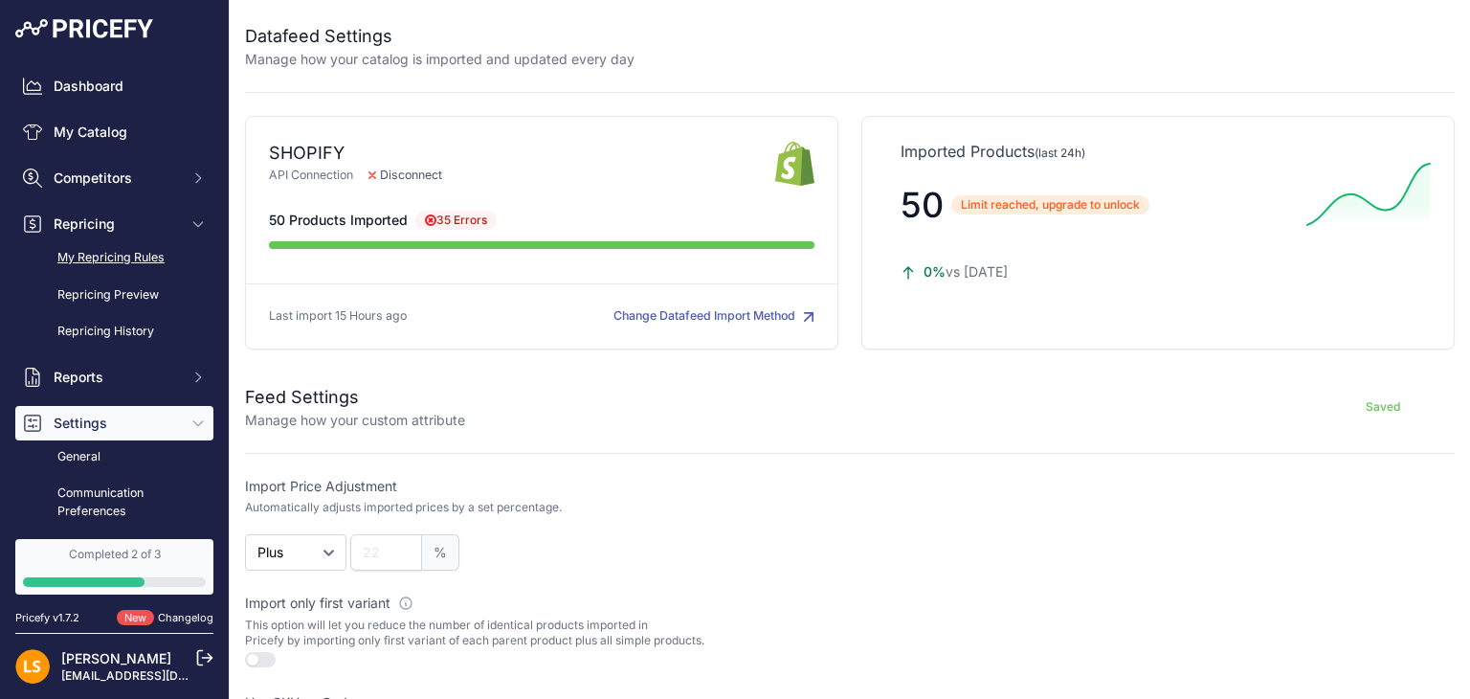
click at [101, 256] on link "My Repricing Rules" at bounding box center [114, 257] width 198 height 33
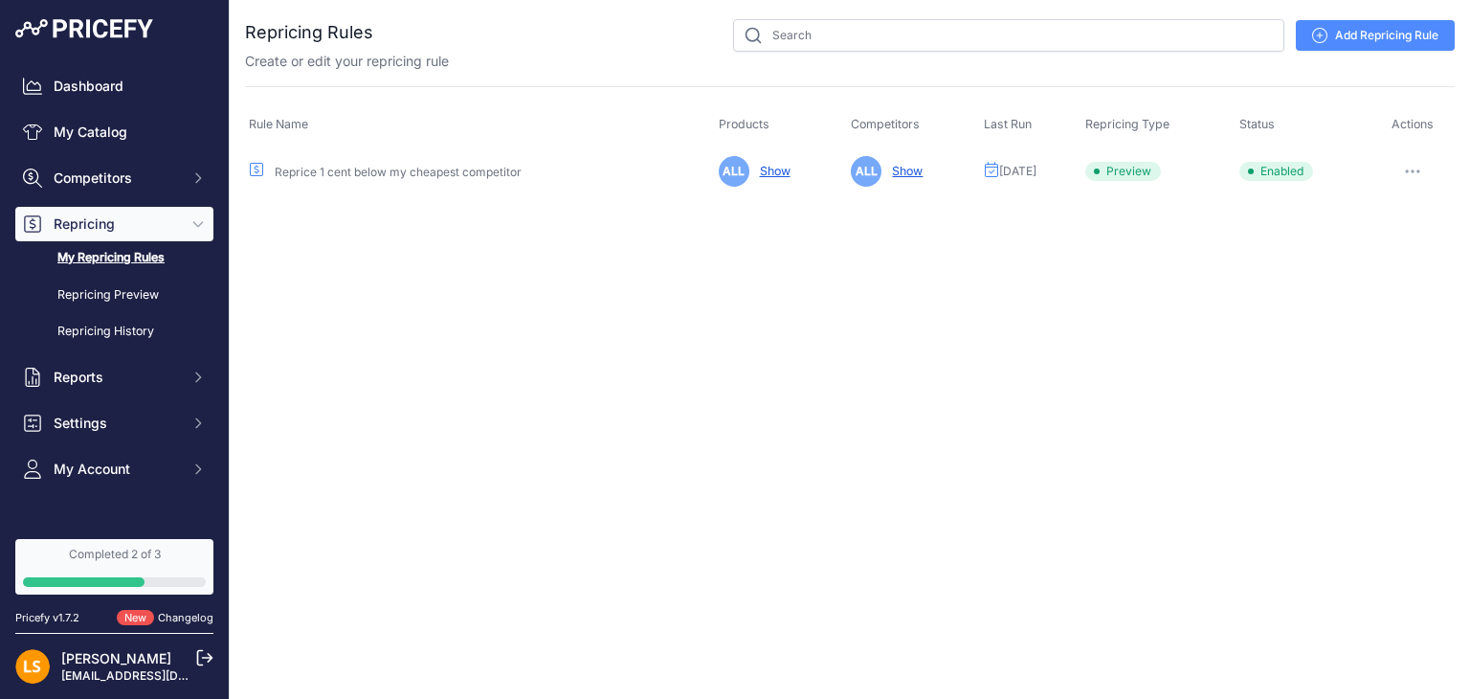
click at [413, 171] on link "Reprice 1 cent below my cheapest competitor" at bounding box center [398, 172] width 247 height 14
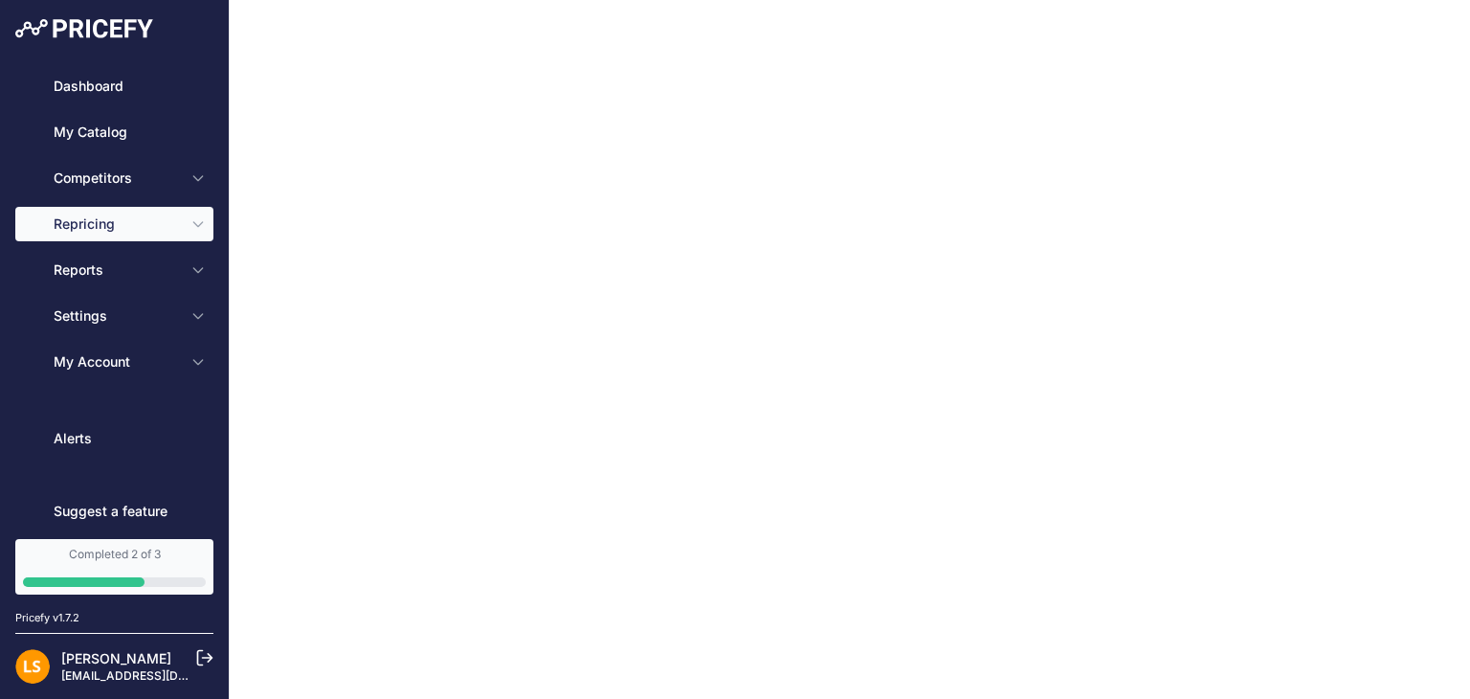
type input "Reprice 1 cent below my cheapest competitor"
type input "0.1"
select select "none"
select select "7"
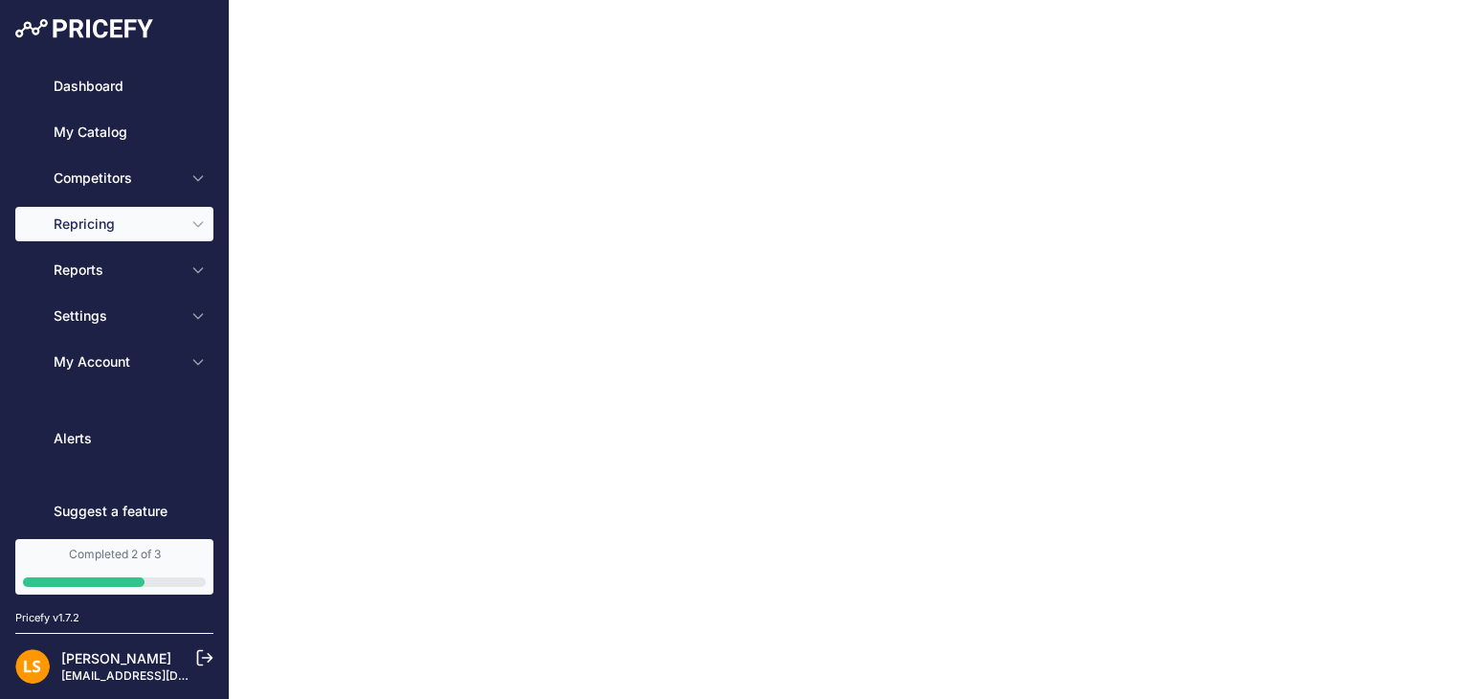
type input "99"
type input "50"
type input "https://s3.us-west-2.amazonaws.com/download.pricefy.io/exports/repricing/4534-1…"
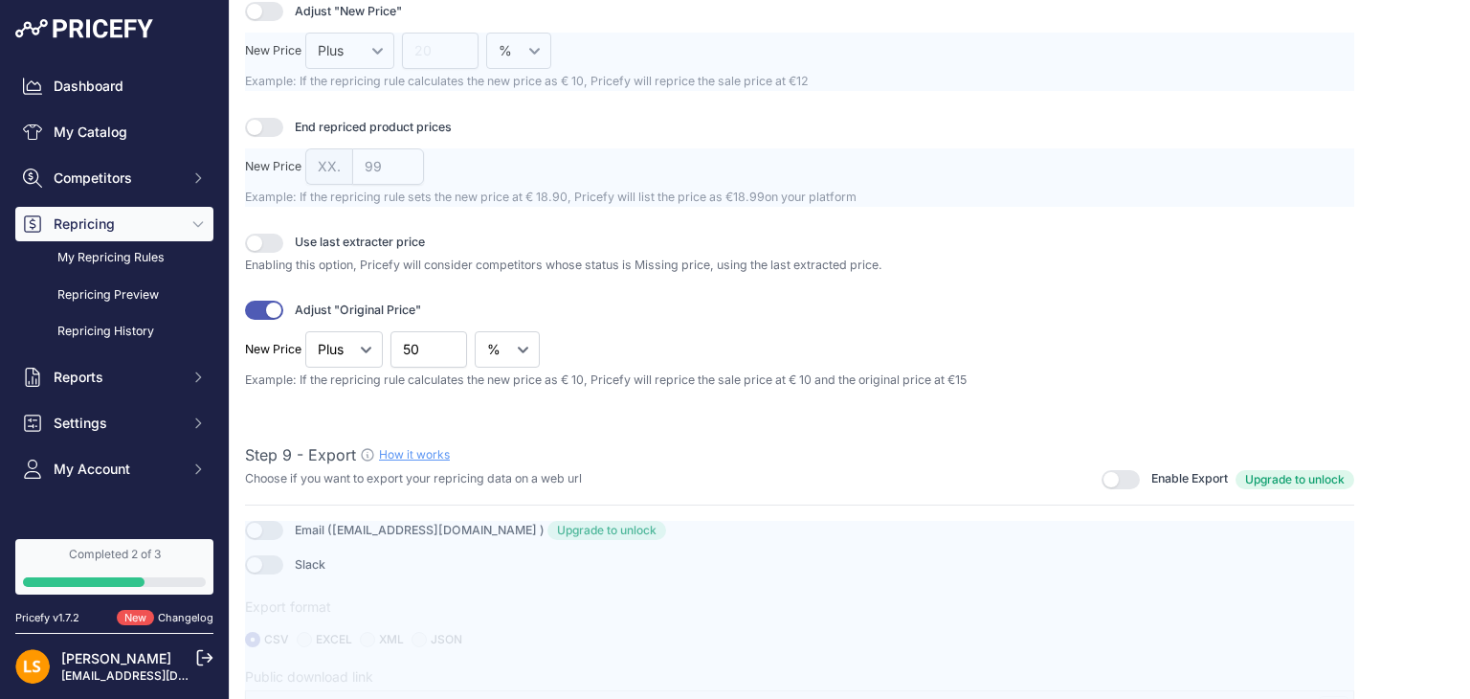
scroll to position [2477, 0]
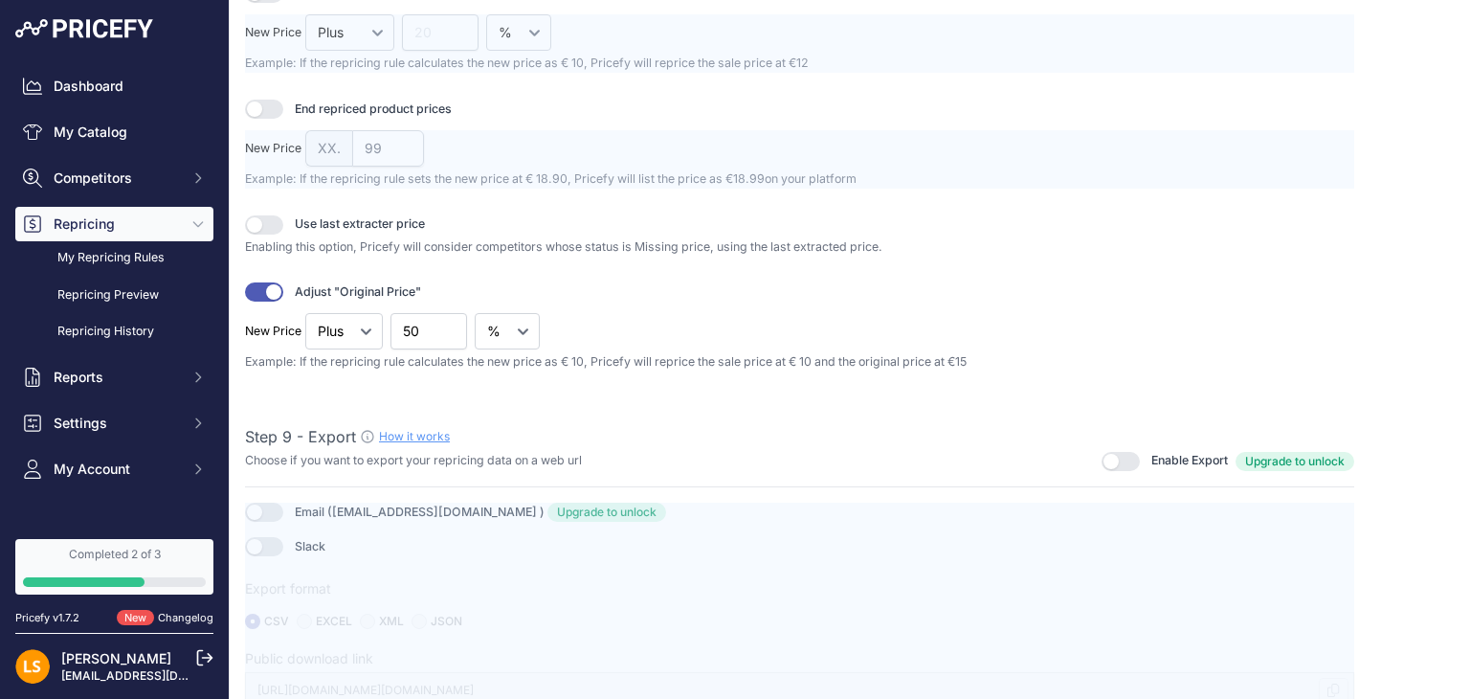
click at [259, 284] on button "button" at bounding box center [264, 291] width 38 height 19
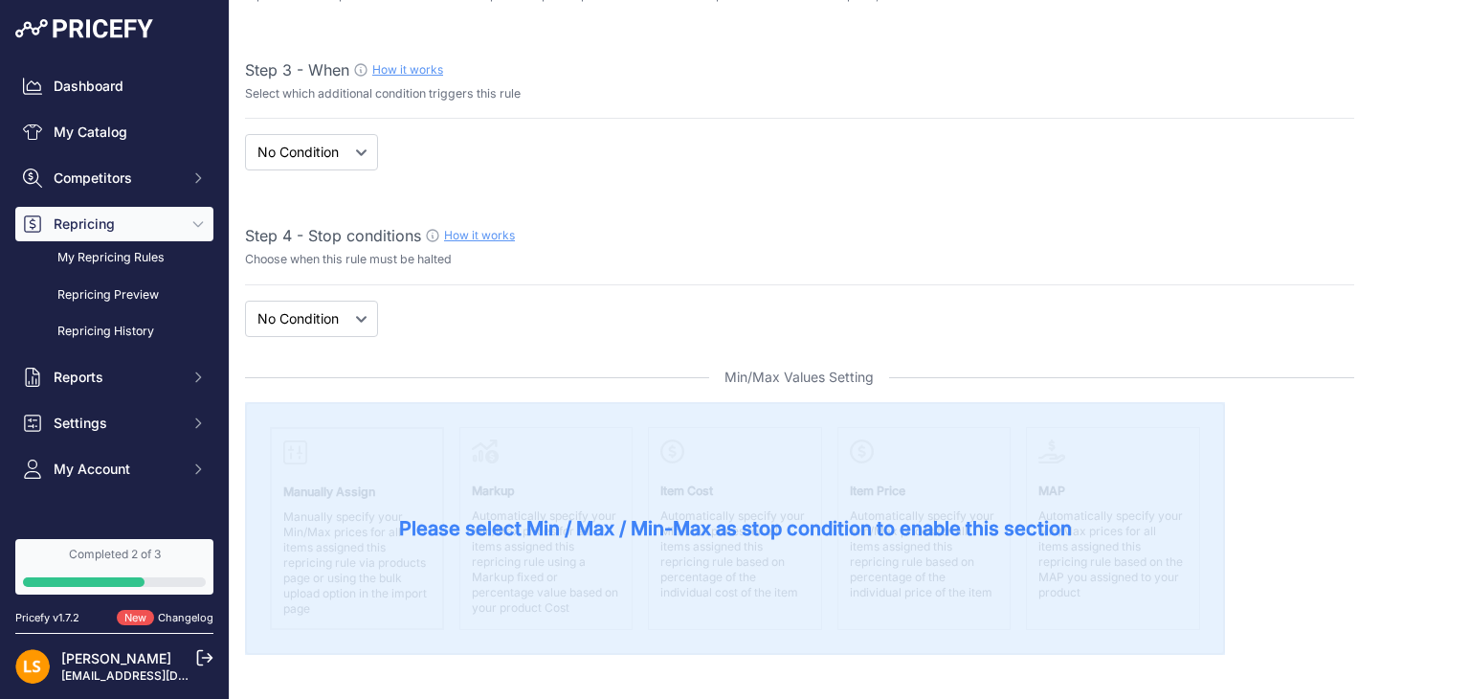
scroll to position [0, 0]
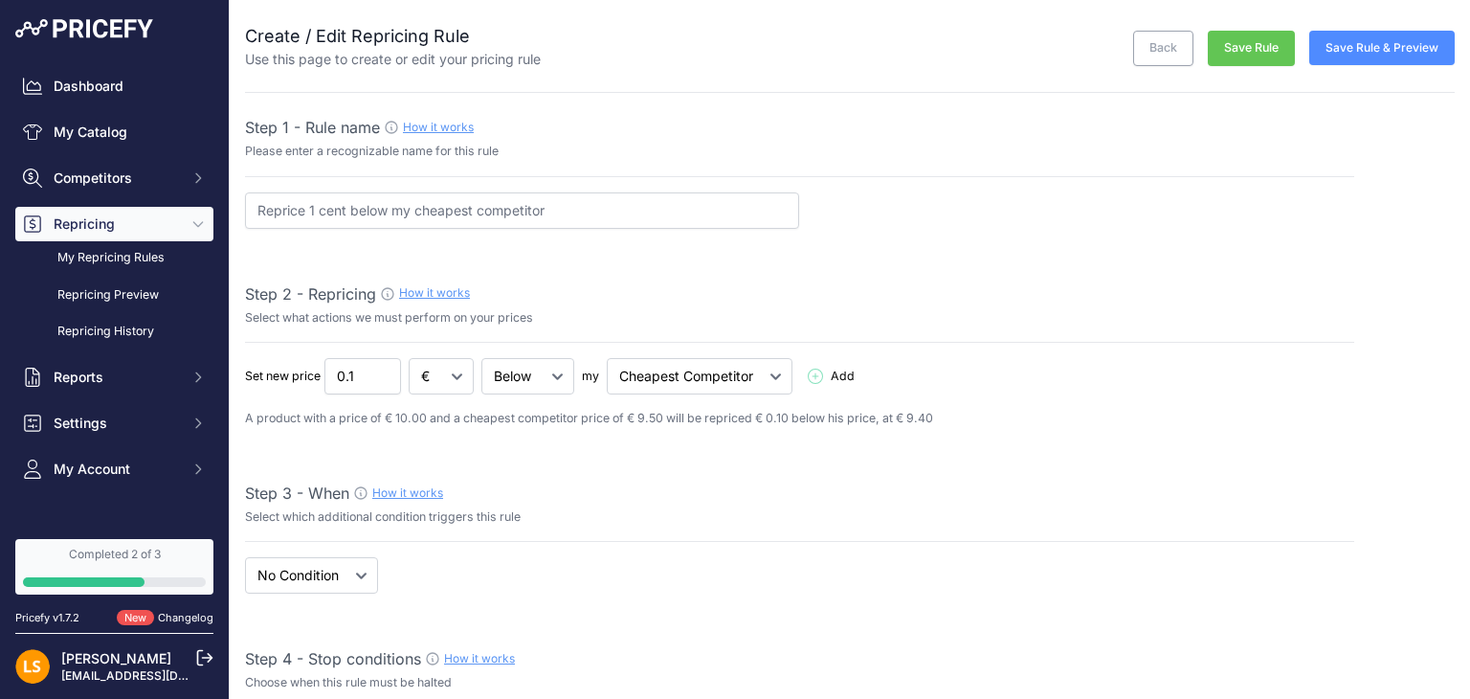
click at [1348, 44] on button "Save Rule & Preview" at bounding box center [1381, 48] width 145 height 34
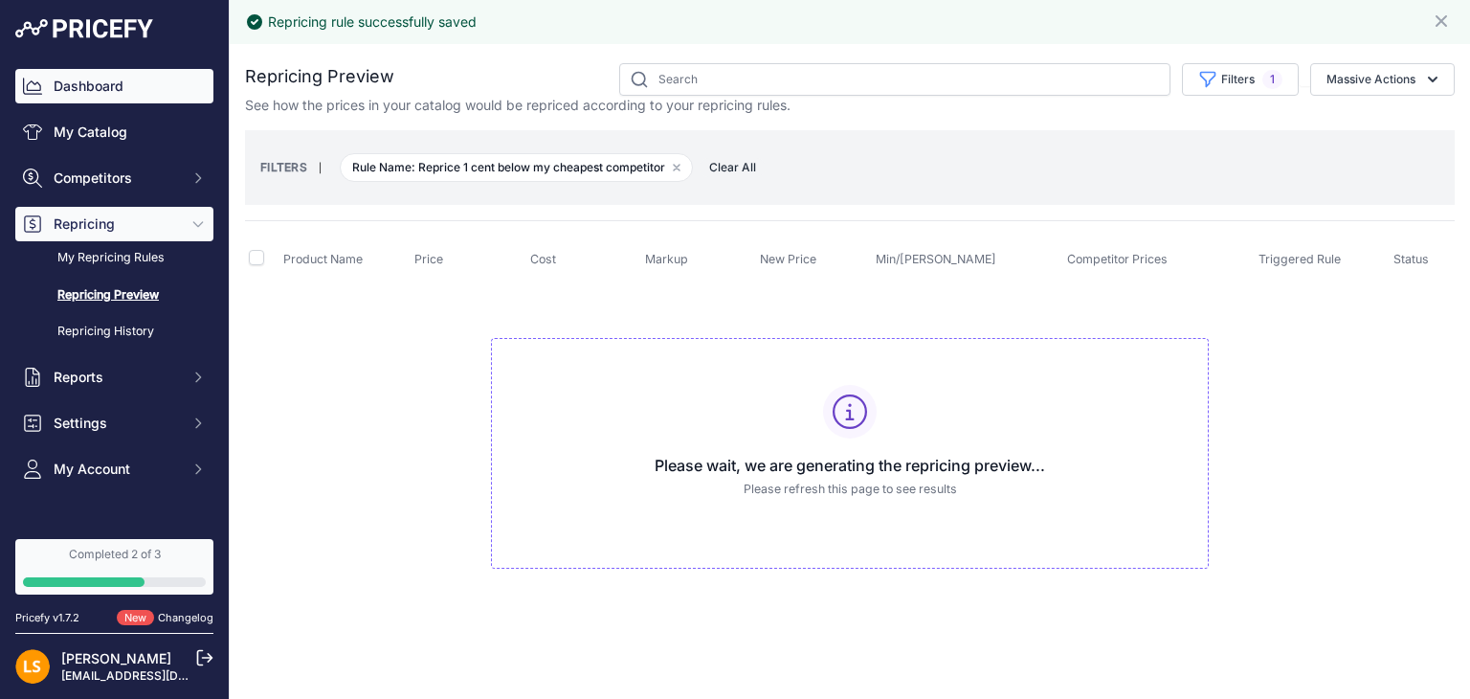
click at [83, 93] on link "Dashboard" at bounding box center [114, 86] width 198 height 34
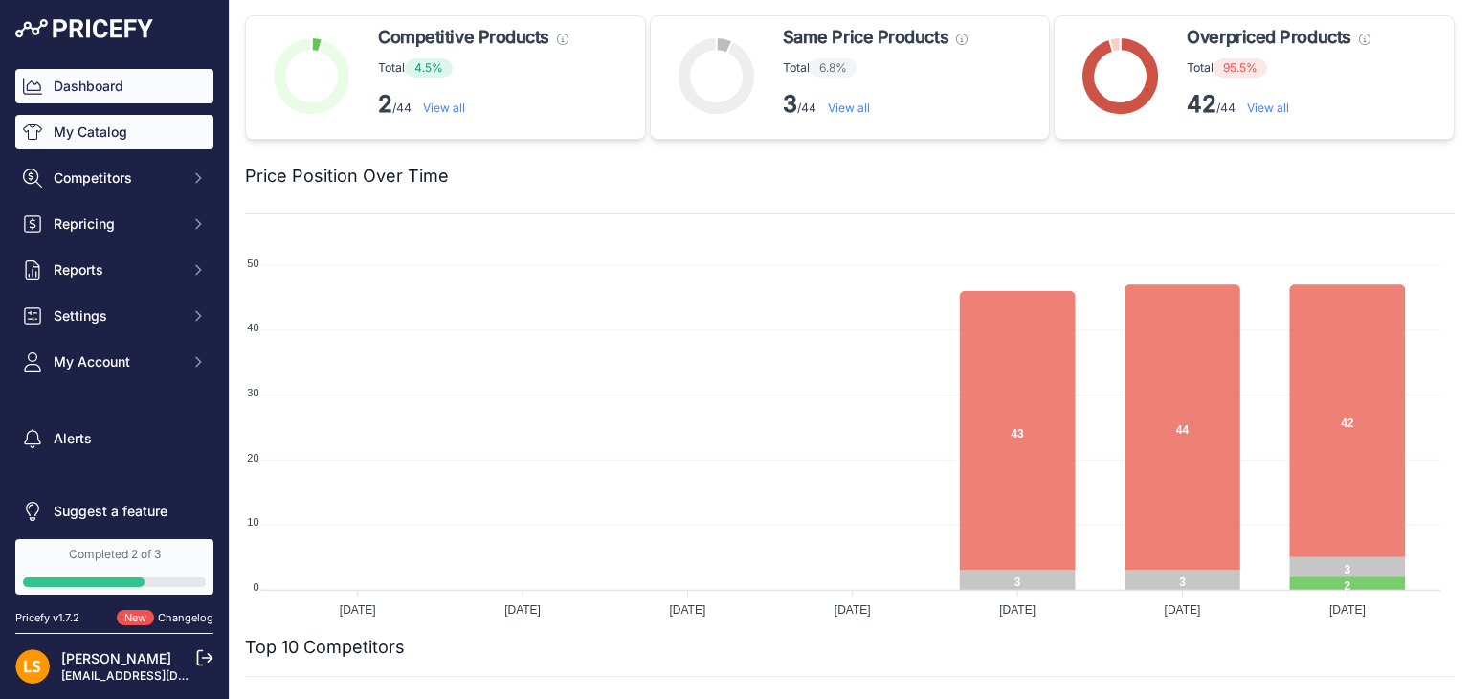
click at [104, 143] on link "My Catalog" at bounding box center [114, 132] width 198 height 34
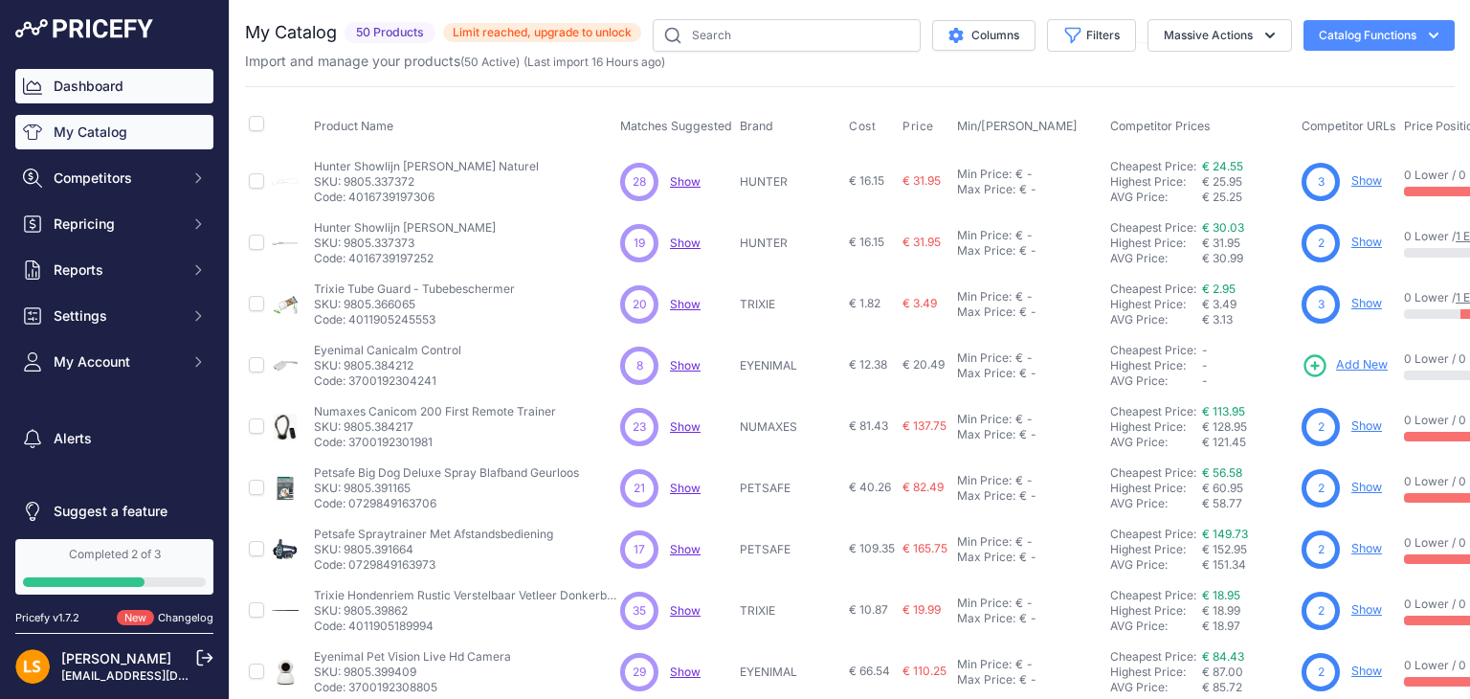
click at [101, 81] on link "Dashboard" at bounding box center [114, 86] width 198 height 34
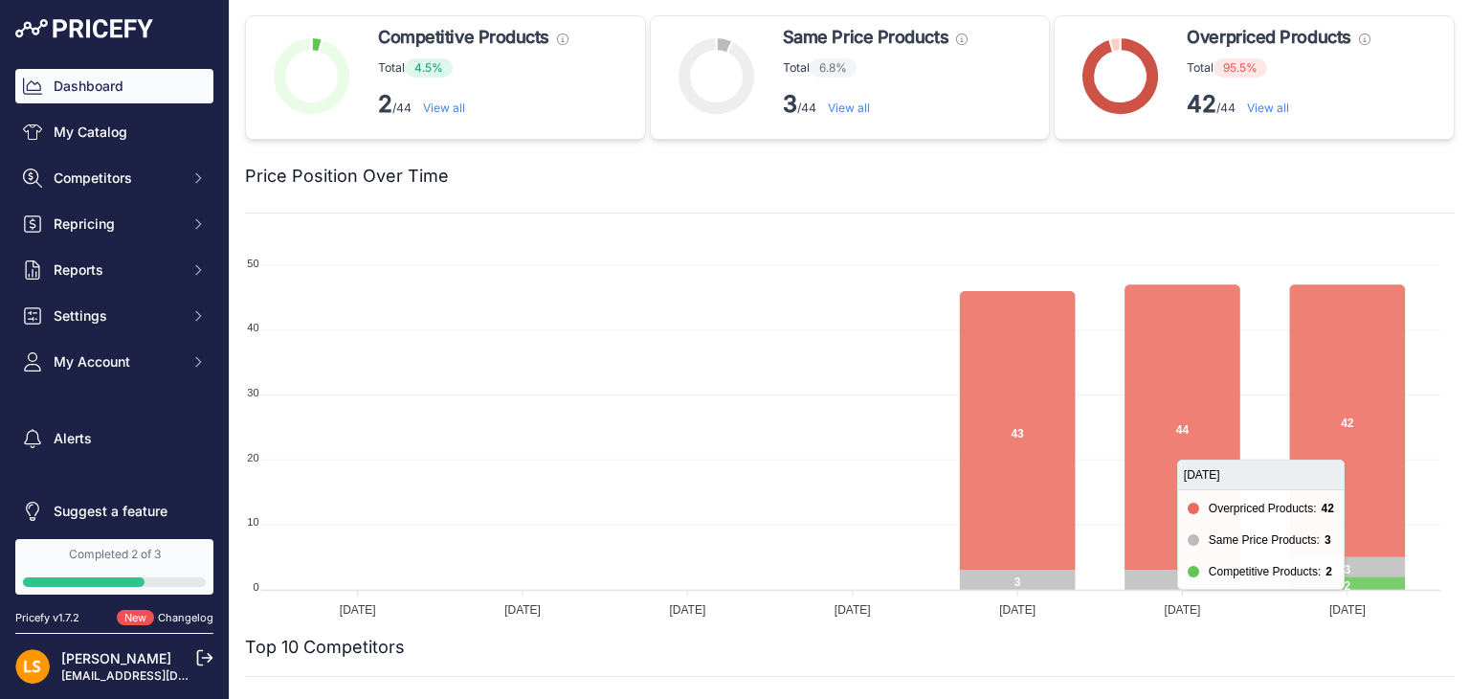
click at [1330, 424] on icon at bounding box center [1348, 420] width 116 height 272
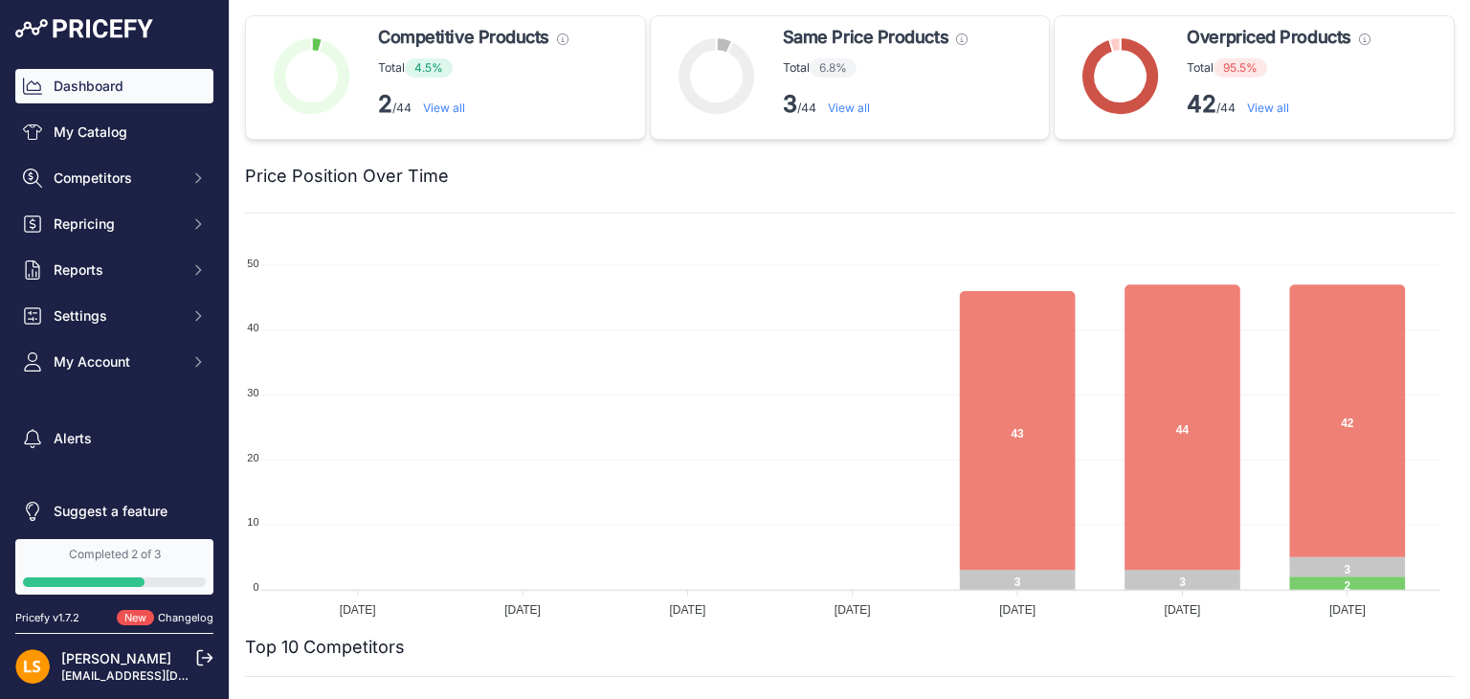
click at [1123, 89] on circle at bounding box center [1121, 76] width 51 height 51
click at [1268, 112] on link "View all" at bounding box center [1268, 107] width 42 height 14
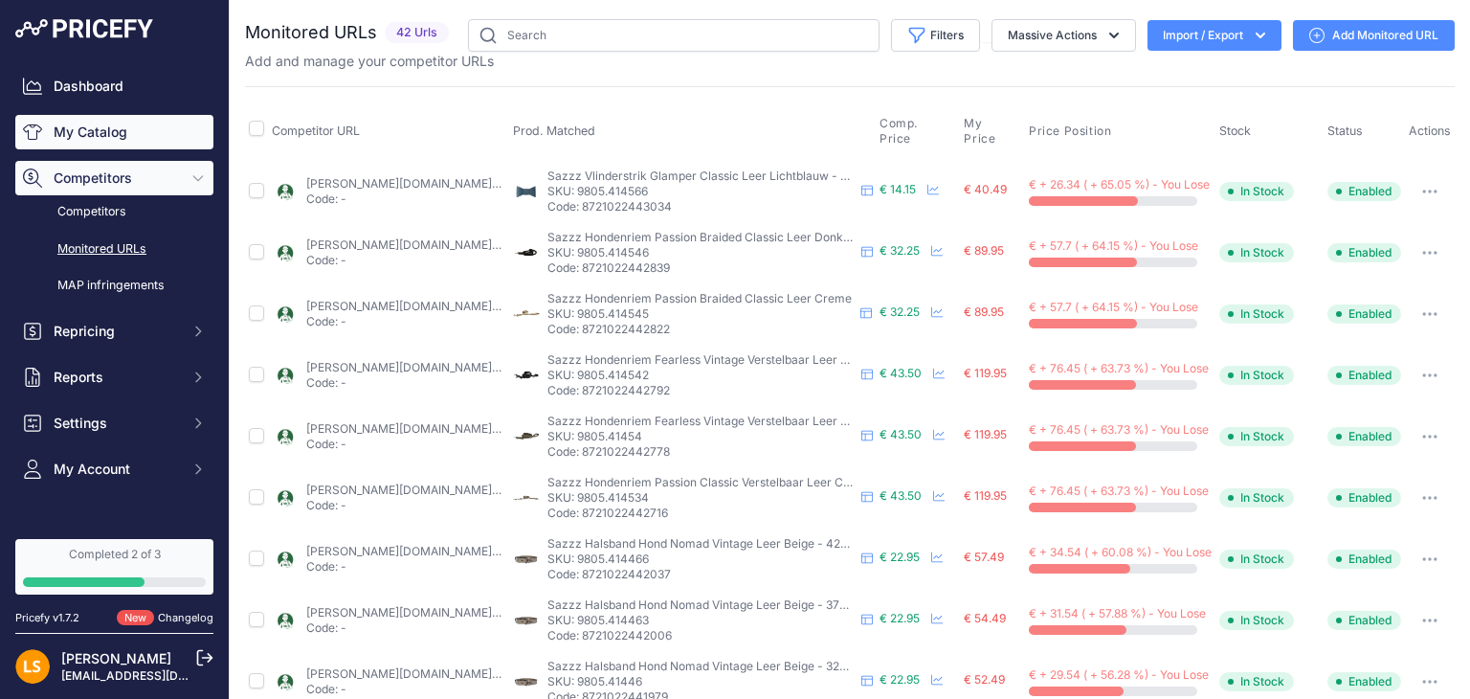
click at [92, 134] on link "My Catalog" at bounding box center [114, 132] width 198 height 34
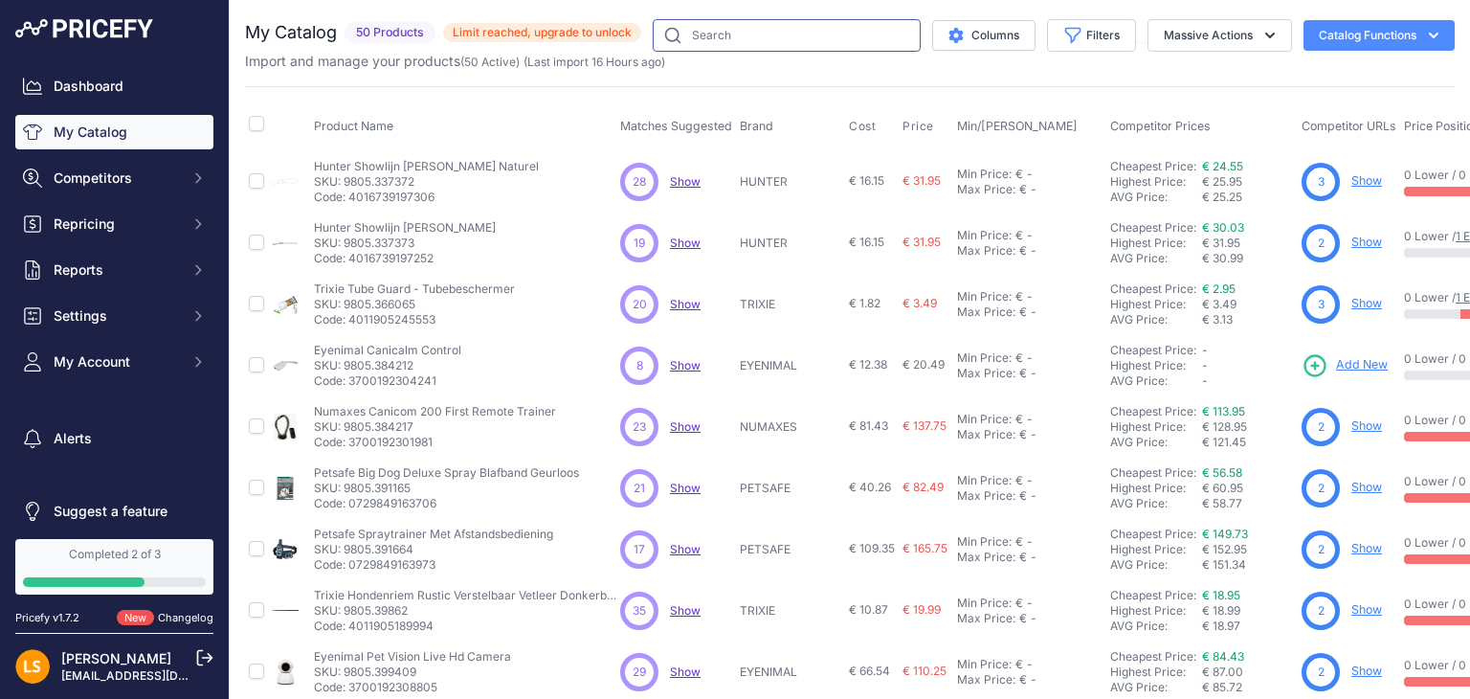
click at [757, 43] on input "text" at bounding box center [787, 35] width 268 height 33
click at [1079, 38] on button "Filters" at bounding box center [1091, 35] width 89 height 33
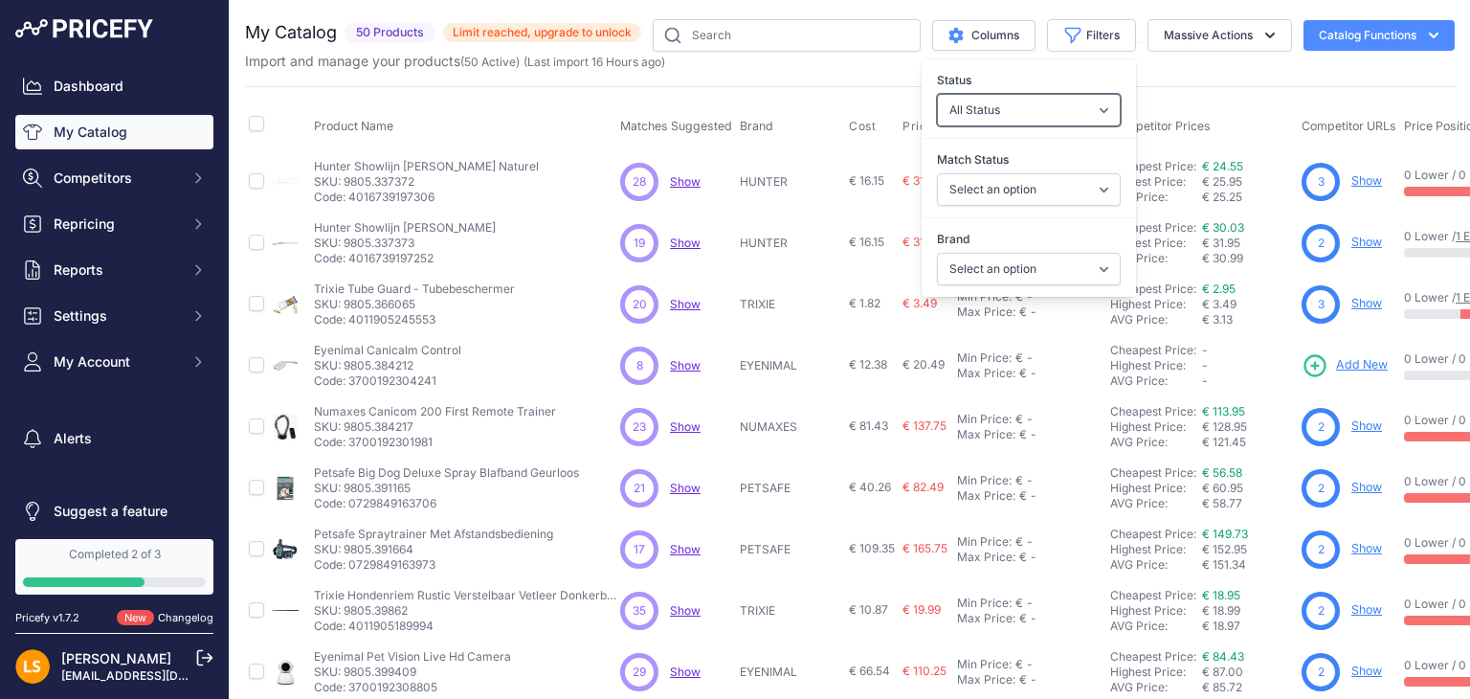
click at [1087, 119] on select "All Status Only Enabled Only Disabled" at bounding box center [1029, 110] width 184 height 33
click at [1085, 192] on select "Select an option Matched Unmatched" at bounding box center [1029, 189] width 184 height 33
click at [1065, 264] on select "Select an option EYENIMAL HUNTER NUMAXES PETSAFE SAZZZ TOOLS-2-GROOM TRIXIE WAHL" at bounding box center [1029, 269] width 184 height 33
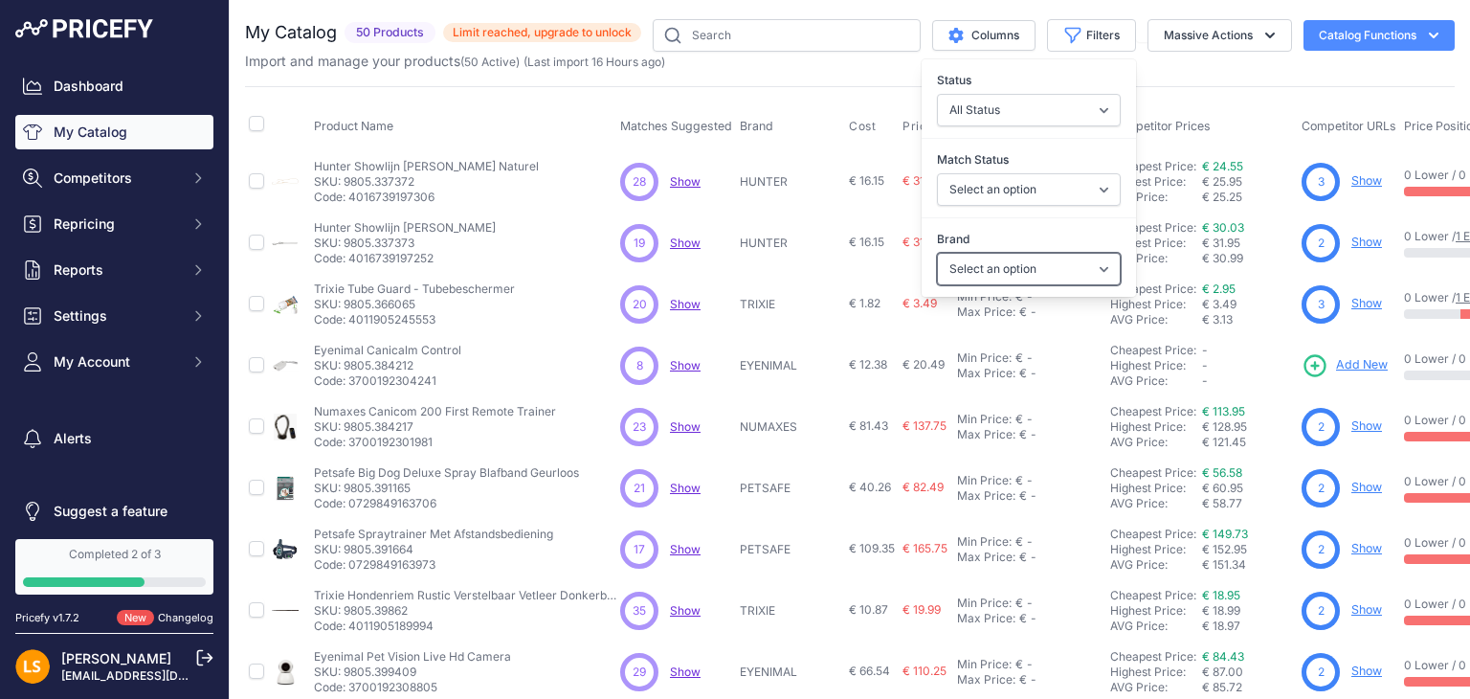
select select "SAZZZ"
click at [937, 253] on select "Select an option EYENIMAL HUNTER NUMAXES PETSAFE SAZZZ TOOLS-2-GROOM TRIXIE WAHL" at bounding box center [1029, 269] width 184 height 33
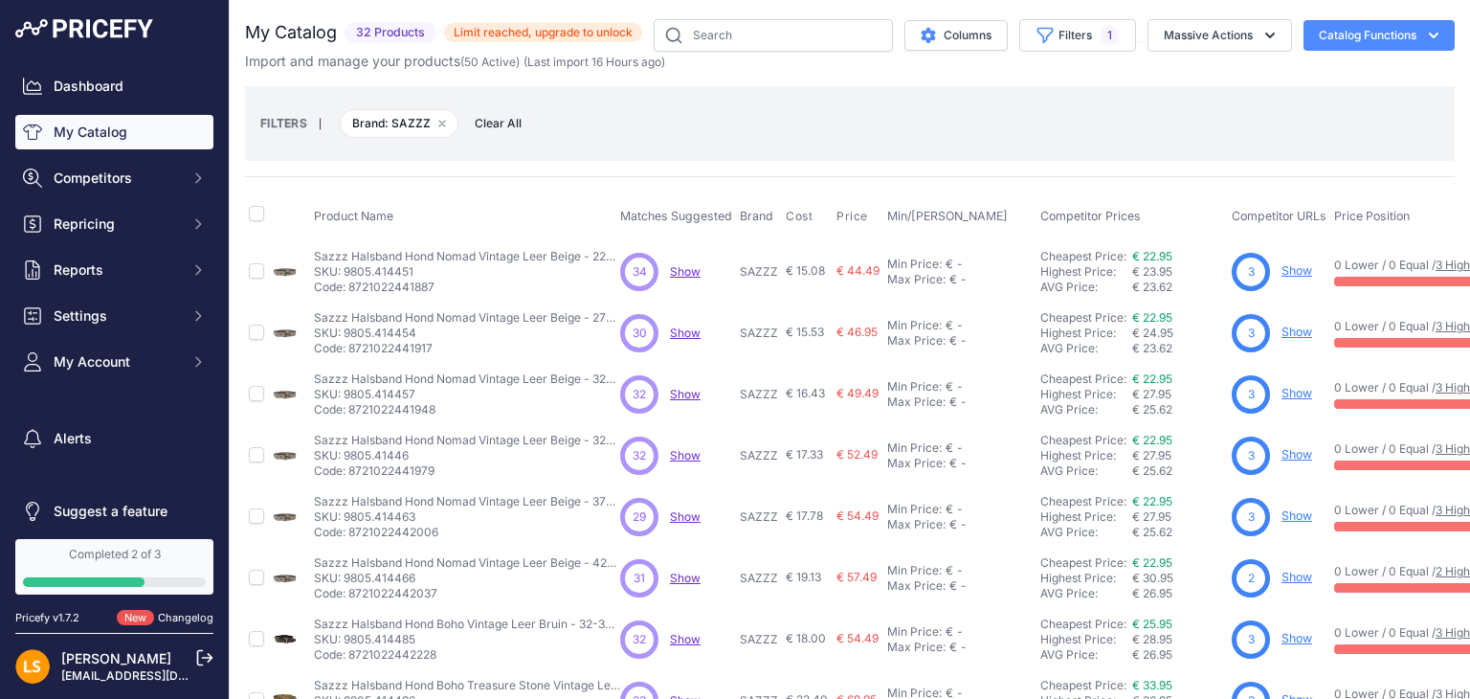
click at [766, 86] on div "FILTERS | Brand: SAZZZ Remove filter option Clear All" at bounding box center [850, 123] width 1210 height 75
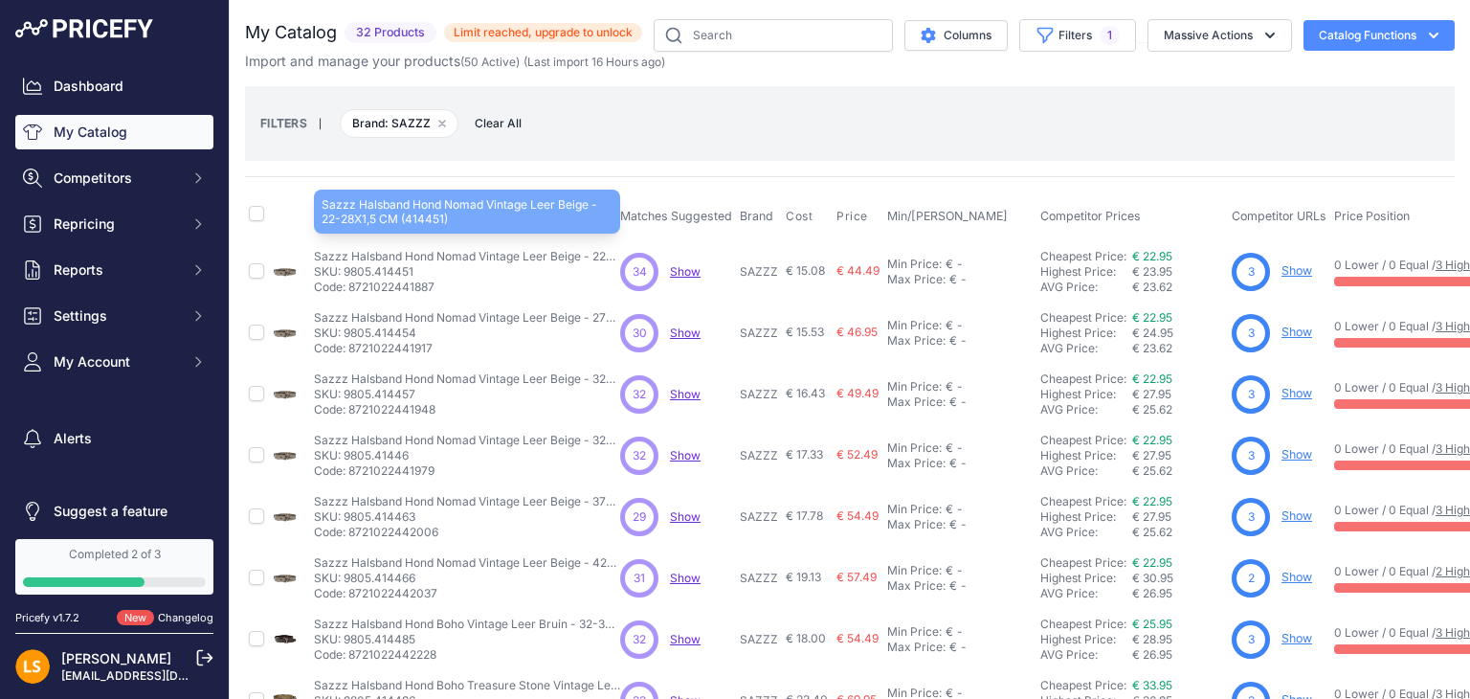
drag, startPoint x: 529, startPoint y: 254, endPoint x: 528, endPoint y: 208, distance: 45.9
click at [528, 208] on table "Product Name Matches Suggested Brand Cost" at bounding box center [985, 675] width 1480 height 967
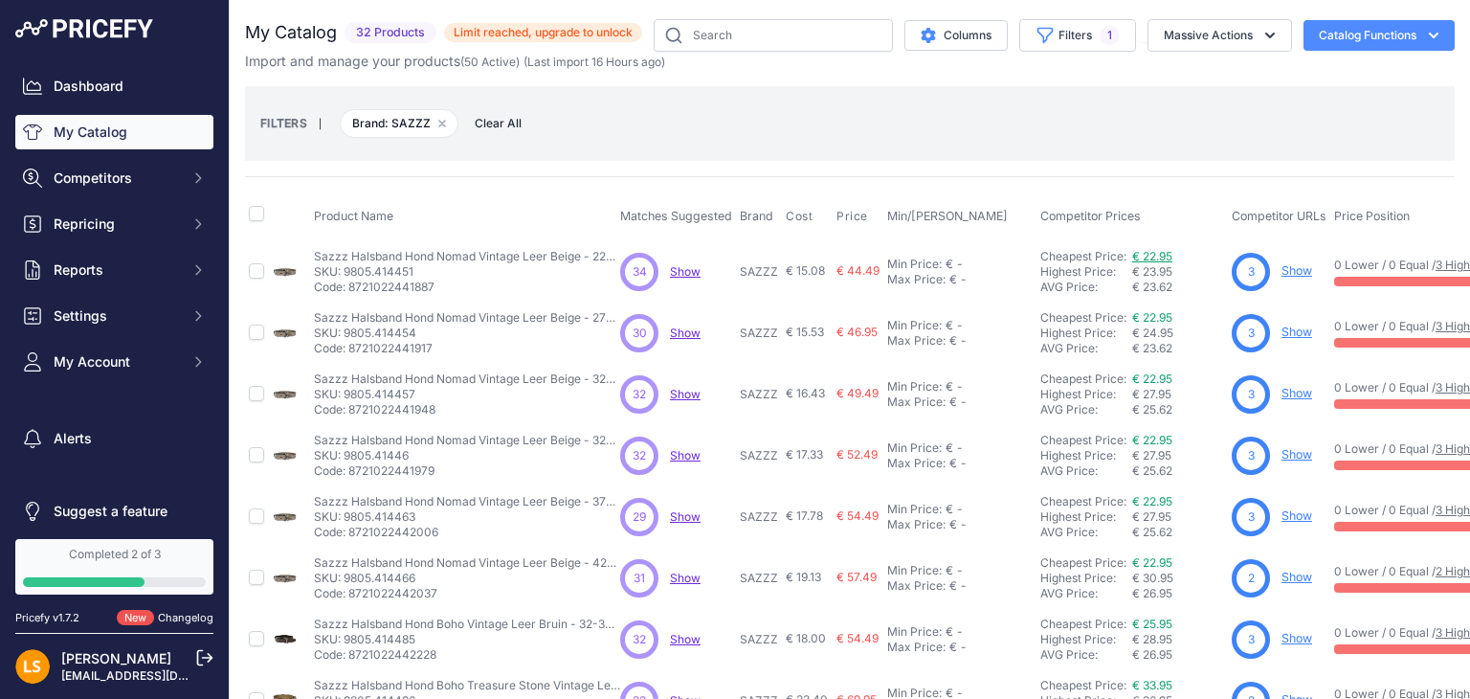
click at [1152, 251] on link "€ 22.95" at bounding box center [1152, 256] width 40 height 14
click at [84, 215] on span "Repricing" at bounding box center [116, 223] width 125 height 19
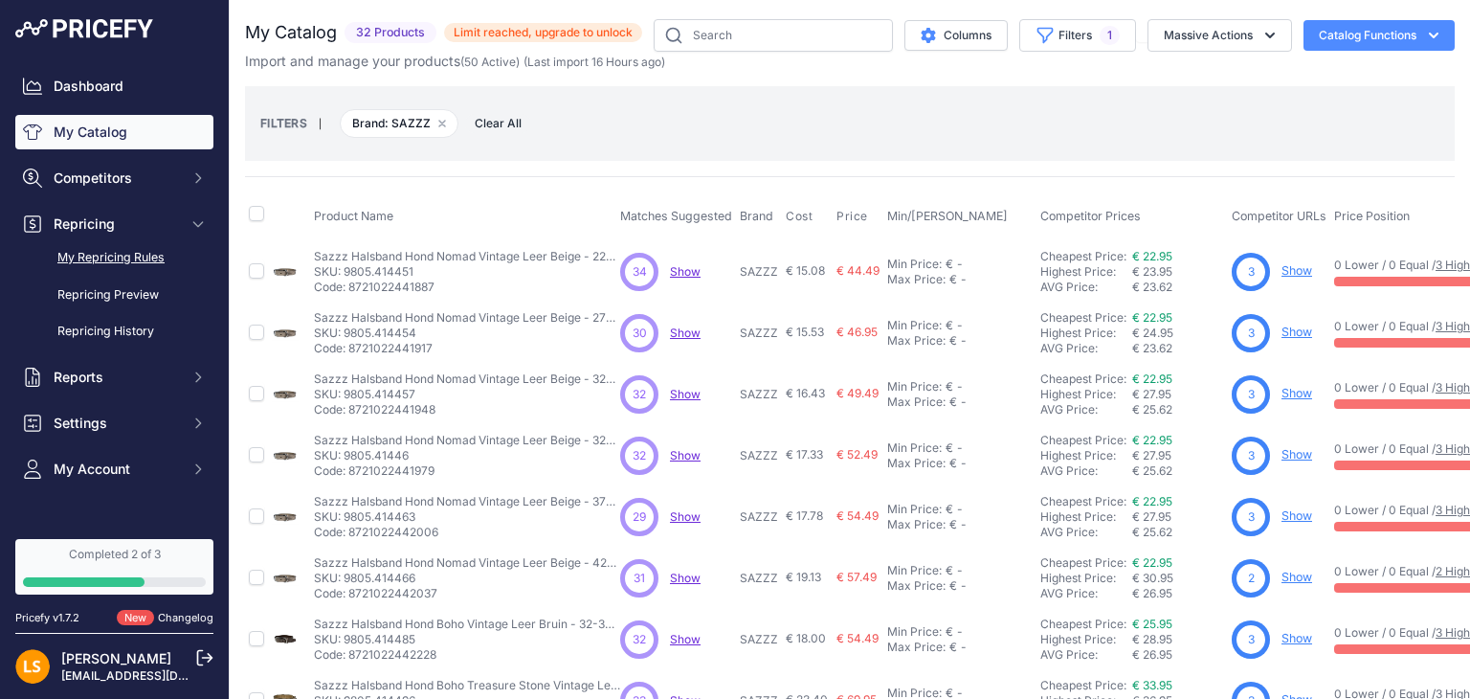
click at [121, 259] on link "My Repricing Rules" at bounding box center [114, 257] width 198 height 33
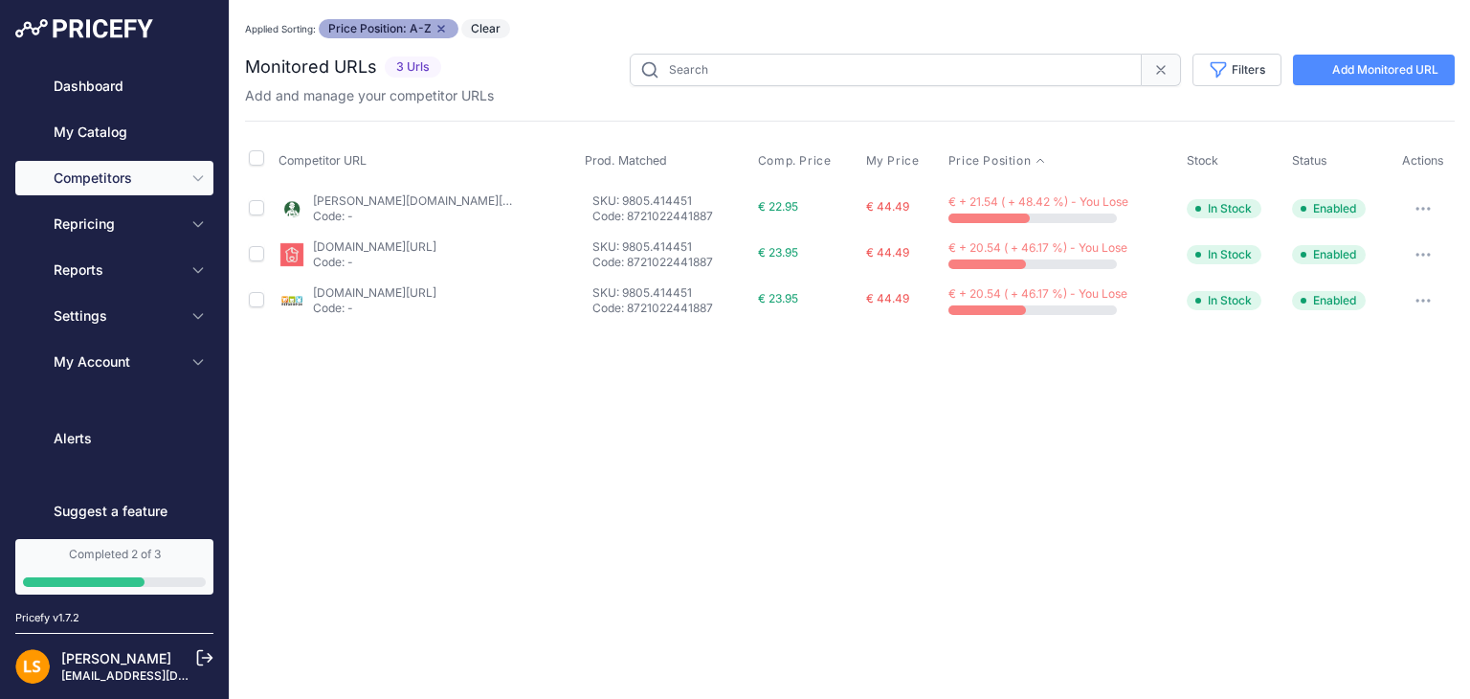
type input "9805.414451"
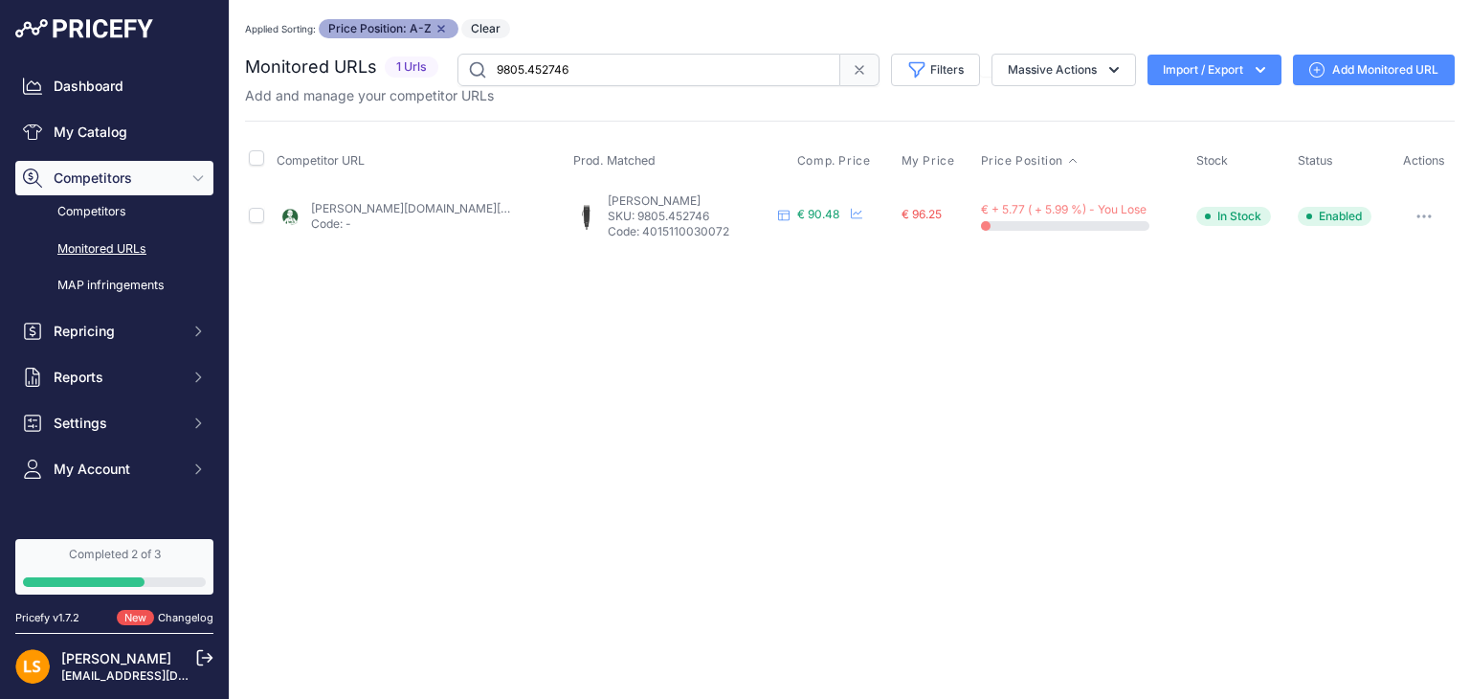
click at [702, 368] on div "Close You are not connected to the internet. Applied Sorting: Price Position: A…" at bounding box center [850, 349] width 1240 height 699
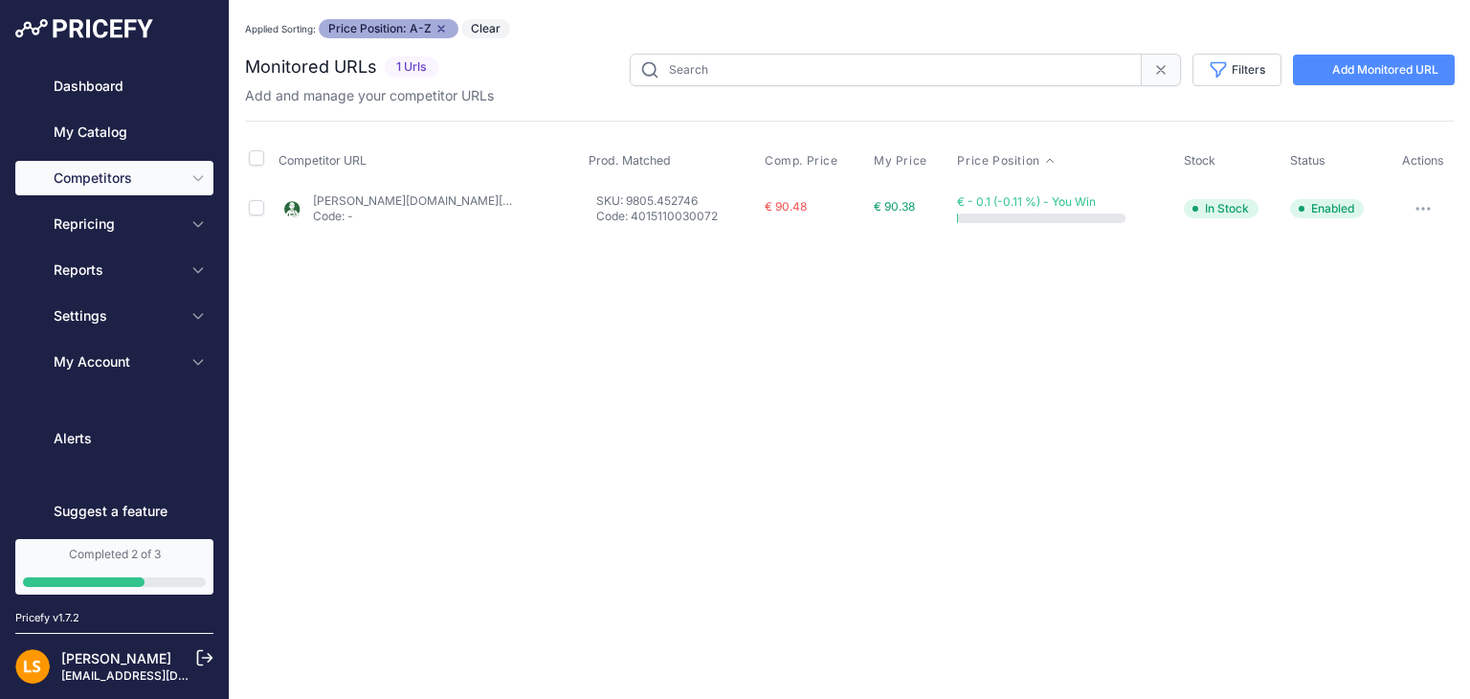
type input "9805.452746"
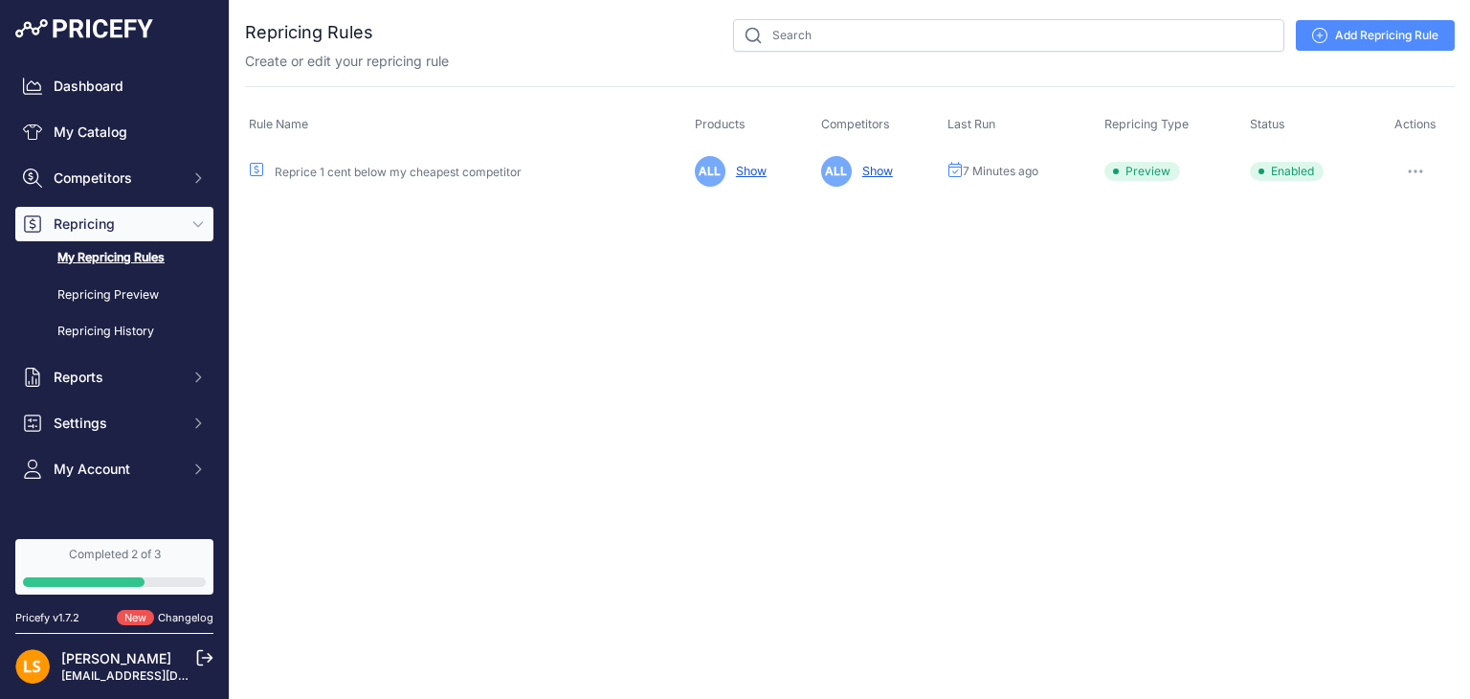
click at [752, 173] on link "Show" at bounding box center [747, 171] width 38 height 14
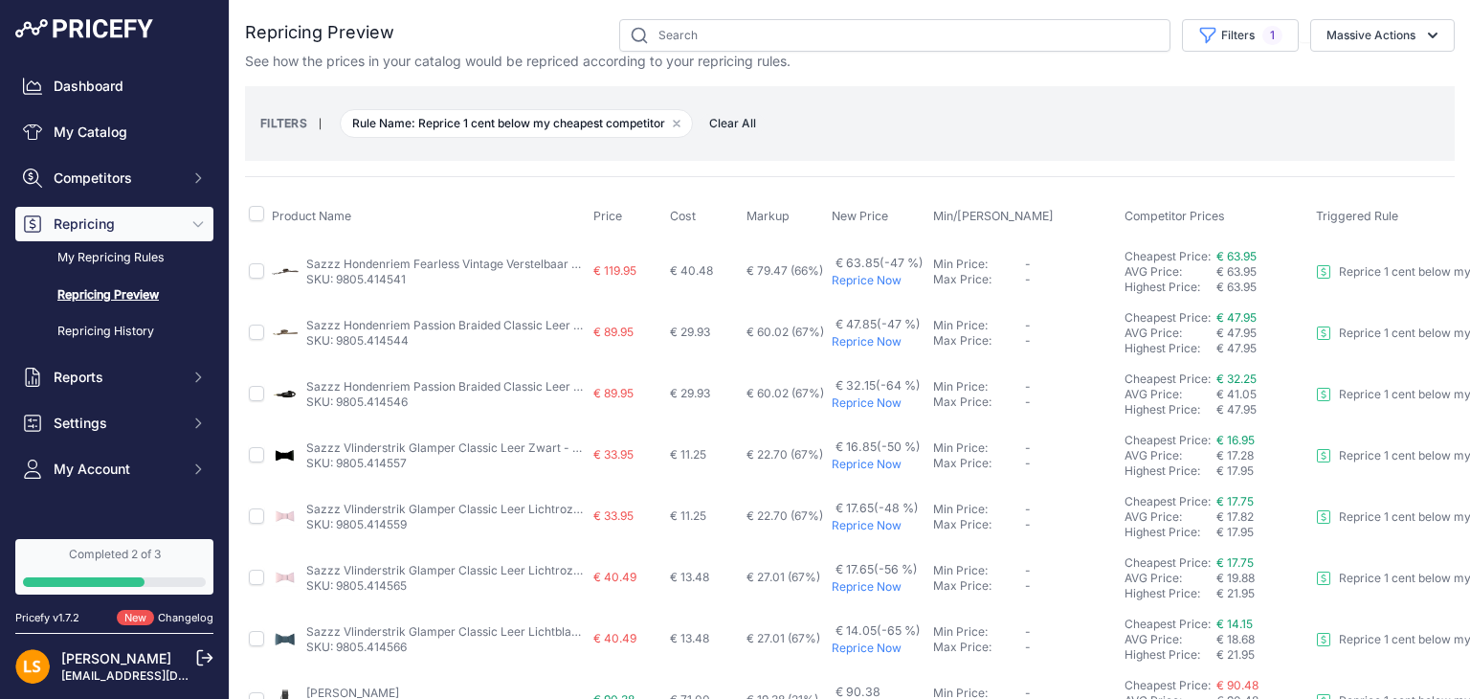
click at [447, 260] on link "Sazzz Hondenriem Fearless Vintage Verstelbaar Leer Bruin" at bounding box center [467, 263] width 322 height 14
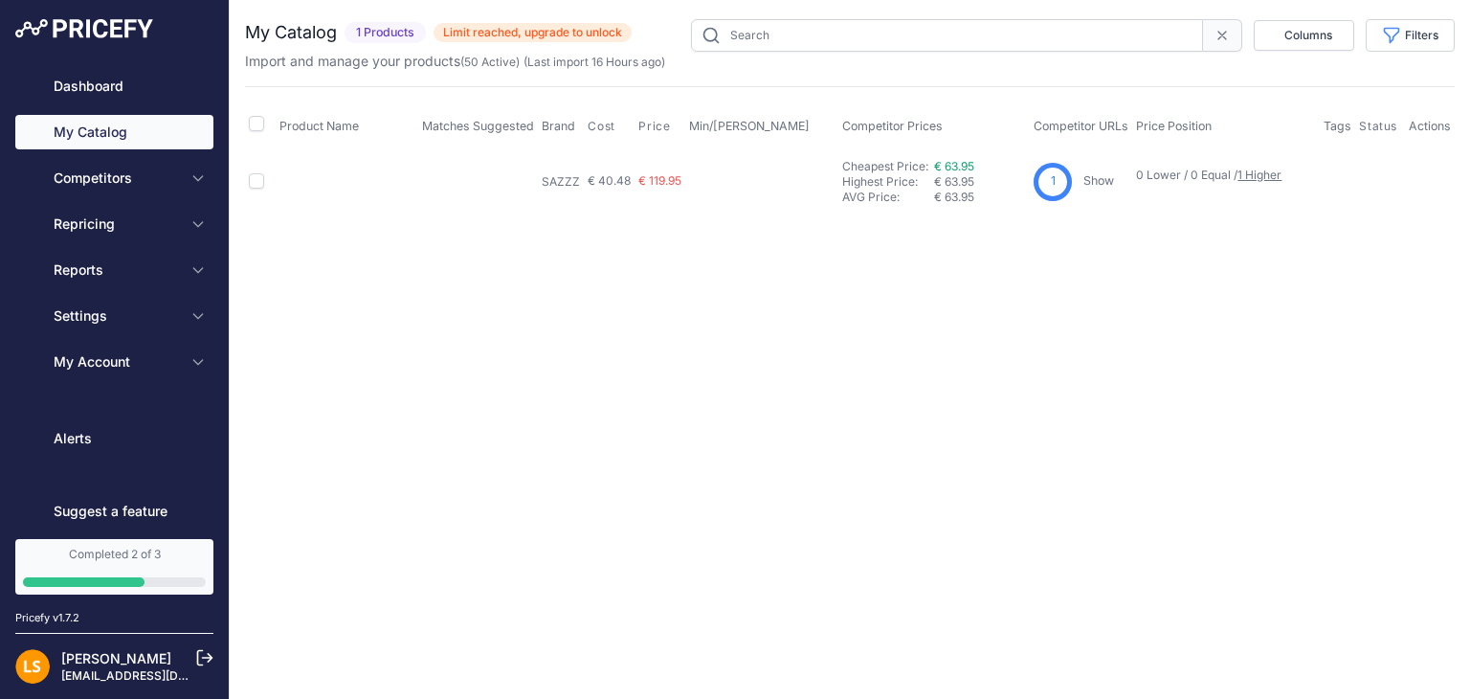
type input "9805.414541"
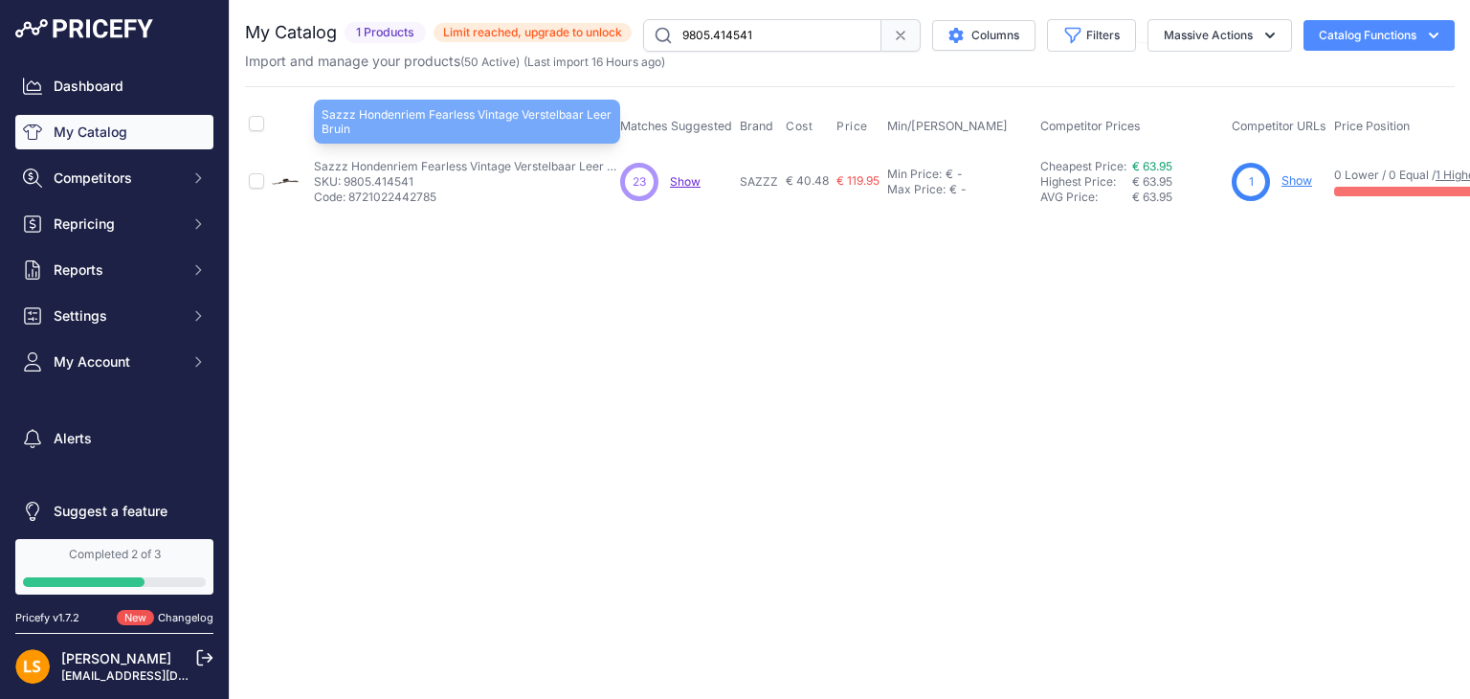
click at [440, 167] on p "Sazzz Hondenriem Fearless Vintage Verstelbaar Leer Bruin" at bounding box center [467, 166] width 306 height 15
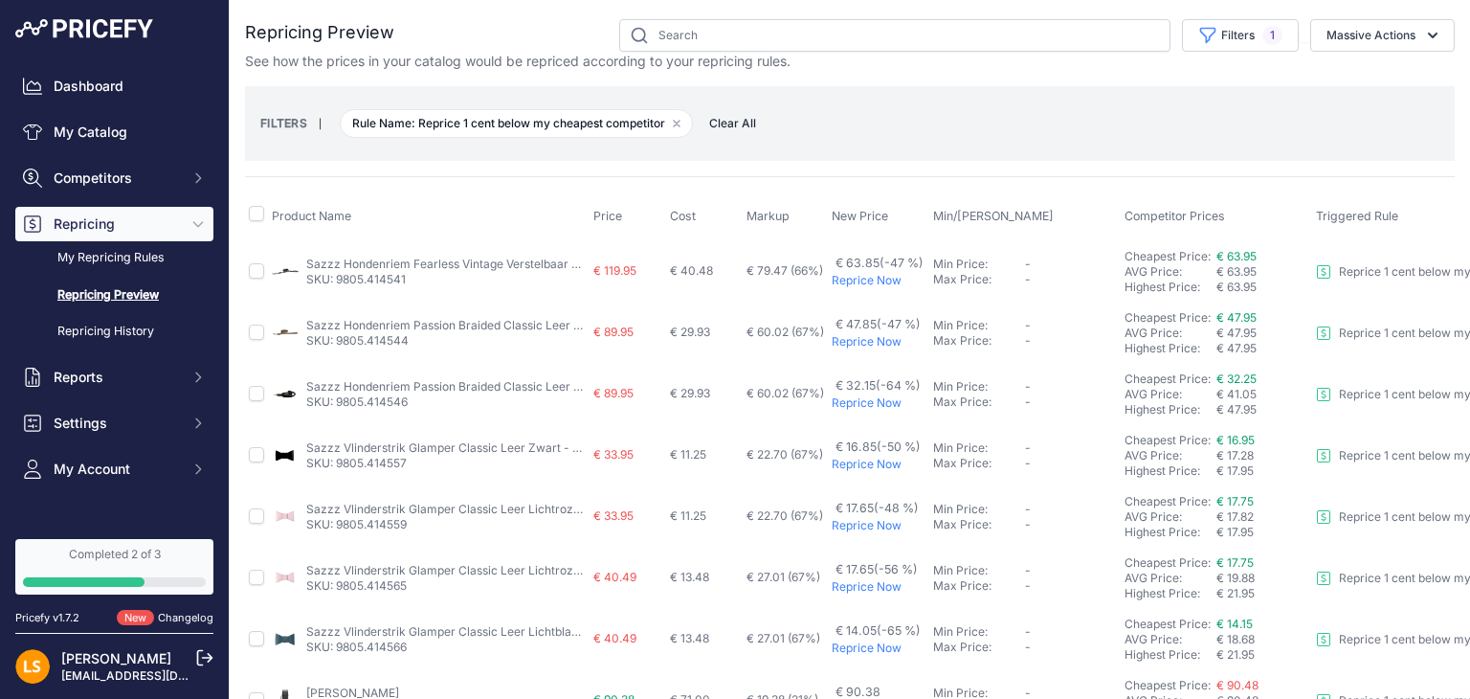
click at [870, 278] on p "Reprice Now" at bounding box center [879, 280] width 94 height 15
click at [867, 342] on p "Reprice Now" at bounding box center [879, 341] width 94 height 15
click at [140, 259] on link "My Repricing Rules" at bounding box center [114, 257] width 198 height 33
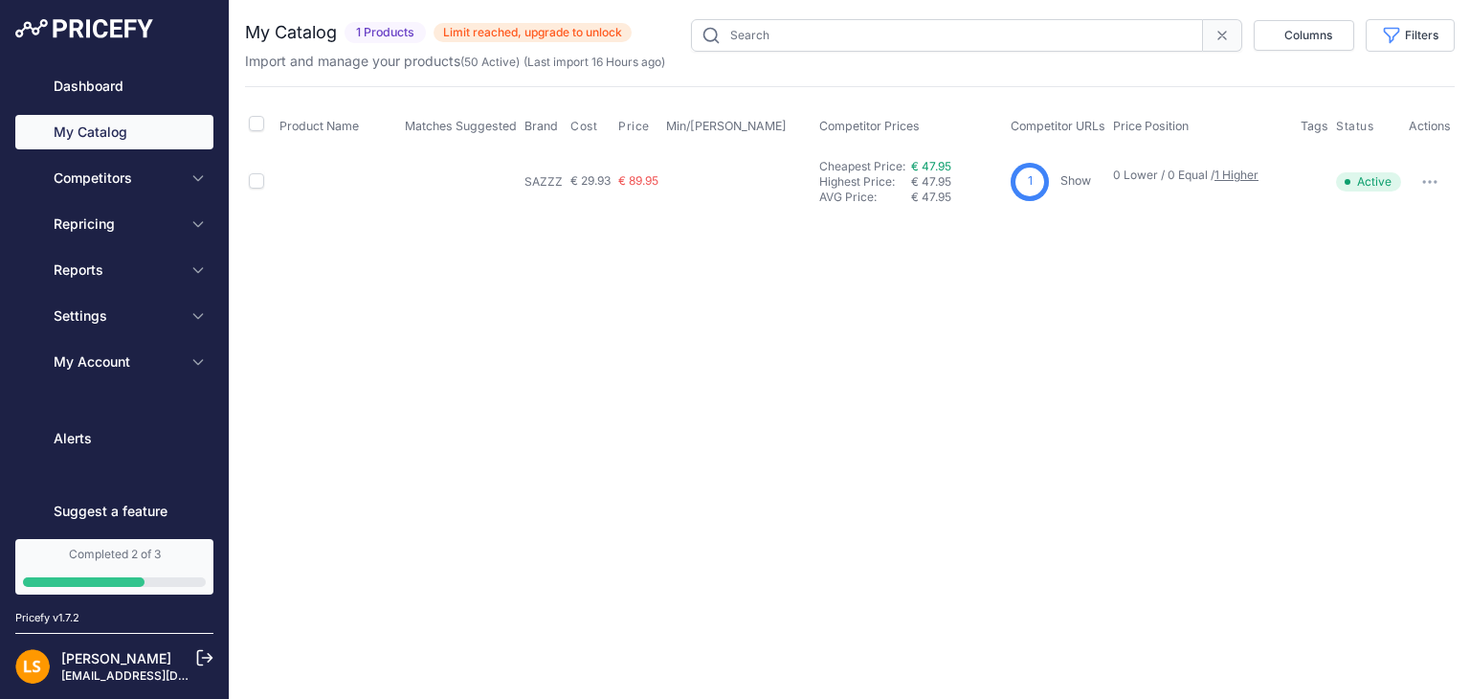
type input "9805.414544"
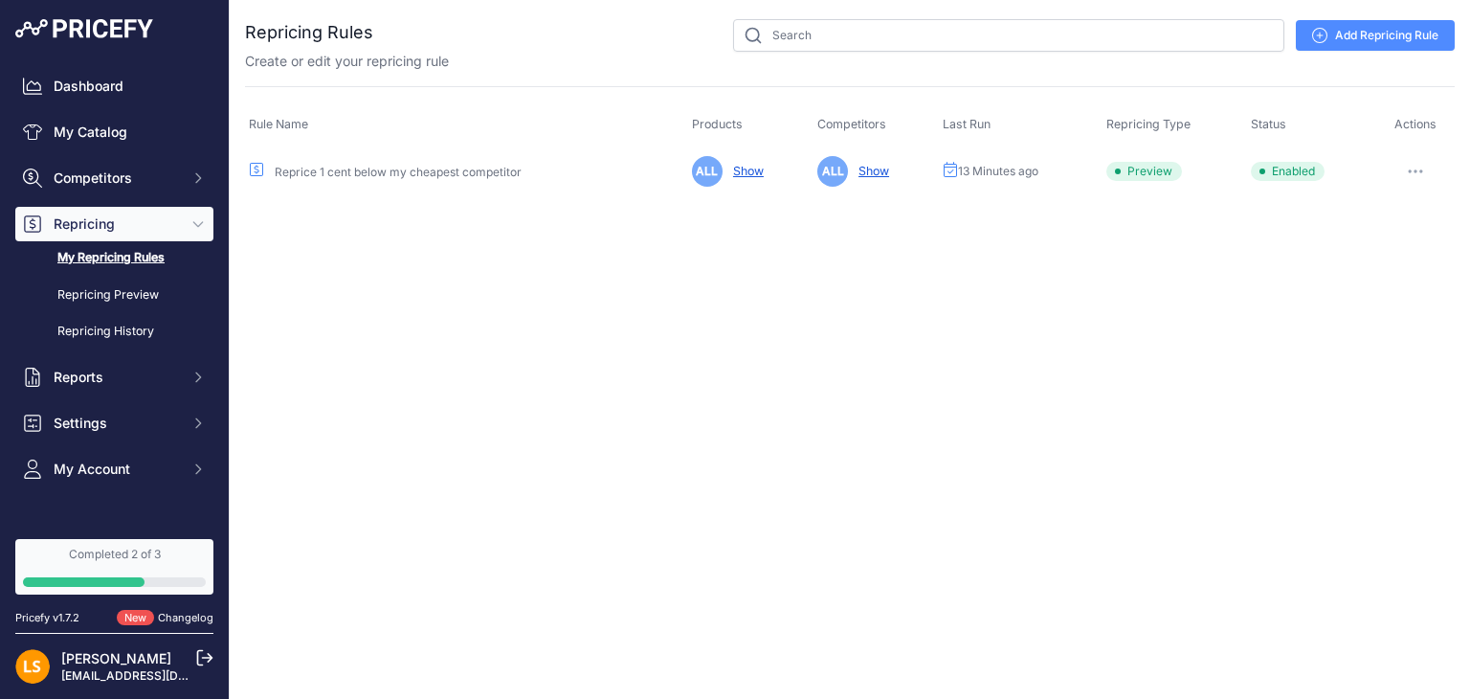
click at [309, 177] on link "Reprice 1 cent below my cheapest competitor" at bounding box center [398, 172] width 247 height 14
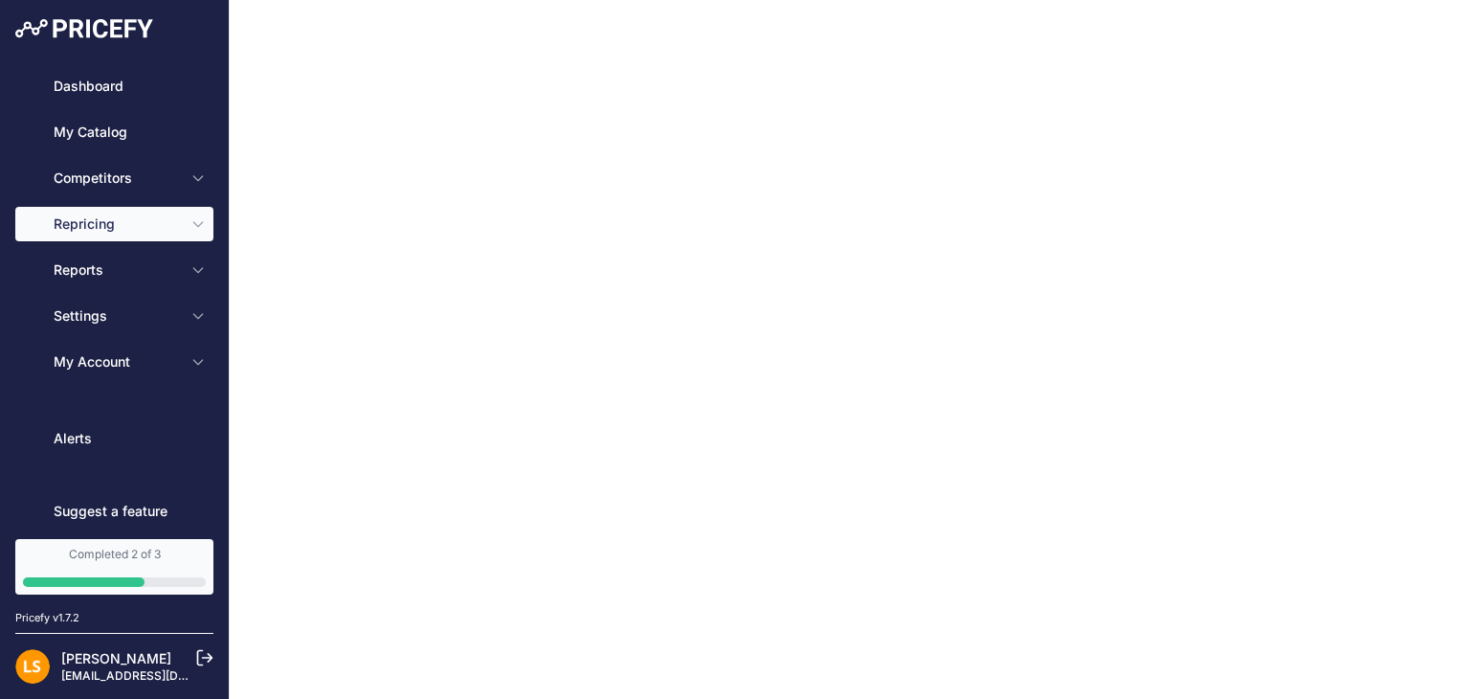
type input "Reprice 1 cent below my cheapest competitor"
type input "0.1"
select select "none"
select select "7"
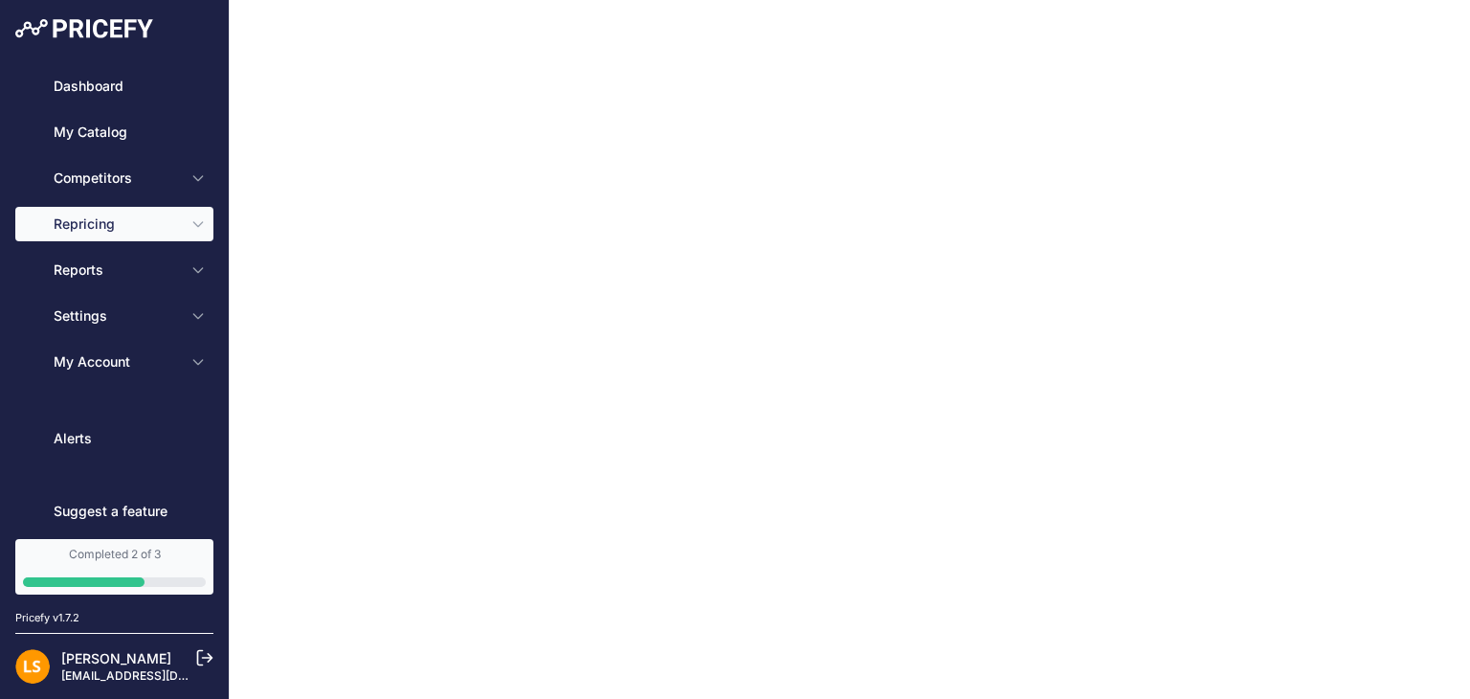
type input "99"
type input "50"
type input "[URL][DOMAIN_NAME][DOMAIN_NAME]"
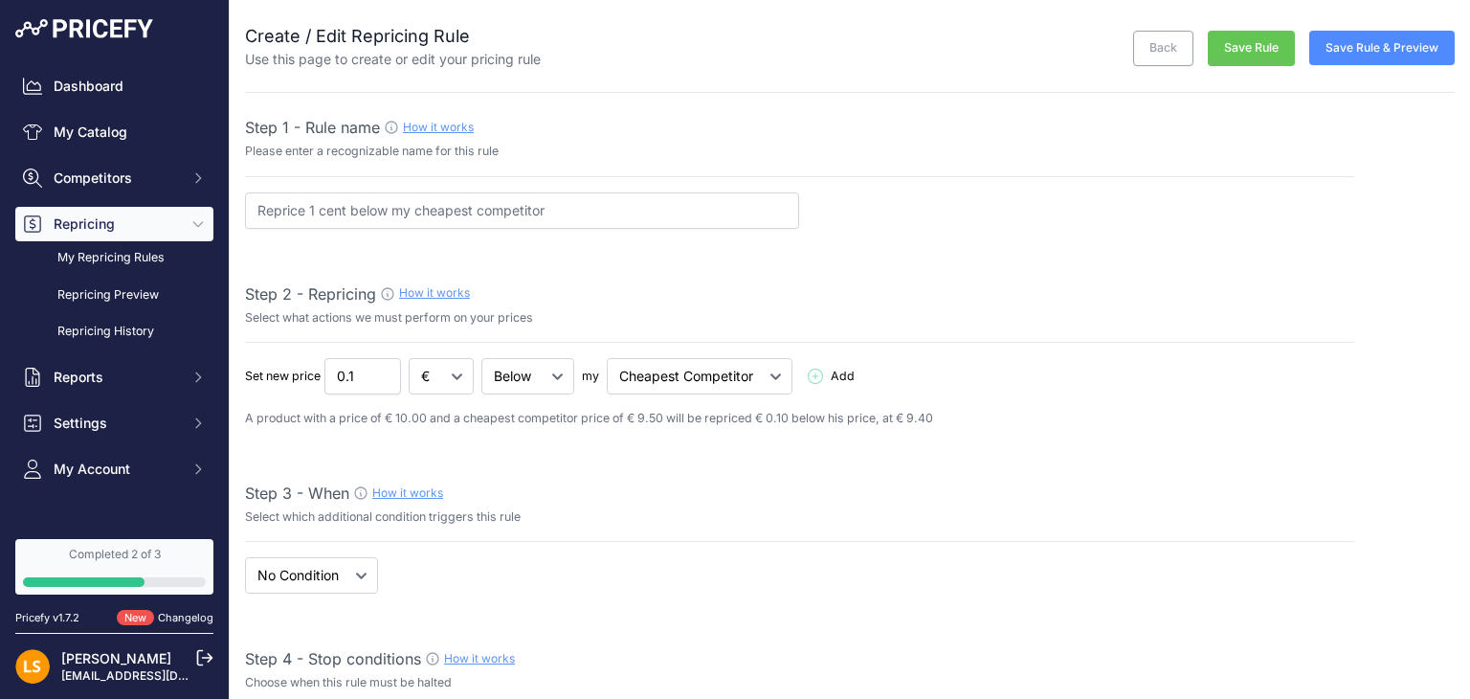
click at [444, 127] on link "How it works" at bounding box center [438, 127] width 71 height 14
drag, startPoint x: 319, startPoint y: 211, endPoint x: 344, endPoint y: 211, distance: 24.9
click at [344, 211] on input "Reprice 1 cent below my cheapest competitor" at bounding box center [522, 210] width 554 height 36
click at [350, 213] on input "Reprice 1 cent below my cheapest competitor" at bounding box center [522, 210] width 554 height 36
drag, startPoint x: 351, startPoint y: 208, endPoint x: 384, endPoint y: 209, distance: 32.5
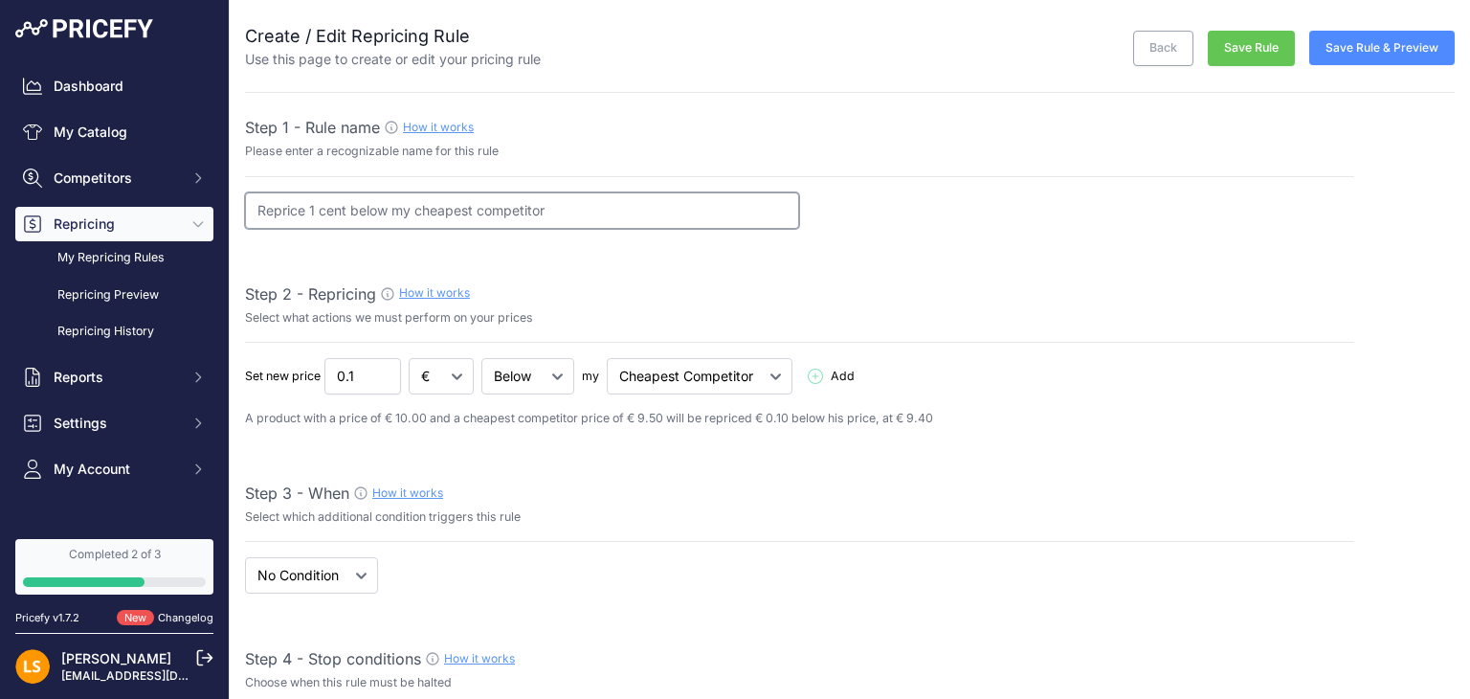
click at [384, 209] on input "Reprice 1 cent below my cheapest competitor" at bounding box center [522, 210] width 554 height 36
click at [478, 208] on input "Reprice 1 cent above my cheapest competitor" at bounding box center [522, 210] width 554 height 36
type input "Reprice 1 cent above my cheapest MAIN competitor"
click at [873, 227] on div "Reprice 1 cent above my cheapest MAIN competitor" at bounding box center [799, 210] width 1109 height 36
click at [554, 385] on select "Below Above Equal" at bounding box center [527, 376] width 93 height 36
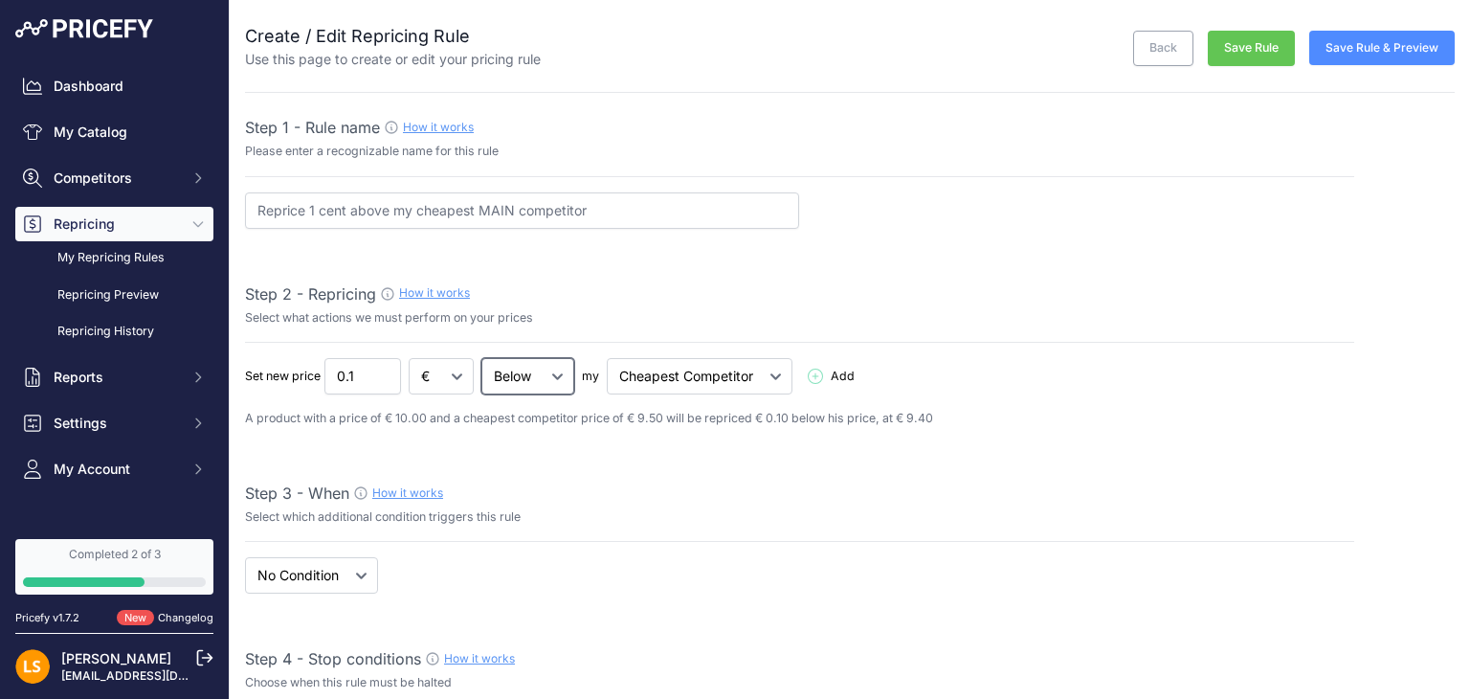
select select "above"
click at [482, 358] on select "Below Above Equal" at bounding box center [527, 376] width 93 height 36
click at [772, 379] on select "Cheapest Competitor Highest Competitor" at bounding box center [700, 376] width 186 height 36
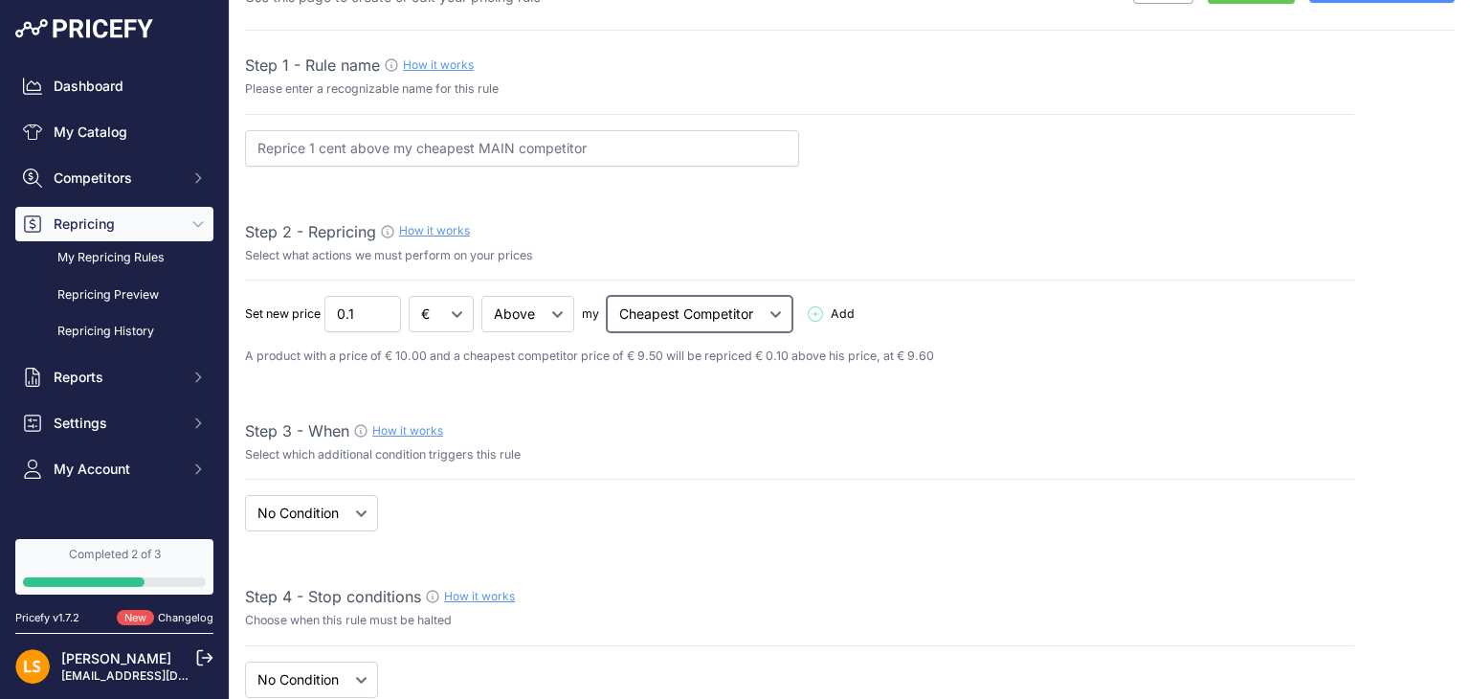
scroll to position [96, 0]
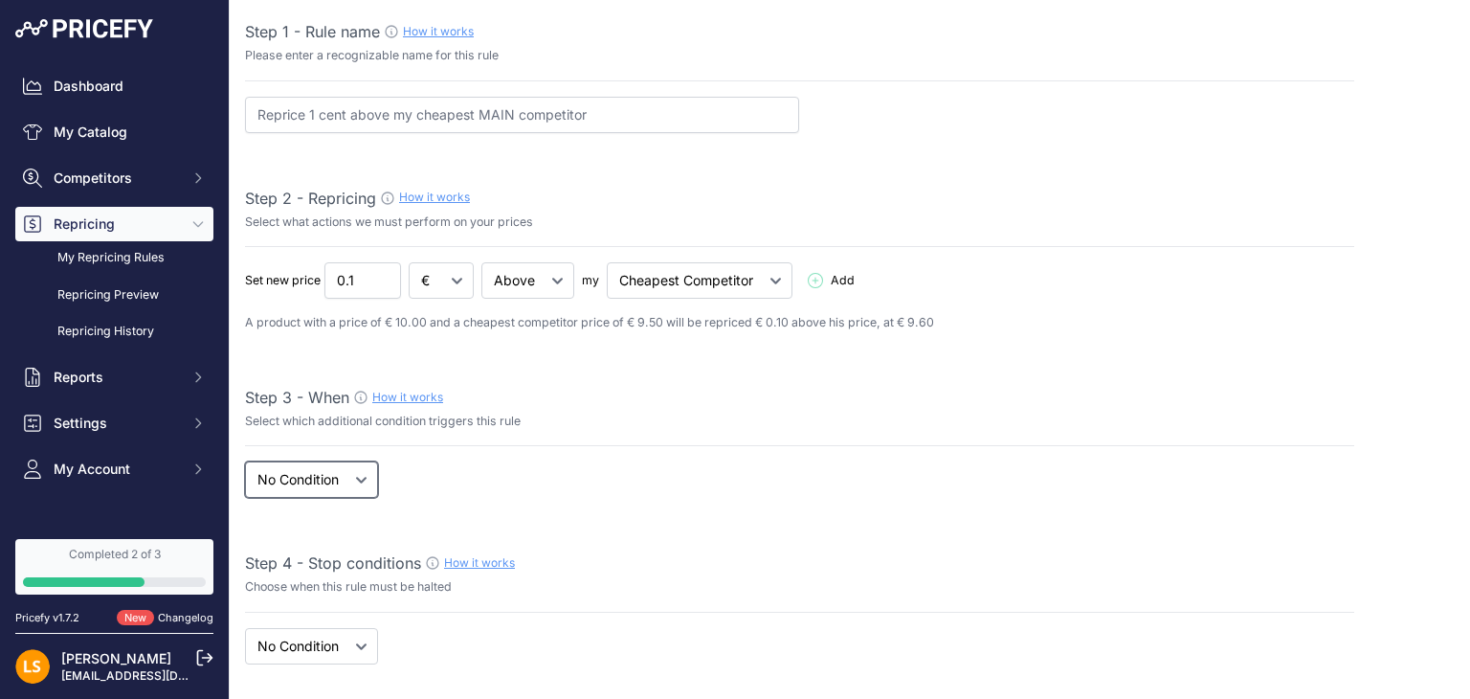
click at [367, 474] on select "When No Condition" at bounding box center [311, 479] width 133 height 36
click at [358, 483] on select "When No Condition" at bounding box center [311, 479] width 133 height 36
select select "when"
click at [245, 461] on select "When No Condition" at bounding box center [311, 479] width 133 height 36
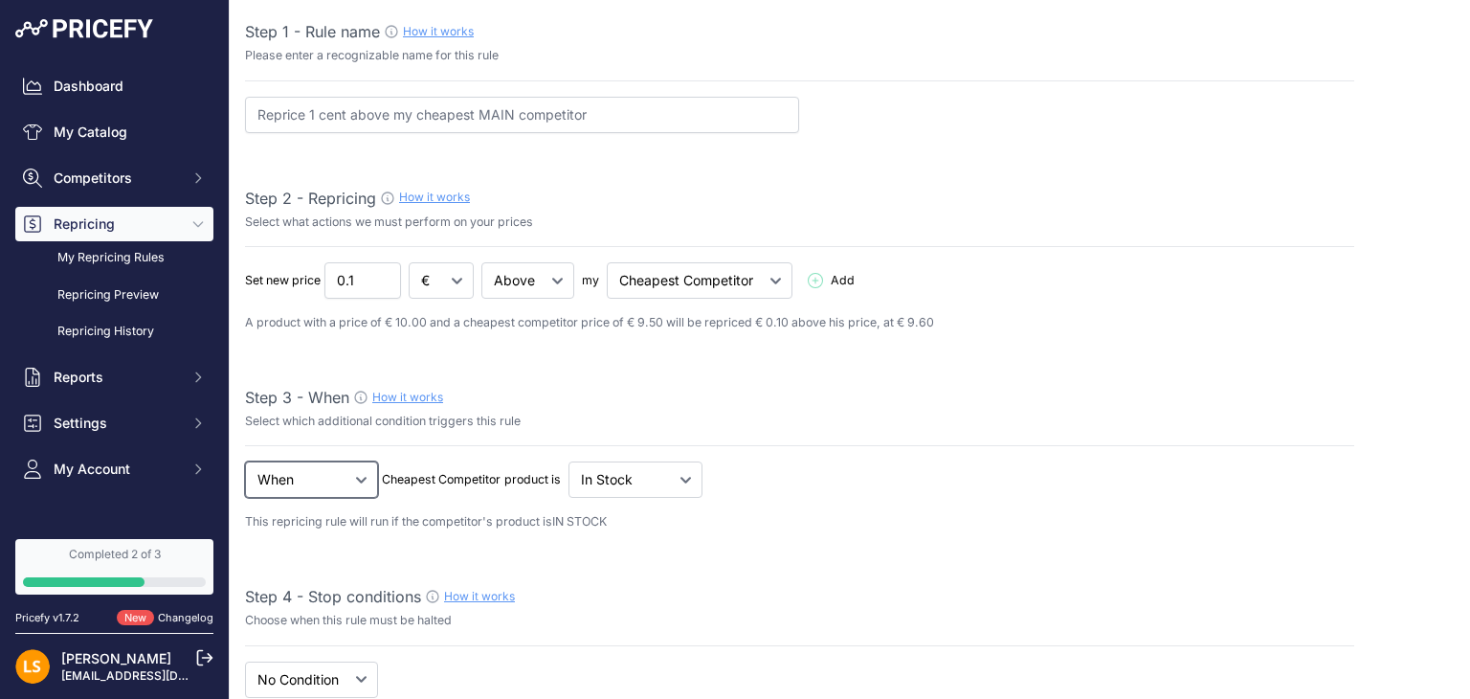
scroll to position [191, 0]
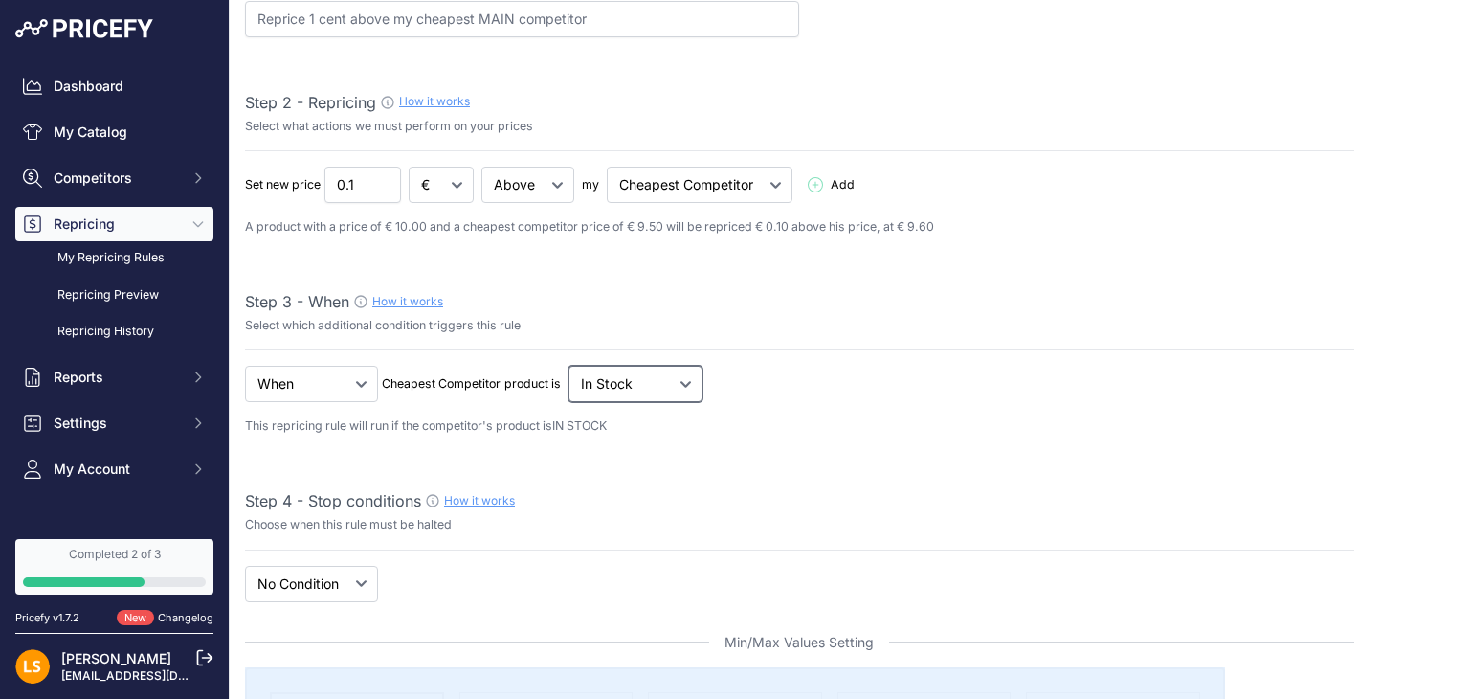
click at [680, 387] on select "Out Of Stock In Stock" at bounding box center [635, 384] width 134 height 36
click at [806, 417] on p "This repricing rule will run if the competitor's product is IN STOCK" at bounding box center [799, 426] width 1109 height 18
click at [586, 395] on select "Out Of Stock In Stock" at bounding box center [635, 384] width 134 height 36
click at [591, 387] on select "Out Of Stock In Stock" at bounding box center [635, 384] width 134 height 36
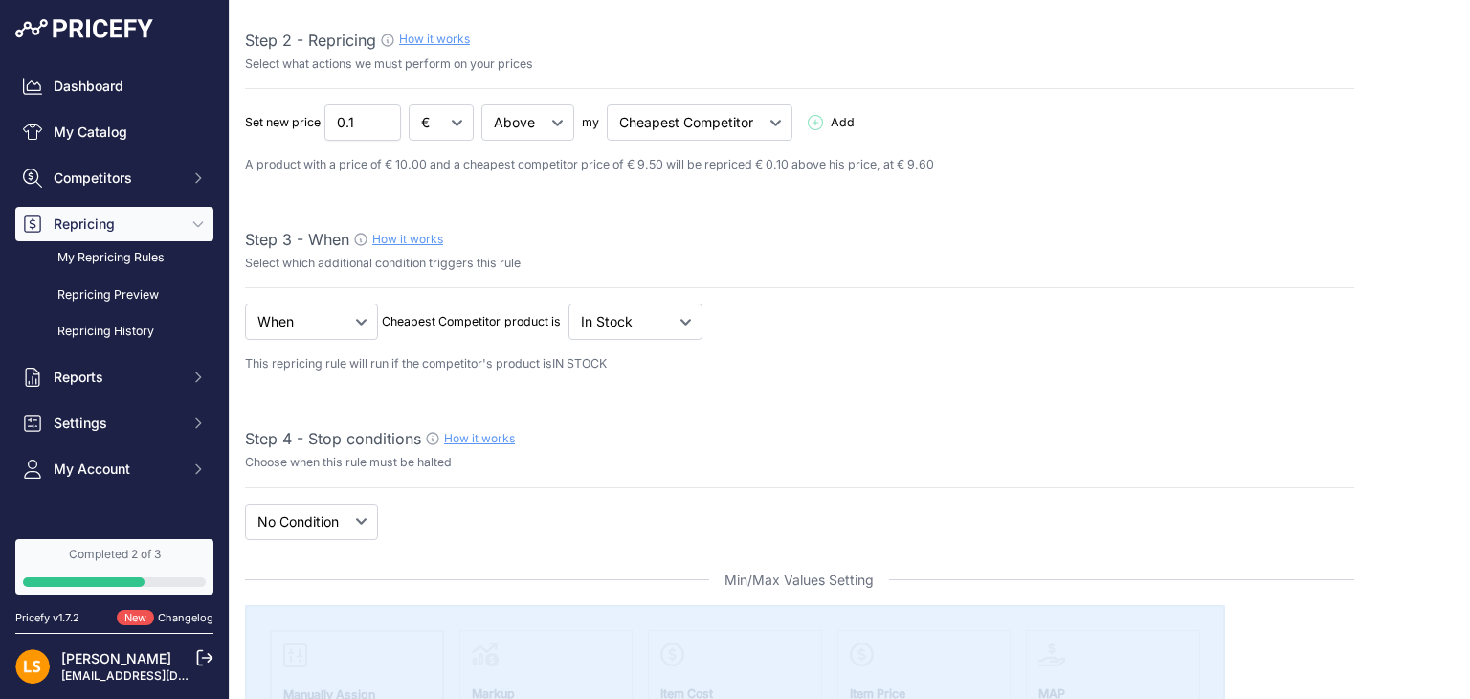
scroll to position [287, 0]
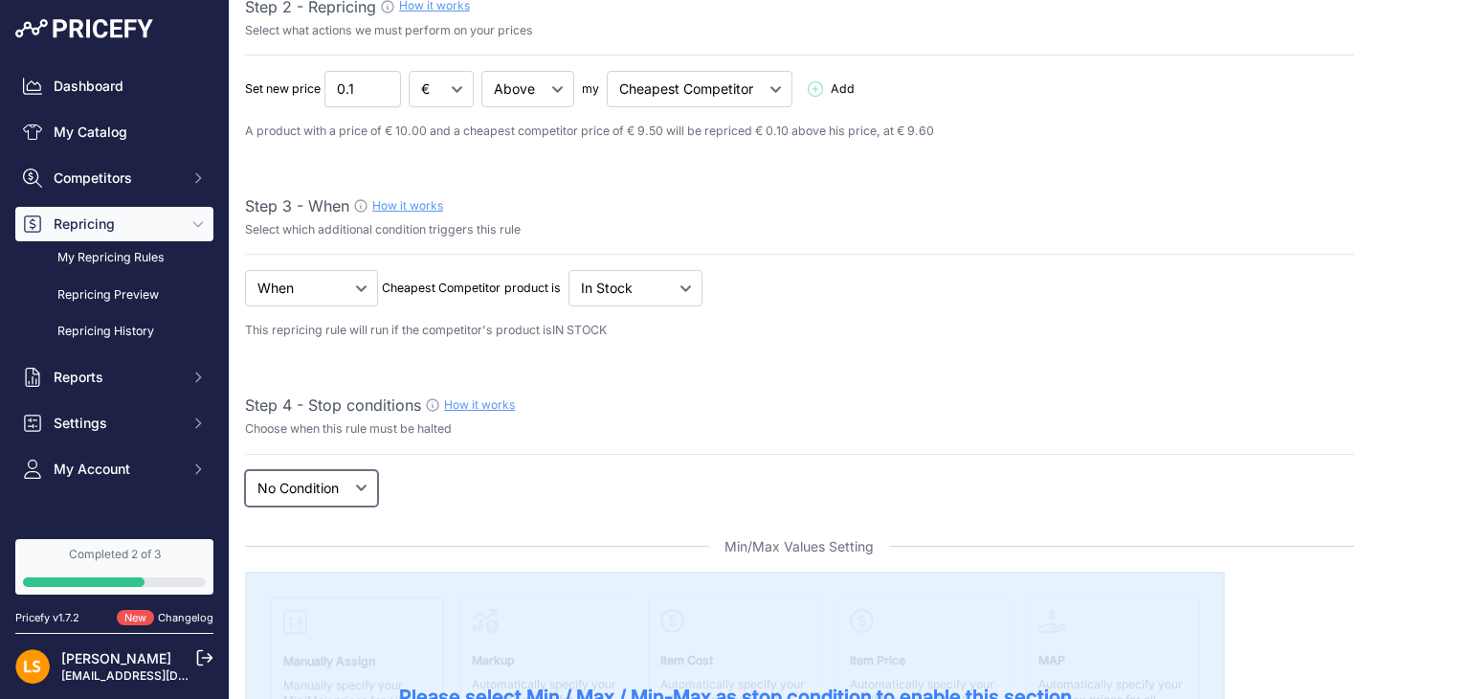
click at [348, 494] on select "New Price No Condition" at bounding box center [311, 488] width 133 height 36
click at [467, 482] on div "If New Price No Condition is Add" at bounding box center [799, 488] width 1109 height 36
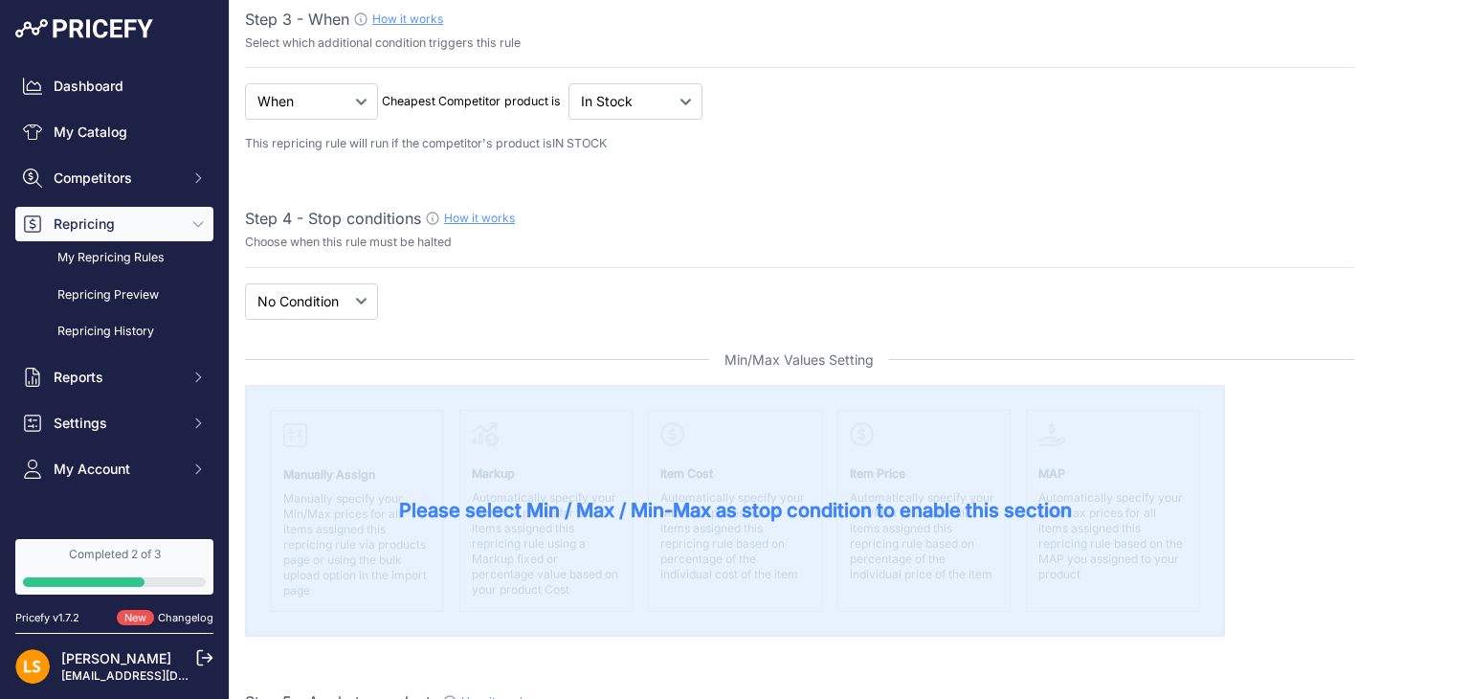
scroll to position [478, 0]
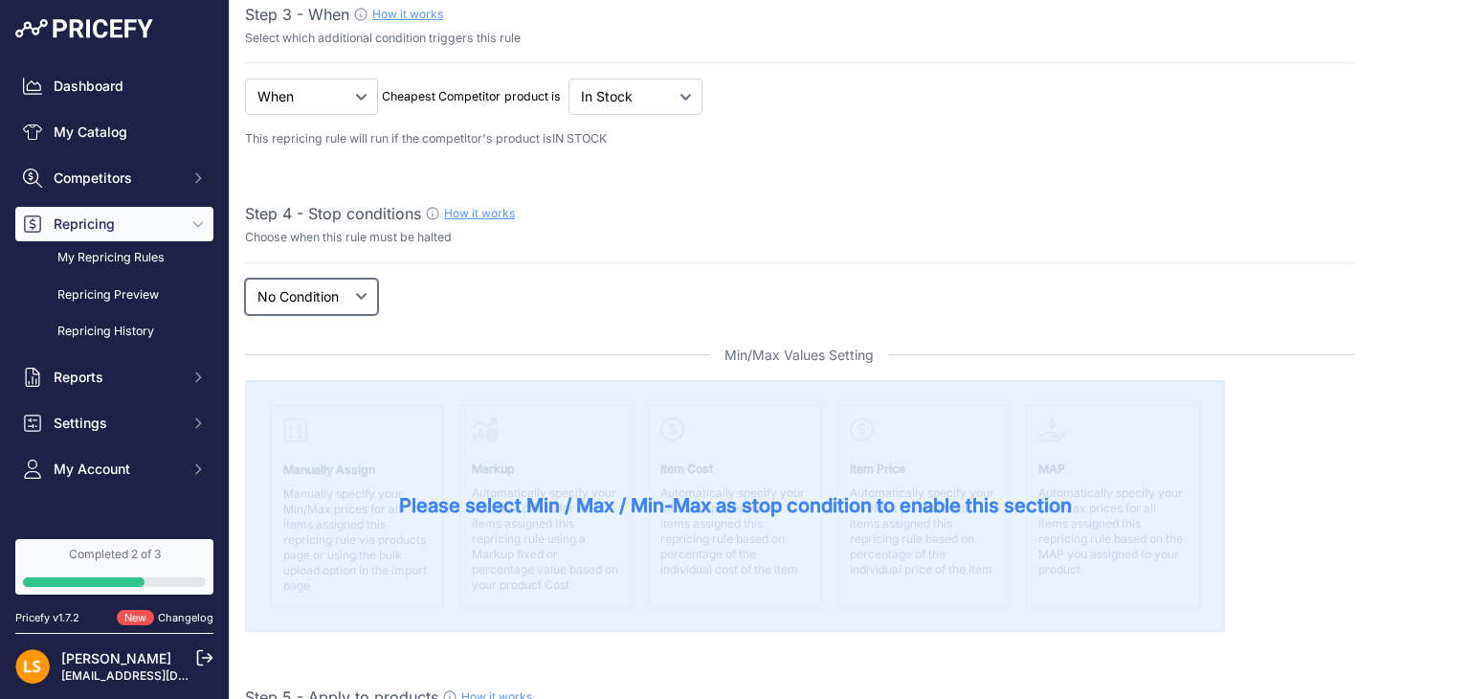
click at [352, 305] on select "New Price No Condition" at bounding box center [311, 296] width 133 height 36
select select "price"
click at [245, 278] on select "New Price No Condition" at bounding box center [311, 296] width 133 height 36
